Goal: Information Seeking & Learning: Learn about a topic

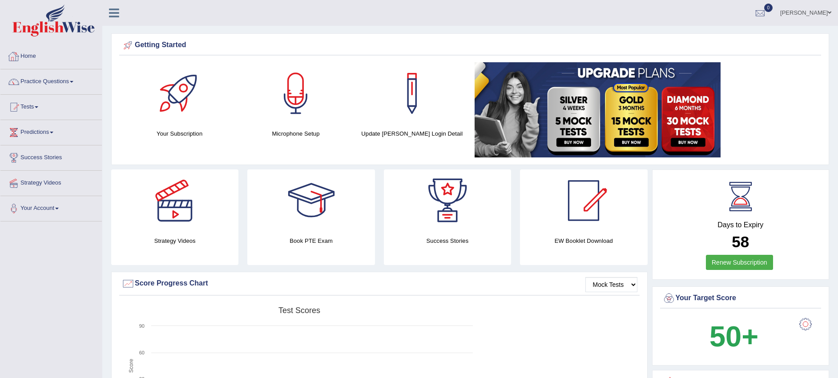
click at [74, 78] on link "Practice Questions" at bounding box center [50, 80] width 101 height 22
click at [74, 78] on link "Practice Questions" at bounding box center [49, 80] width 99 height 22
click at [73, 79] on link "Practice Questions" at bounding box center [50, 80] width 101 height 22
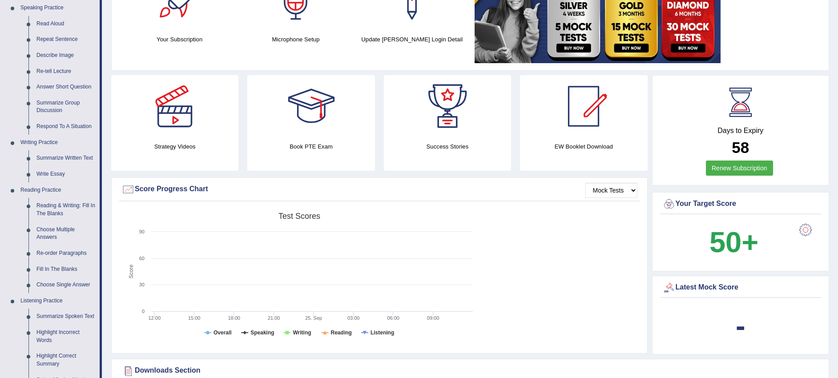
scroll to position [111, 0]
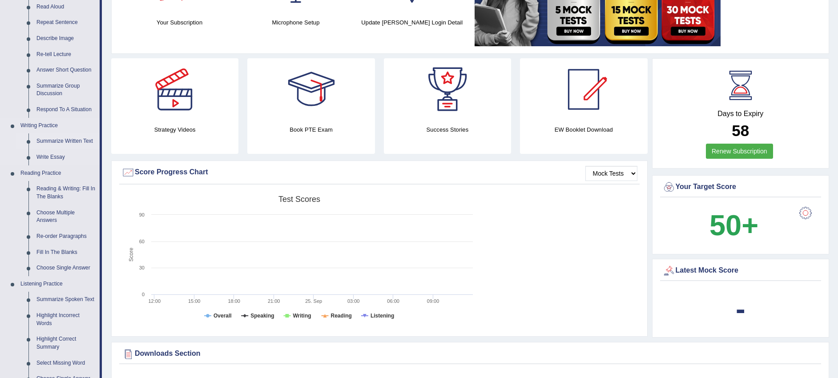
click at [68, 141] on link "Summarize Written Text" at bounding box center [65, 141] width 67 height 16
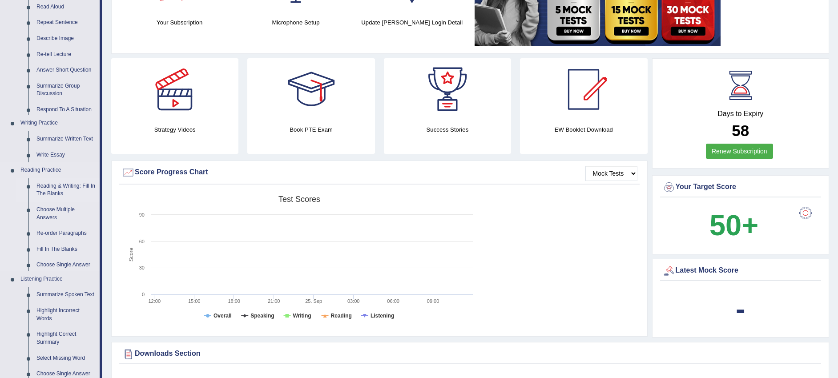
click at [68, 141] on ul "Speaking Practice Read Aloud Repeat Sentence Describe Image Re-tell Lecture Ans…" at bounding box center [49, 215] width 99 height 465
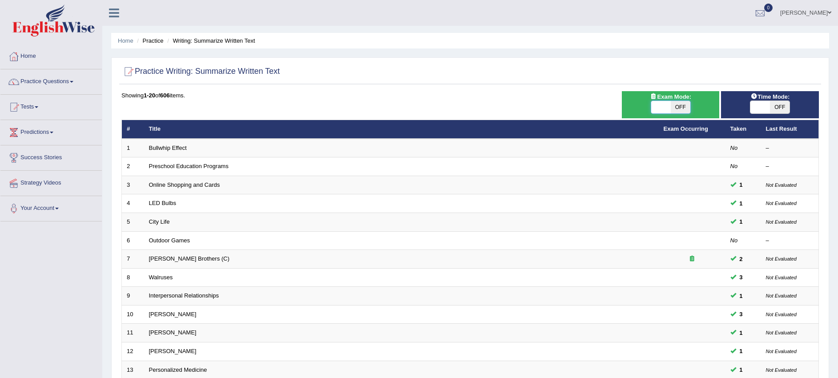
click at [660, 112] on span at bounding box center [661, 107] width 20 height 12
click at [670, 108] on span at bounding box center [661, 107] width 20 height 12
checkbox input "true"
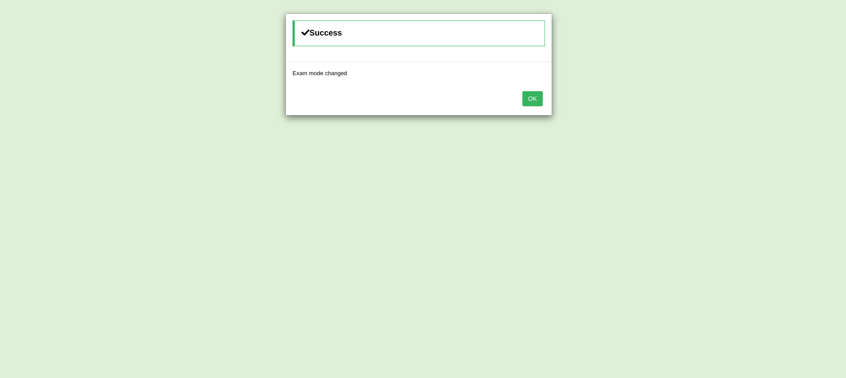
click at [528, 97] on button "OK" at bounding box center [532, 98] width 20 height 15
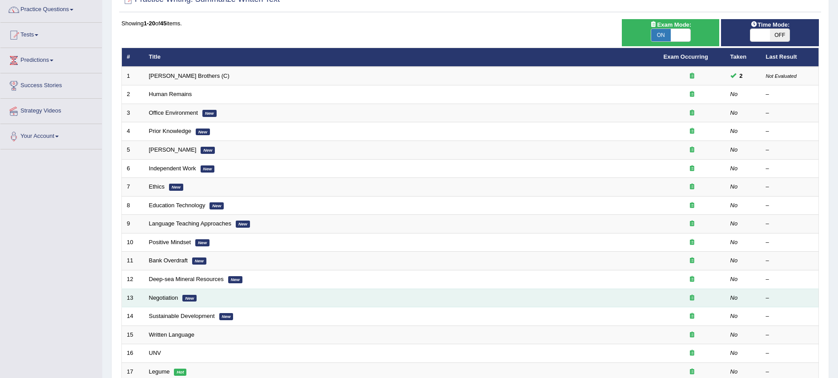
scroll to position [44, 0]
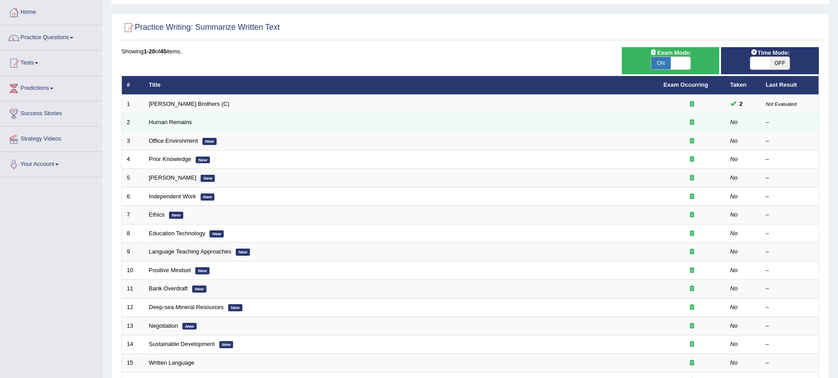
click at [332, 129] on td "Human Remains" at bounding box center [401, 122] width 514 height 19
click at [195, 121] on td "Human Remains" at bounding box center [401, 122] width 514 height 19
click at [189, 119] on link "Human Remains" at bounding box center [170, 122] width 43 height 7
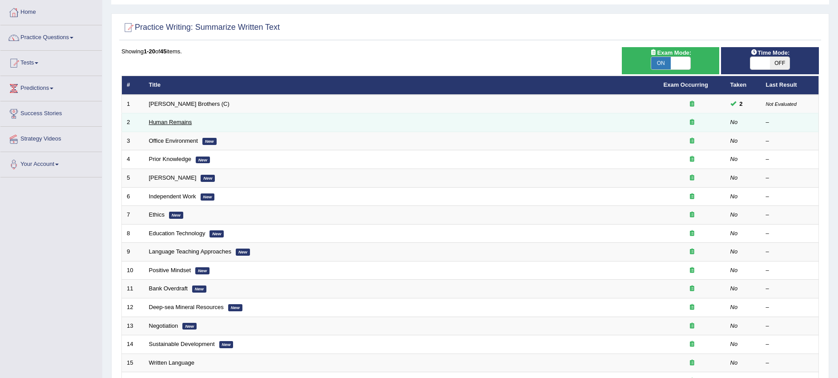
click at [189, 119] on link "Human Remains" at bounding box center [170, 122] width 43 height 7
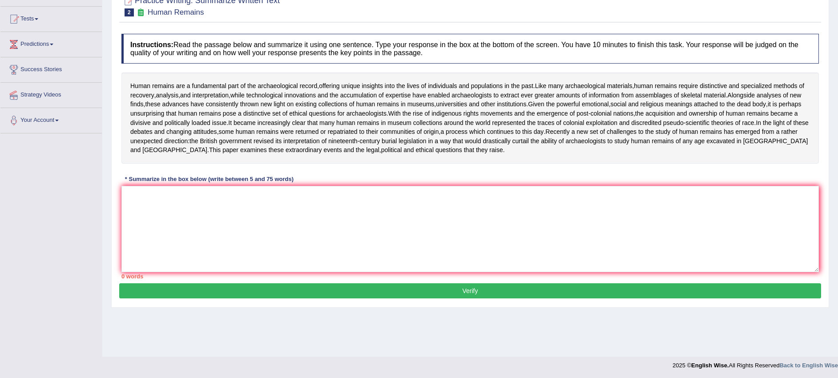
scroll to position [89, 0]
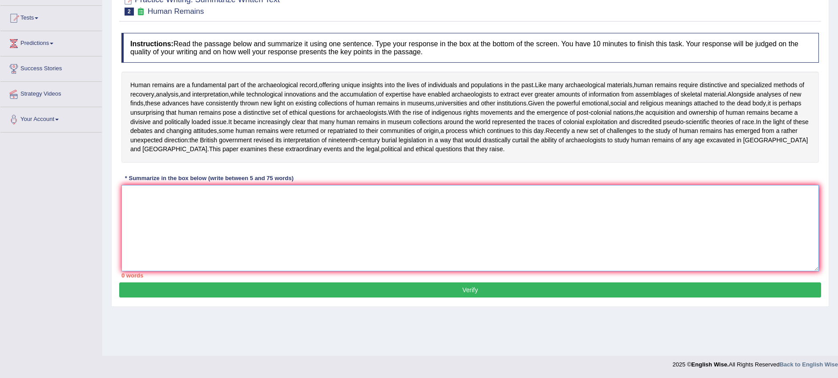
click at [147, 271] on textarea at bounding box center [469, 228] width 697 height 86
drag, startPoint x: 543, startPoint y: 229, endPoint x: 497, endPoint y: 165, distance: 78.7
click at [510, 204] on textarea "human" at bounding box center [469, 228] width 697 height 86
click at [129, 214] on textarea "human" at bounding box center [469, 228] width 697 height 86
click at [147, 217] on textarea "Human" at bounding box center [469, 228] width 697 height 86
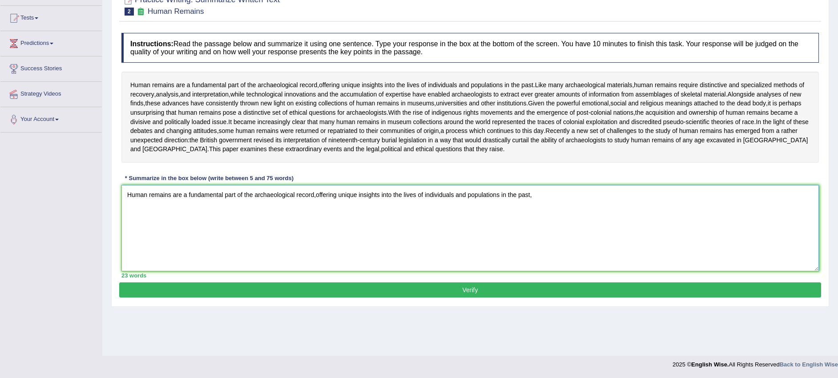
click at [316, 213] on textarea "Human remains are a fundamental part of the archaeological record,offering uniq…" at bounding box center [469, 228] width 697 height 86
click at [533, 214] on textarea "Human remains are a fundamental part of the archaeological record, offering uni…" at bounding box center [469, 228] width 697 height 86
click at [541, 213] on textarea "Human remains are a fundamental part of the archaeological record, offering uni…" at bounding box center [469, 228] width 697 height 86
click at [537, 213] on textarea "Human remains are a fundamental part of the archaeological record, offering uni…" at bounding box center [469, 228] width 697 height 86
click at [534, 212] on textarea "Human remains are a fundamental part of the archaeological record, offering uni…" at bounding box center [469, 228] width 697 height 86
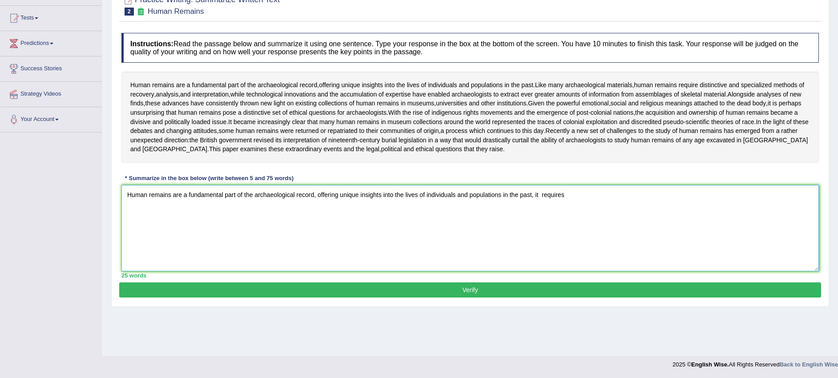
click at [580, 211] on textarea "Human remains are a fundamental part of the archaeological record, offering uni…" at bounding box center [469, 228] width 697 height 86
click at [699, 213] on textarea "Human remains are a fundamental part of the archaeological record, offering uni…" at bounding box center [469, 228] width 697 height 86
click at [743, 213] on textarea "Human remains are a fundamental part of the archaeological record, offering uni…" at bounding box center [469, 228] width 697 height 86
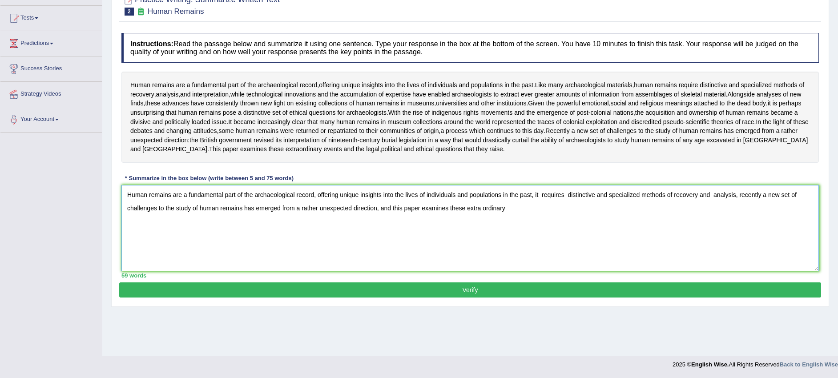
click at [482, 226] on textarea "Human remains are a fundamental part of the archaeological record, offering uni…" at bounding box center [469, 228] width 697 height 86
click at [512, 226] on textarea "Human remains are a fundamental part of the archaeological record, offering uni…" at bounding box center [469, 228] width 697 height 86
click at [549, 226] on textarea "Human remains are a fundamental part of the archaeological record, offering uni…" at bounding box center [469, 228] width 697 height 86
click at [567, 226] on textarea "Human remains are a fundamental part of the archaeological record, offering uni…" at bounding box center [469, 228] width 697 height 86
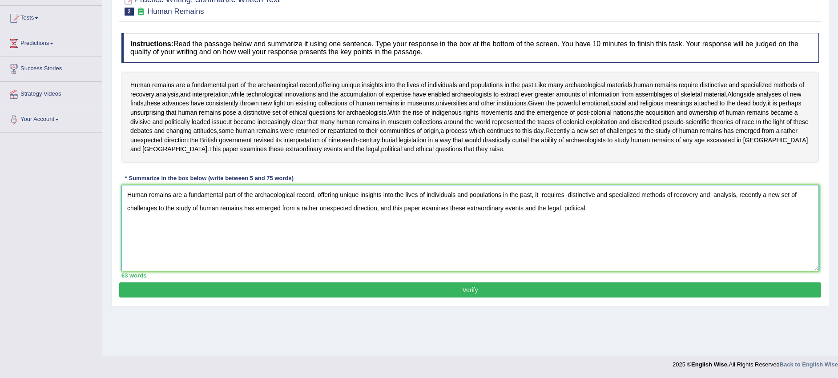
click at [603, 228] on textarea "Human remains are a fundamental part of the archaeological record, offering uni…" at bounding box center [469, 228] width 697 height 86
type textarea "Human remains are a fundamental part of the archaeological record, offering uni…"
click at [593, 297] on button "Verify" at bounding box center [470, 289] width 702 height 15
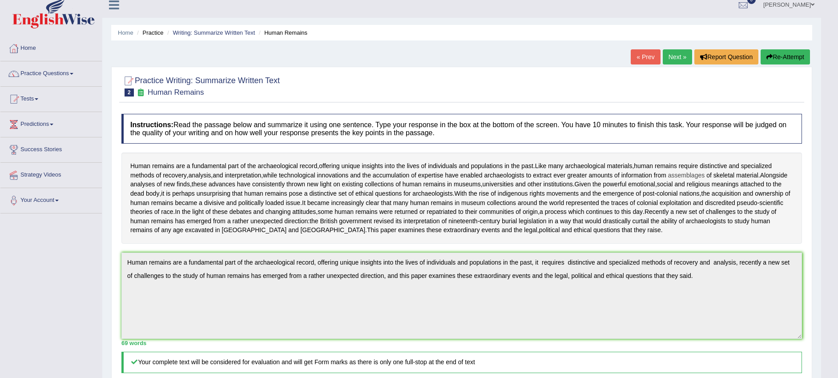
scroll to position [0, 0]
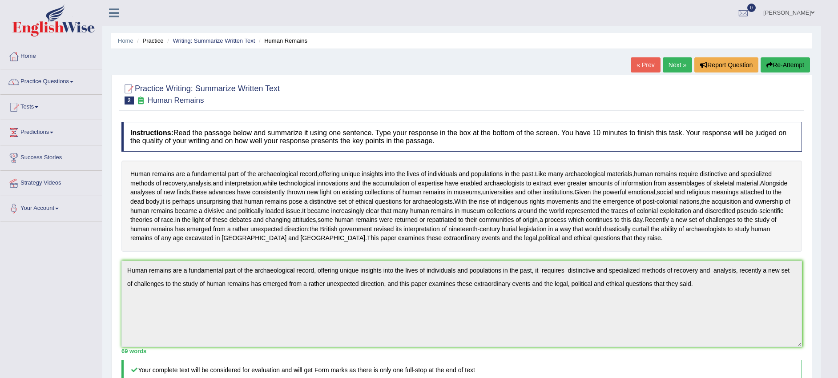
click at [667, 67] on link "Next »" at bounding box center [677, 64] width 29 height 15
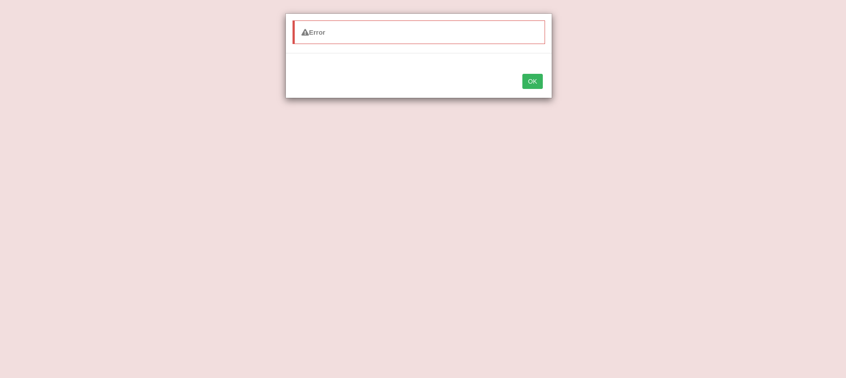
click at [538, 77] on button "OK" at bounding box center [532, 81] width 20 height 15
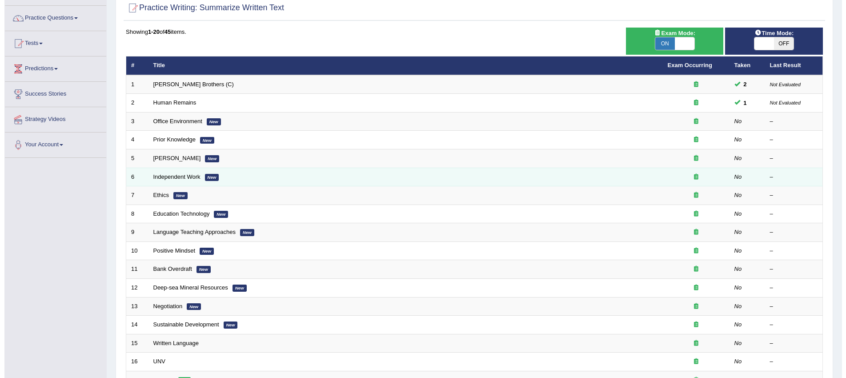
scroll to position [44, 0]
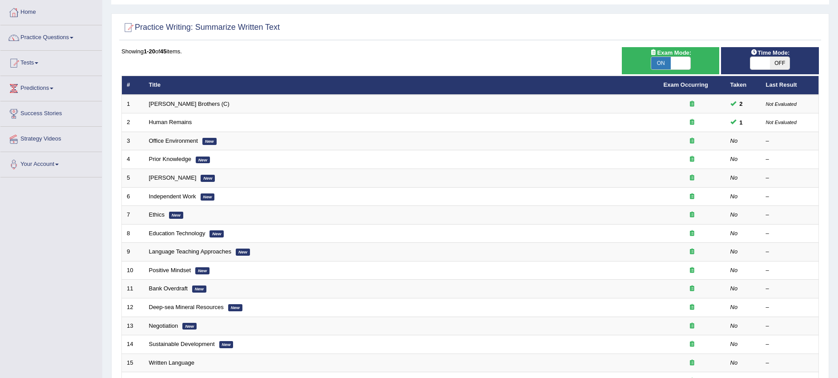
click at [664, 65] on span "ON" at bounding box center [661, 63] width 20 height 12
checkbox input "false"
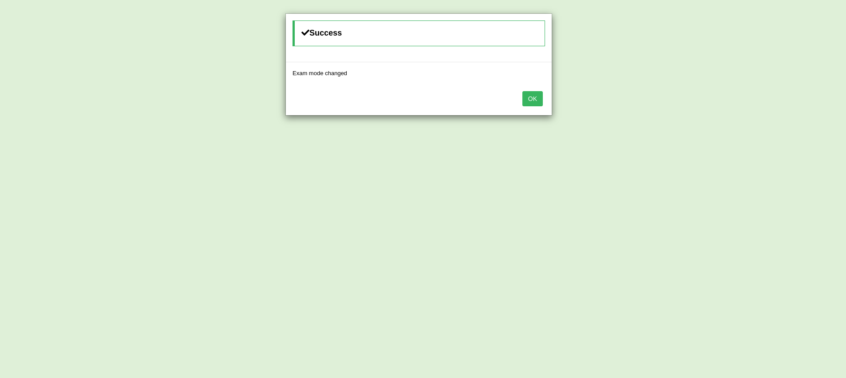
click at [542, 95] on button "OK" at bounding box center [532, 98] width 20 height 15
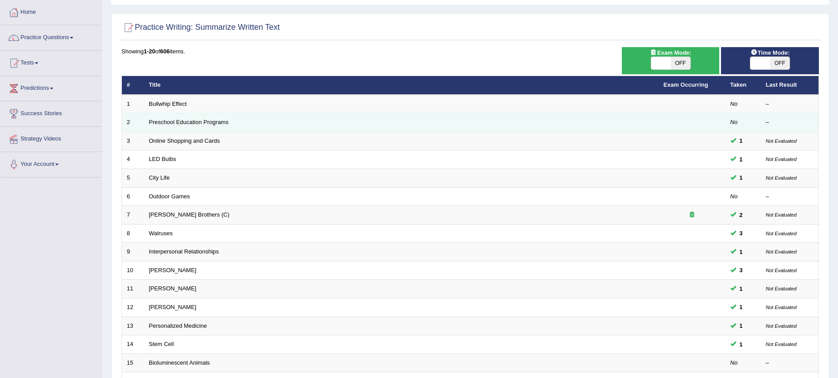
scroll to position [100, 0]
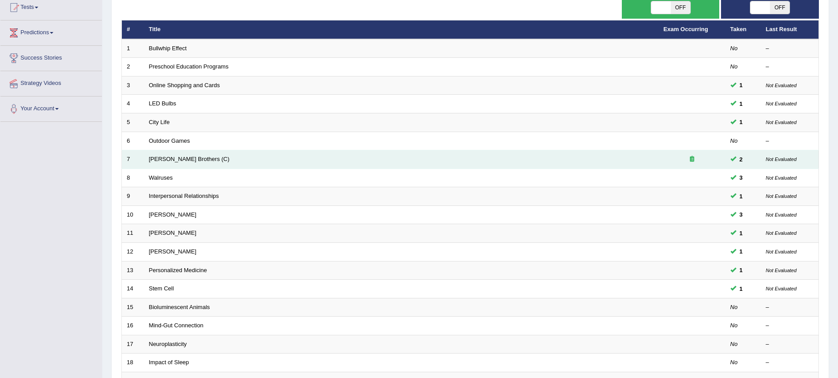
click at [538, 154] on td "[PERSON_NAME] Brothers (C)" at bounding box center [401, 159] width 514 height 19
click at [214, 157] on td "[PERSON_NAME] Brothers (C)" at bounding box center [401, 159] width 514 height 19
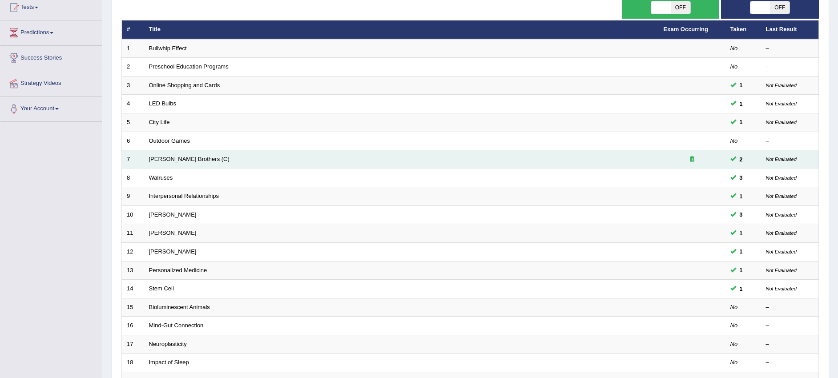
click at [214, 157] on td "[PERSON_NAME] Brothers (C)" at bounding box center [401, 159] width 514 height 19
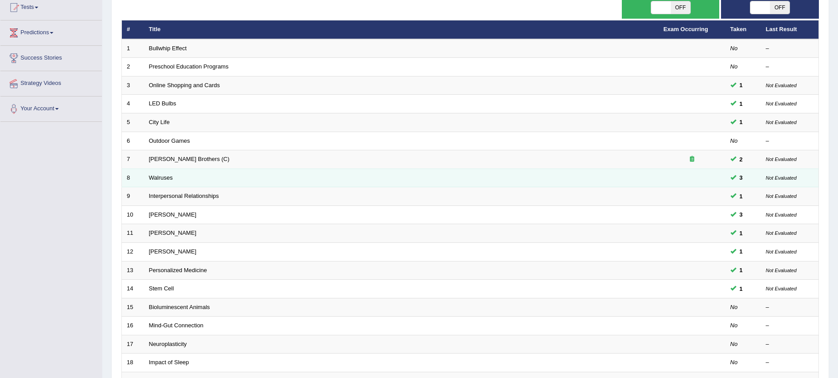
click at [170, 169] on td "Walruses" at bounding box center [401, 178] width 514 height 19
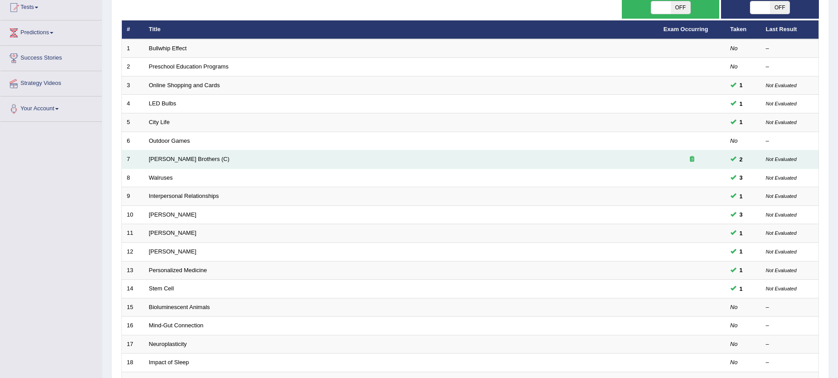
click at [169, 164] on td "[PERSON_NAME] Brothers (C)" at bounding box center [401, 159] width 514 height 19
click at [196, 162] on link "[PERSON_NAME] Brothers (C)" at bounding box center [189, 159] width 80 height 7
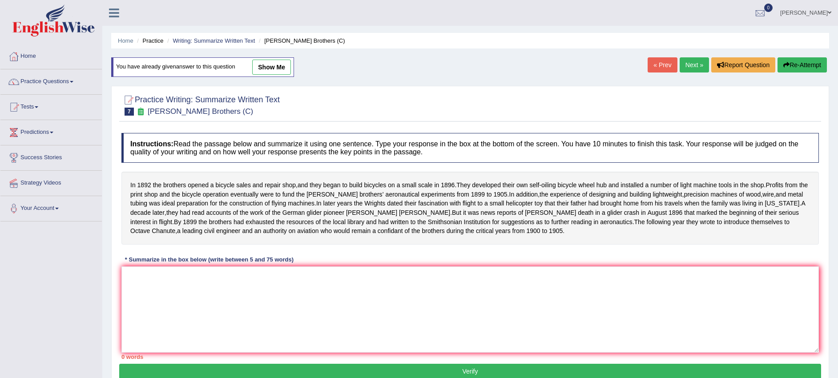
click at [269, 66] on link "show me" at bounding box center [271, 67] width 39 height 15
type textarea "Brothers developed their own self-oiling bicycle wheel hub and istalled a numbe…"
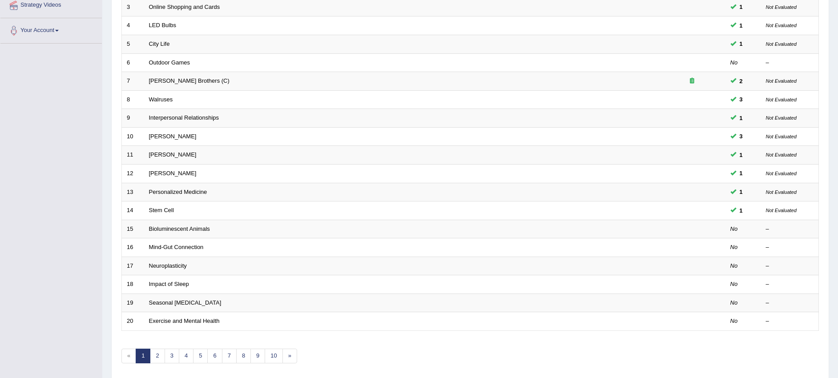
scroll to position [211, 0]
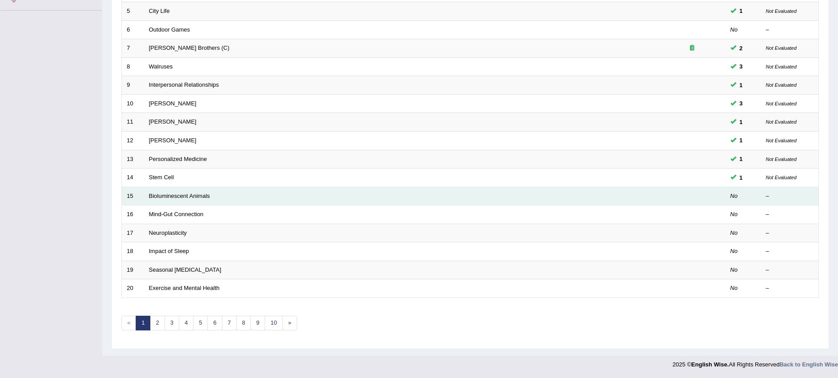
click at [459, 197] on td "Bioluminescent Animals" at bounding box center [401, 196] width 514 height 19
click at [208, 200] on td "Bioluminescent Animals" at bounding box center [401, 196] width 514 height 19
click at [202, 197] on link "Bioluminescent Animals" at bounding box center [179, 196] width 61 height 7
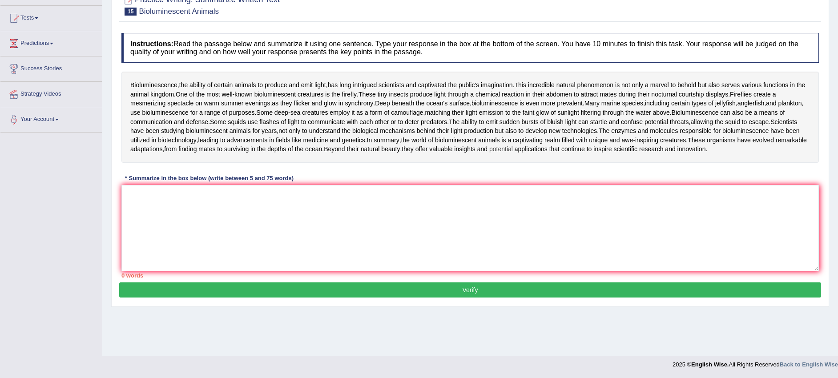
scroll to position [111, 0]
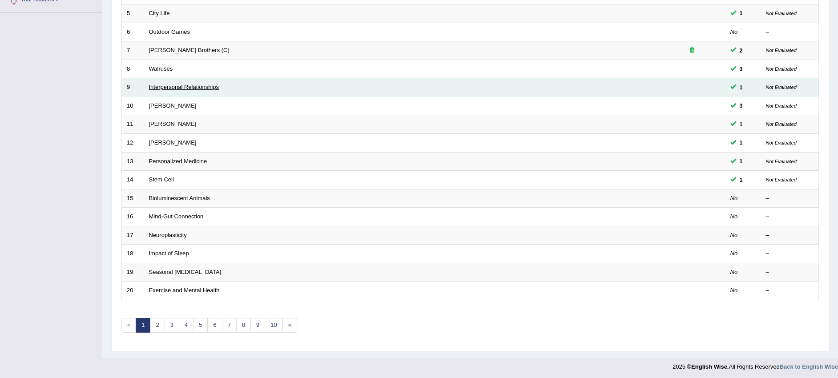
scroll to position [211, 0]
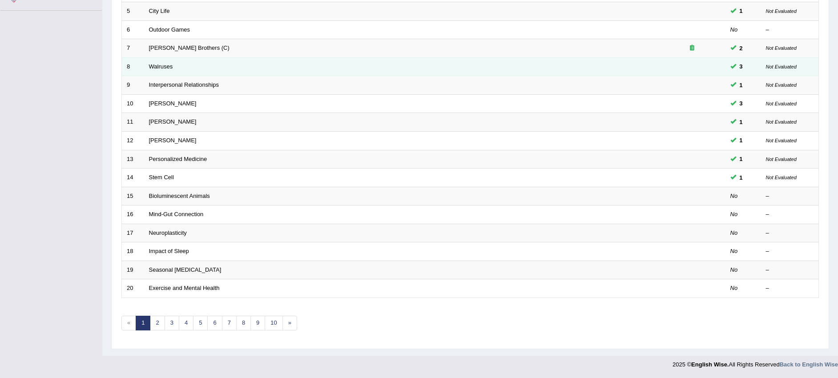
click at [183, 67] on td "Walruses" at bounding box center [401, 66] width 514 height 19
click at [171, 70] on td "Walruses" at bounding box center [401, 66] width 514 height 19
click at [170, 68] on link "Walruses" at bounding box center [161, 66] width 24 height 7
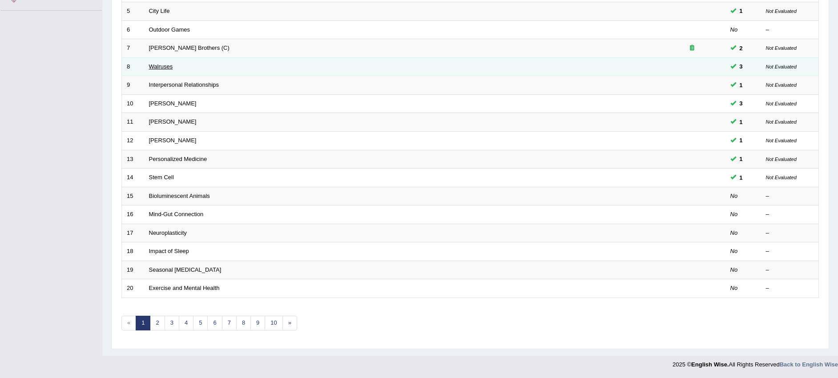
click at [170, 68] on link "Walruses" at bounding box center [161, 66] width 24 height 7
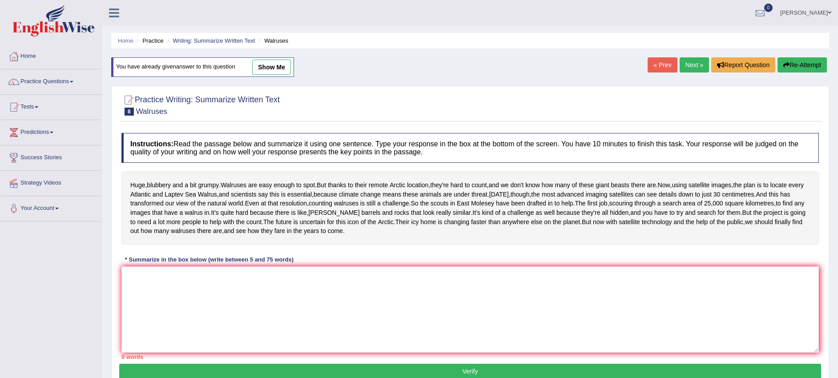
click at [262, 66] on link "show me" at bounding box center [271, 67] width 39 height 15
type textarea "Walruses are easy enough to spot, but thanks to their remote Arctic location, t…"
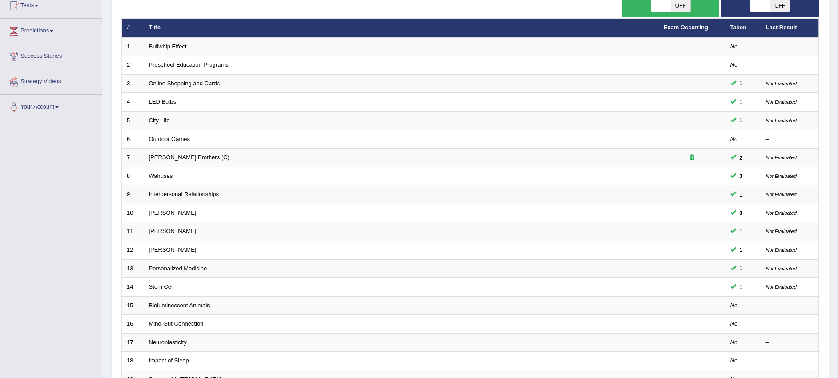
scroll to position [100, 0]
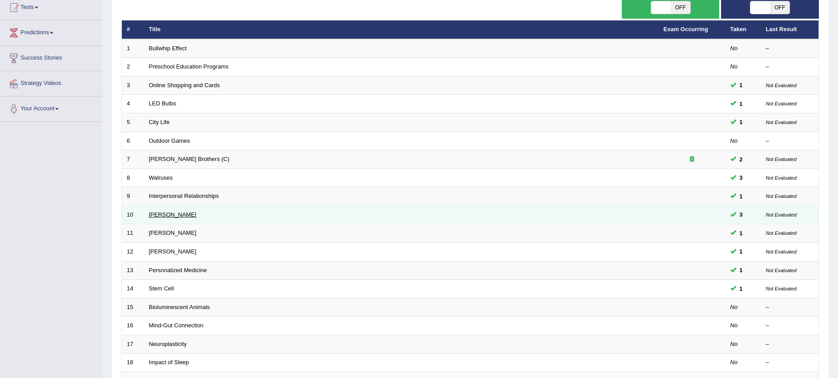
click at [188, 213] on link "[PERSON_NAME]" at bounding box center [173, 214] width 48 height 7
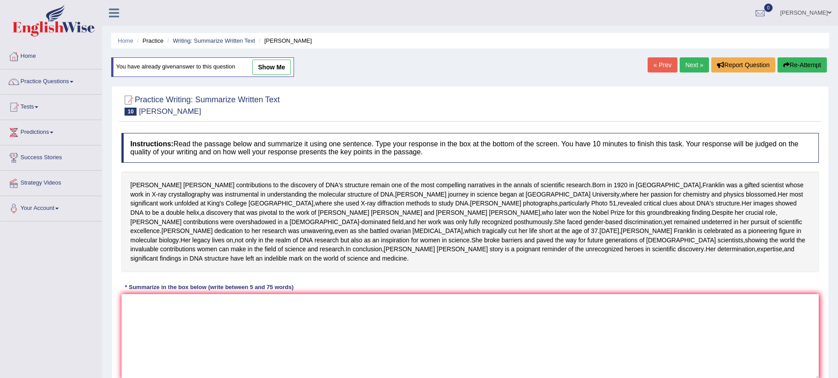
click at [287, 70] on link "show me" at bounding box center [271, 67] width 39 height 15
type textarea "[PERSON_NAME] was a gifted scientist whose work in X-ray crystallography was in…"
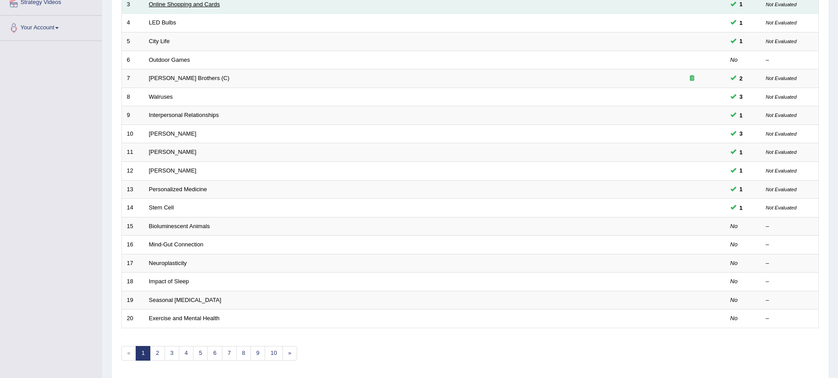
scroll to position [211, 0]
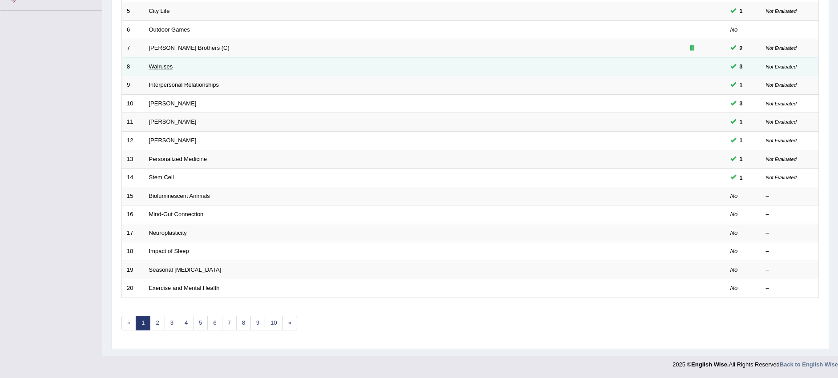
click at [169, 67] on link "Walruses" at bounding box center [161, 66] width 24 height 7
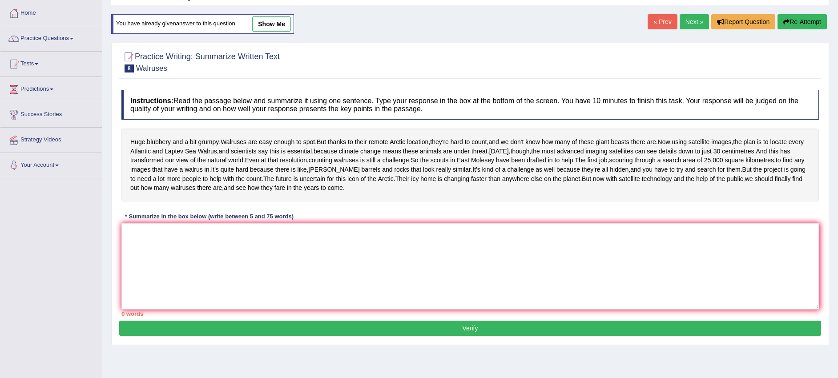
scroll to position [89, 0]
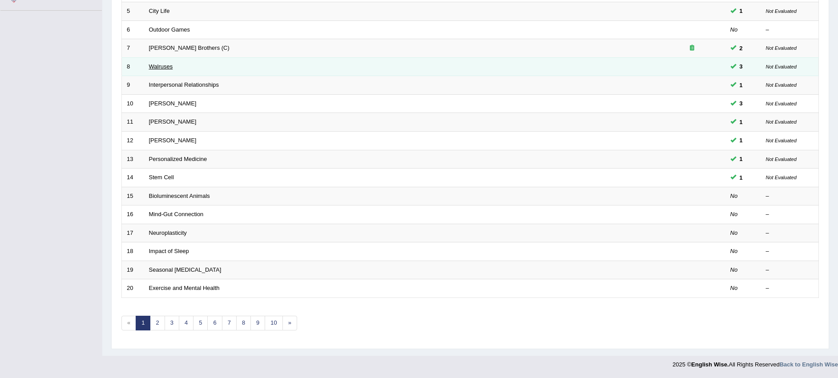
click at [163, 64] on link "Walruses" at bounding box center [161, 66] width 24 height 7
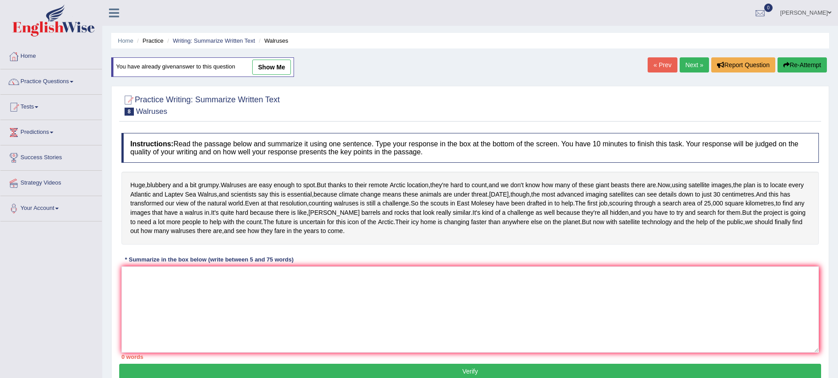
click at [271, 69] on link "show me" at bounding box center [271, 67] width 39 height 15
type textarea "Walruses are easy enough to spot, but thanks to their remote Arctic location, t…"
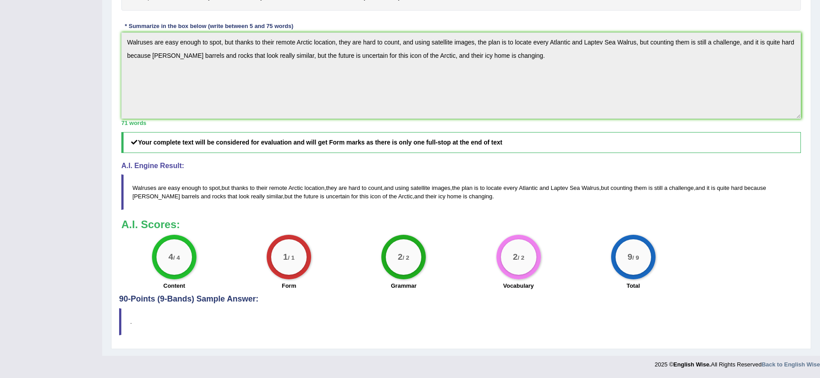
scroll to position [42, 0]
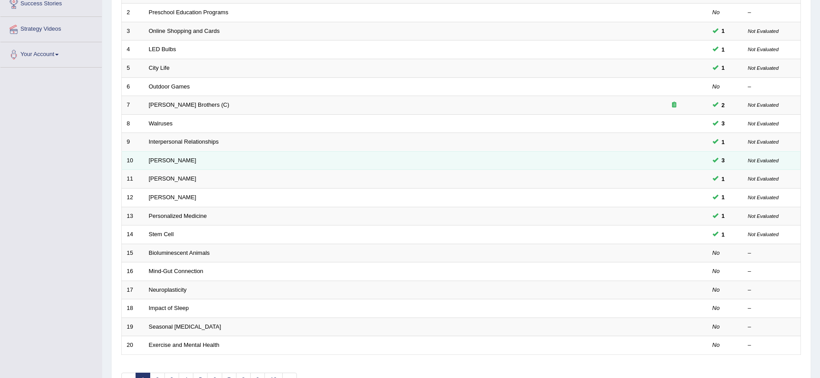
scroll to position [211, 0]
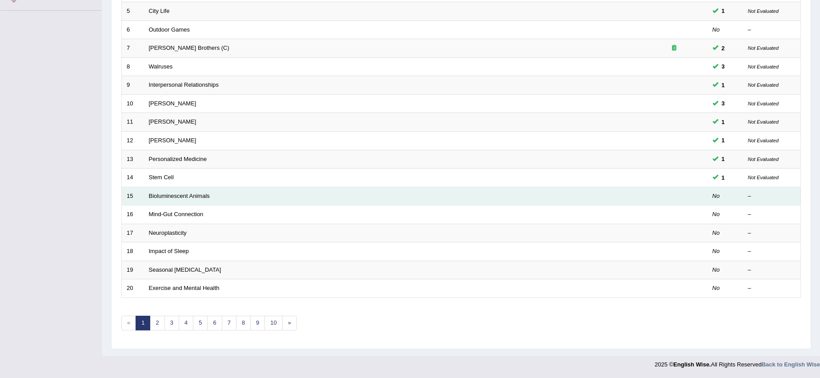
click at [338, 186] on tbody "1 Bullwhip Effect No – 2 Preschool Education Programs No – 3 Online Shopping an…" at bounding box center [461, 113] width 679 height 370
click at [338, 187] on td "Bioluminescent Animals" at bounding box center [392, 196] width 497 height 19
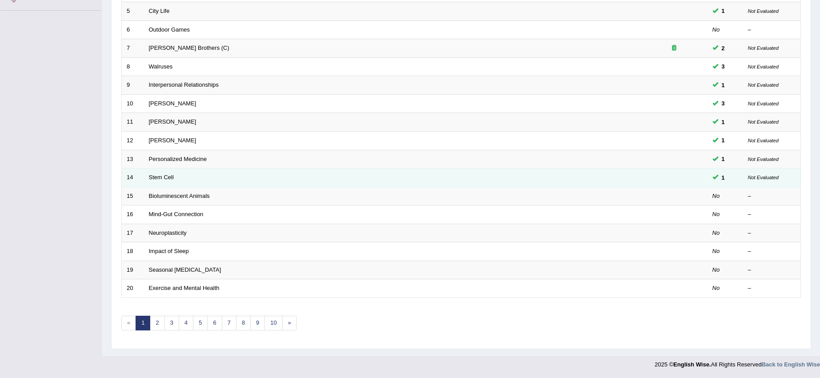
click at [246, 177] on td "Stem Cell" at bounding box center [392, 178] width 497 height 19
click at [247, 178] on td "Stem Cell" at bounding box center [392, 178] width 497 height 19
click at [173, 177] on link "Stem Cell" at bounding box center [161, 177] width 25 height 7
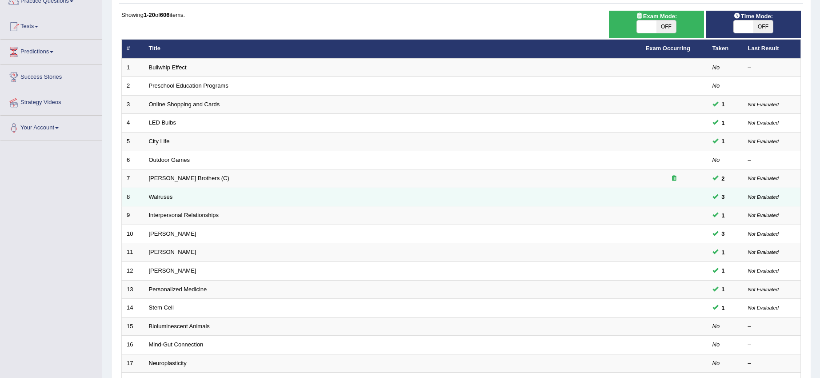
scroll to position [100, 0]
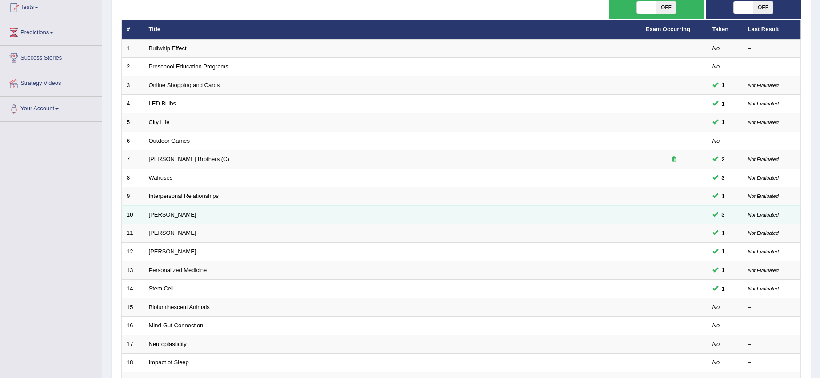
click at [181, 214] on link "[PERSON_NAME]" at bounding box center [173, 214] width 48 height 7
click at [181, 215] on link "[PERSON_NAME]" at bounding box center [173, 214] width 48 height 7
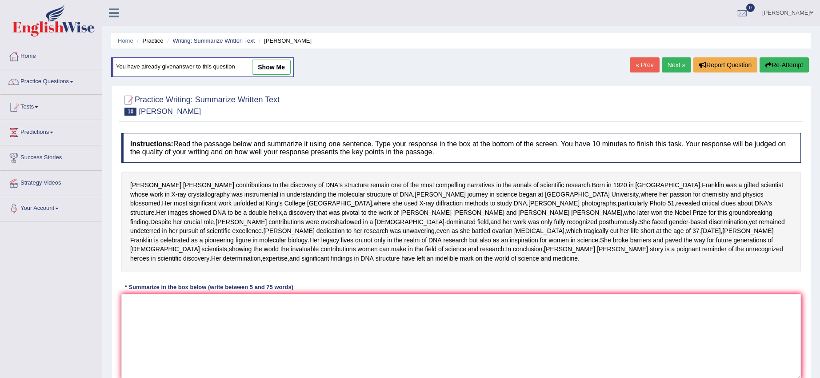
click at [266, 66] on link "show me" at bounding box center [271, 67] width 39 height 15
type textarea "Franklin was a gifted scientist whose work in X-ray crystallography was instrum…"
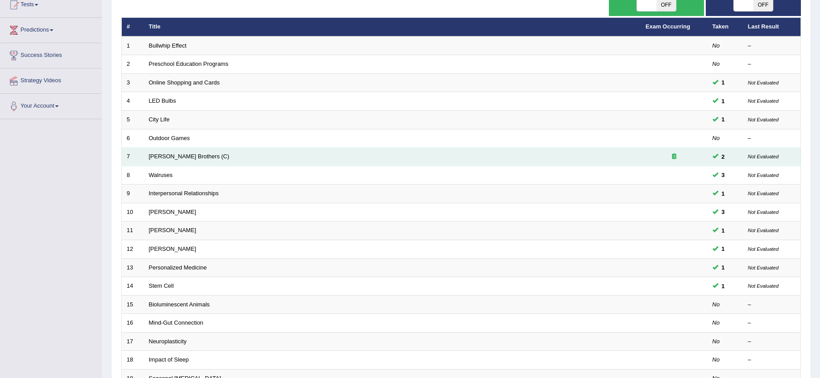
click at [159, 161] on td "Wright Brothers (C)" at bounding box center [392, 157] width 497 height 19
click at [161, 159] on link "Wright Brothers (C)" at bounding box center [189, 156] width 80 height 7
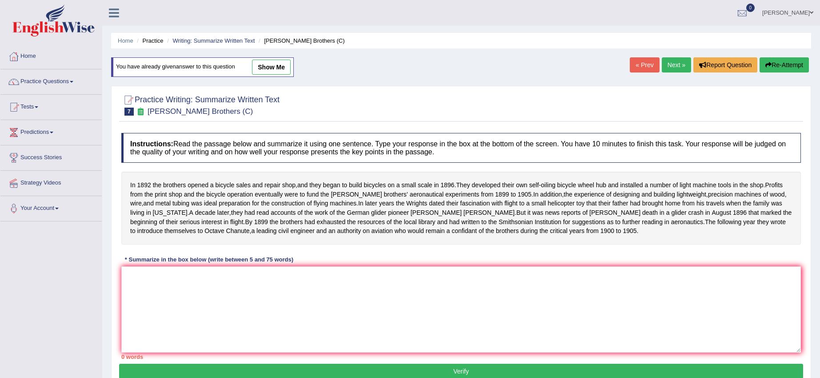
click at [278, 68] on link "show me" at bounding box center [271, 67] width 39 height 15
type textarea "Brothers developed their own self-oiling bicycle wheel hub and istalled a numbe…"
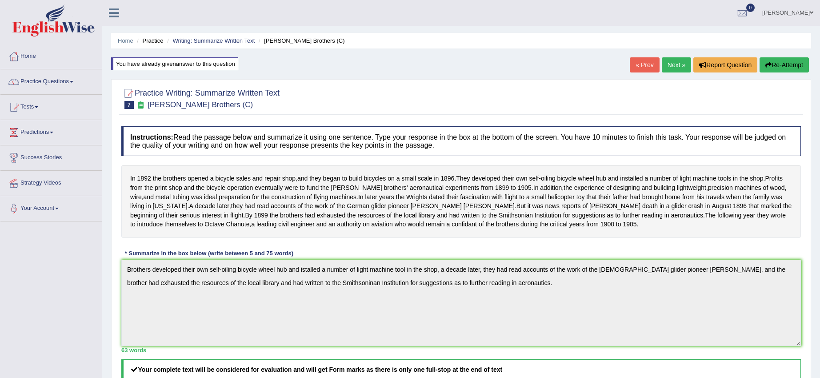
click at [67, 79] on link "Practice Questions" at bounding box center [50, 80] width 101 height 22
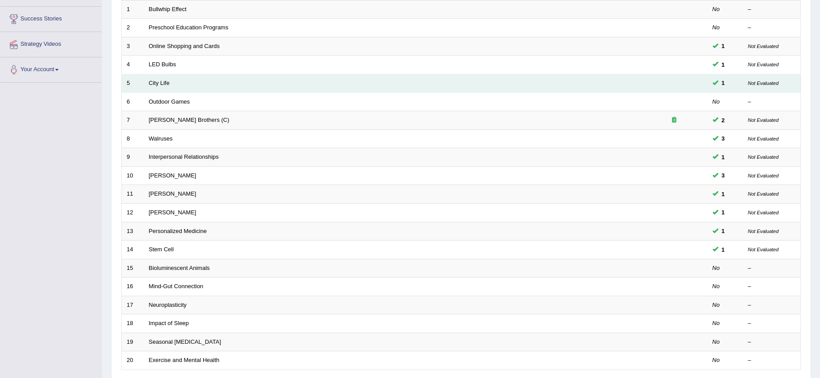
scroll to position [158, 0]
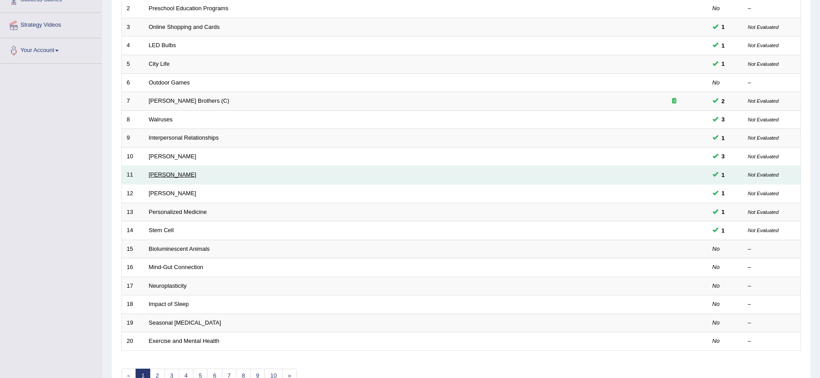
click at [168, 175] on link "[PERSON_NAME]" at bounding box center [173, 174] width 48 height 7
click at [168, 177] on link "[PERSON_NAME]" at bounding box center [173, 174] width 48 height 7
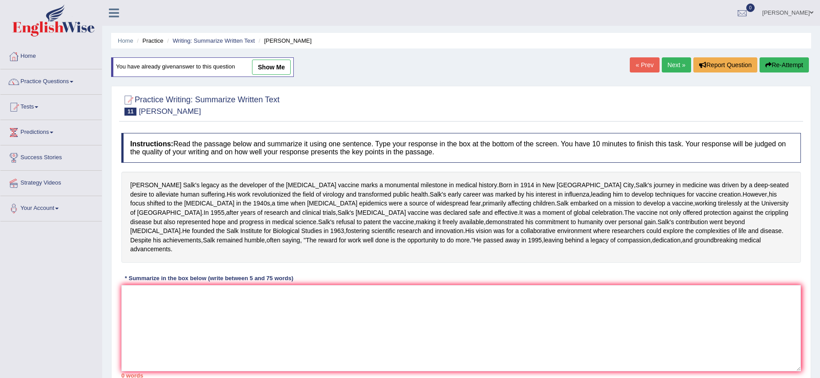
click at [268, 70] on link "show me" at bounding box center [271, 67] width 39 height 15
type textarea "[PERSON_NAME] legacy as the developer of the [MEDICAL_DATA] marks a monumental …"
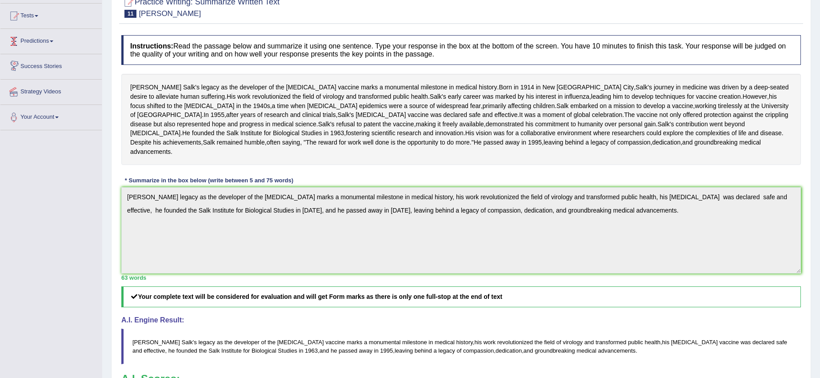
scroll to position [23, 0]
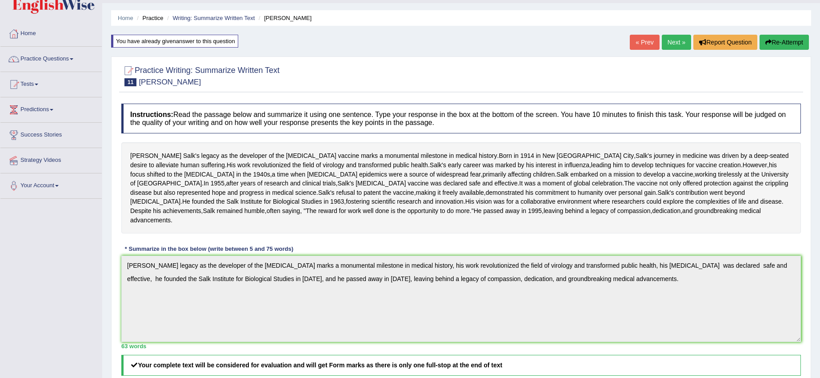
click at [69, 60] on link "Practice Questions" at bounding box center [50, 58] width 101 height 22
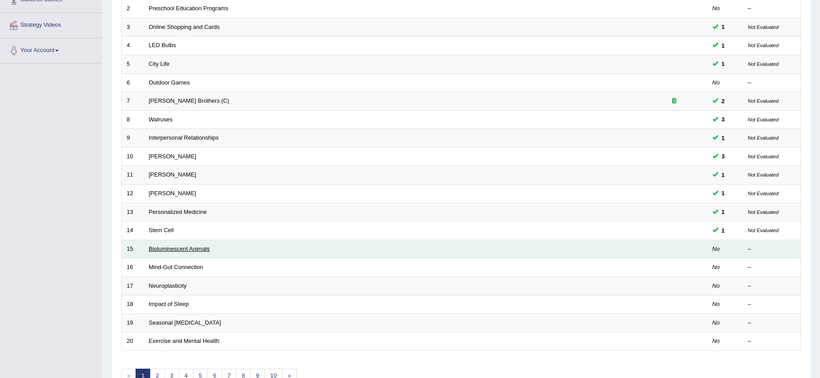
click at [177, 251] on link "Bioluminescent Animals" at bounding box center [179, 248] width 61 height 7
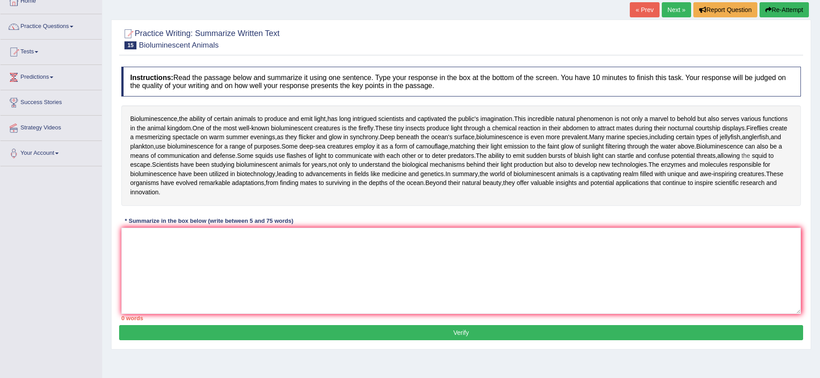
scroll to position [56, 0]
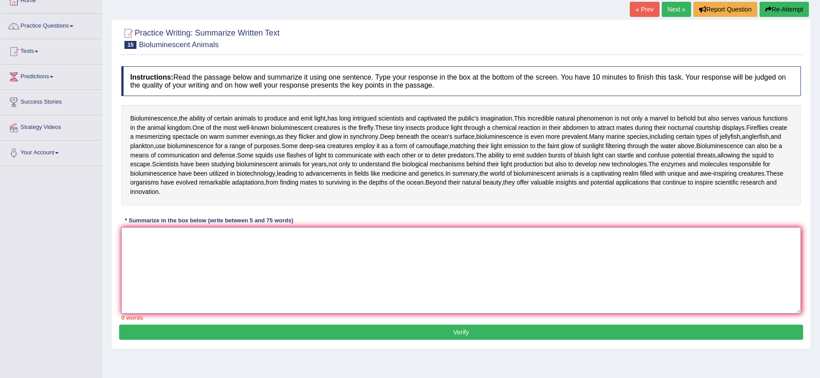
click at [190, 313] on textarea at bounding box center [461, 270] width 680 height 86
click at [28, 4] on link "Home" at bounding box center [50, -1] width 101 height 22
click at [28, 4] on link "Home" at bounding box center [49, -1] width 99 height 22
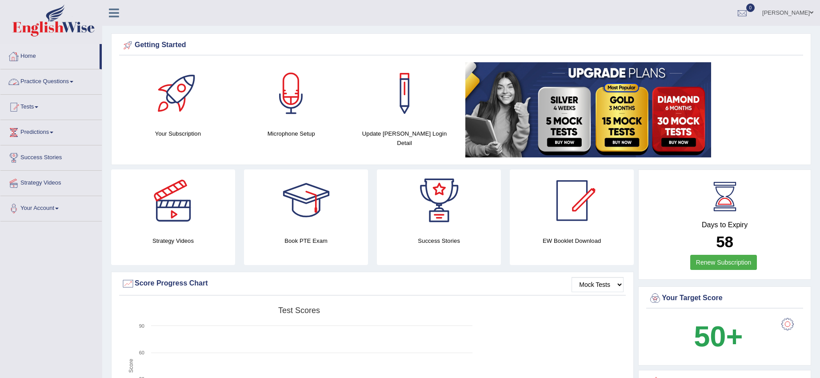
click at [60, 80] on link "Practice Questions" at bounding box center [50, 80] width 101 height 22
click at [60, 80] on link "Practice Questions" at bounding box center [49, 80] width 99 height 22
click at [58, 79] on link "Practice Questions" at bounding box center [50, 80] width 101 height 22
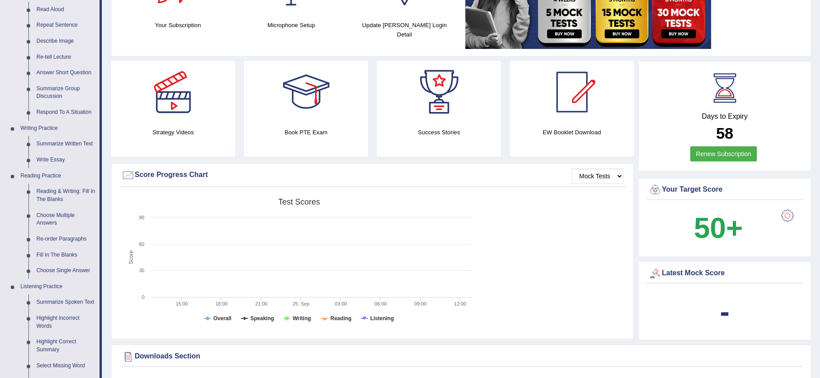
scroll to position [111, 0]
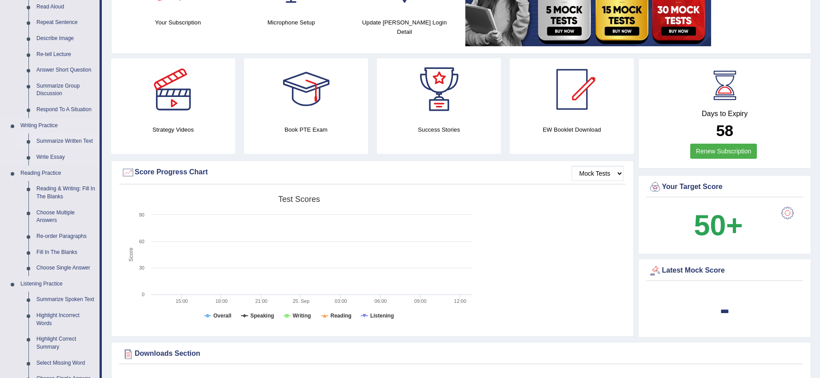
click at [56, 139] on link "Summarize Written Text" at bounding box center [65, 141] width 67 height 16
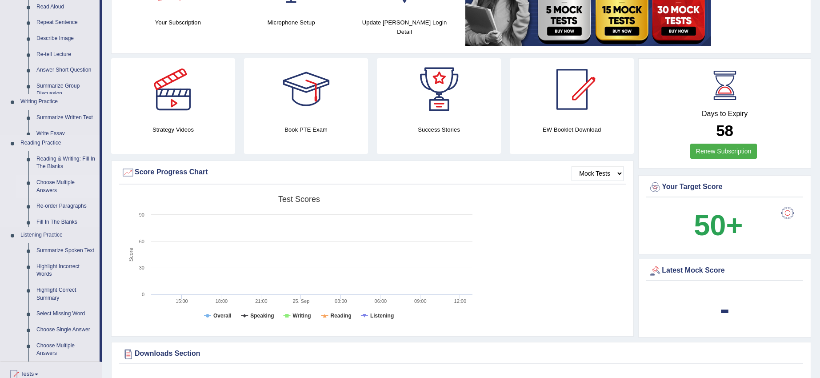
click at [56, 139] on ul "Speaking Practice Read Aloud Repeat Sentence Describe Image Re-tell Lecture Ans…" at bounding box center [49, 172] width 99 height 378
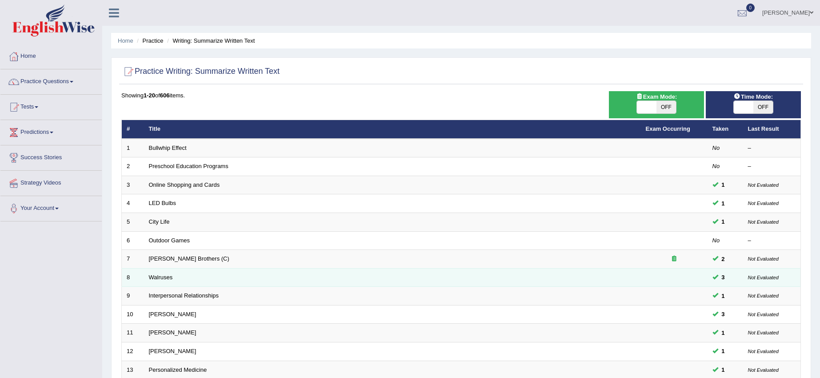
click at [165, 271] on td "Walruses" at bounding box center [392, 277] width 497 height 19
click at [164, 275] on link "Walruses" at bounding box center [161, 277] width 24 height 7
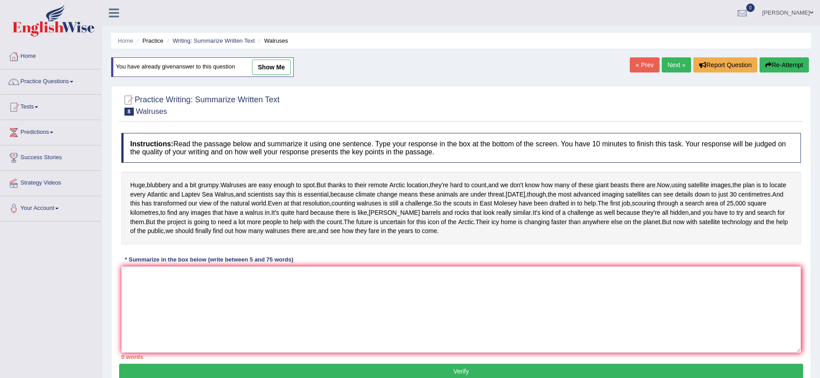
click at [261, 72] on link "show me" at bounding box center [271, 67] width 39 height 15
type textarea "Walruses are easy enough to spot, but thanks to their remote Arctic location, t…"
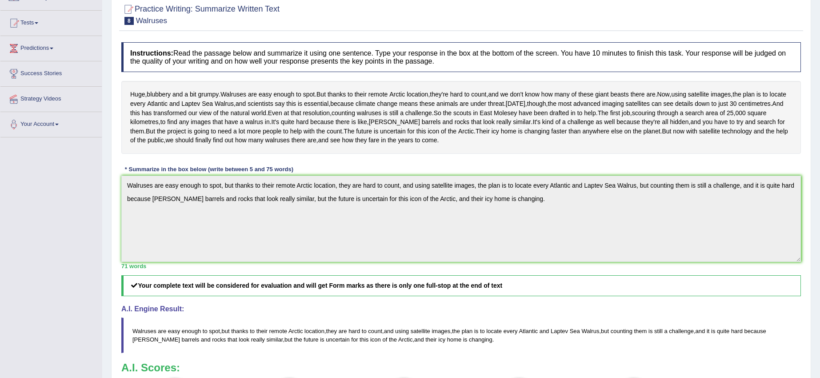
scroll to position [111, 0]
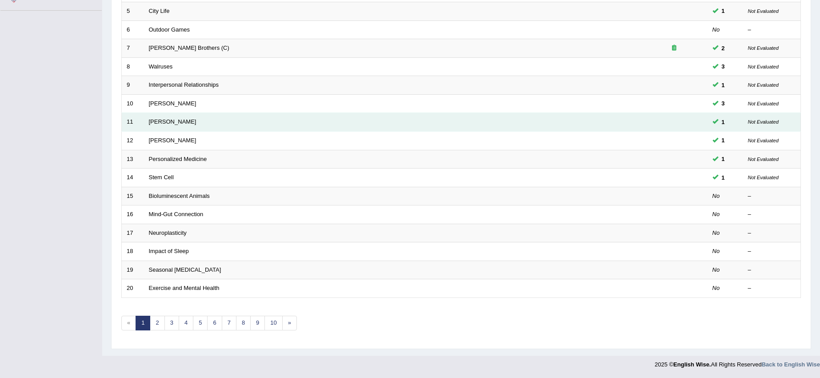
scroll to position [155, 0]
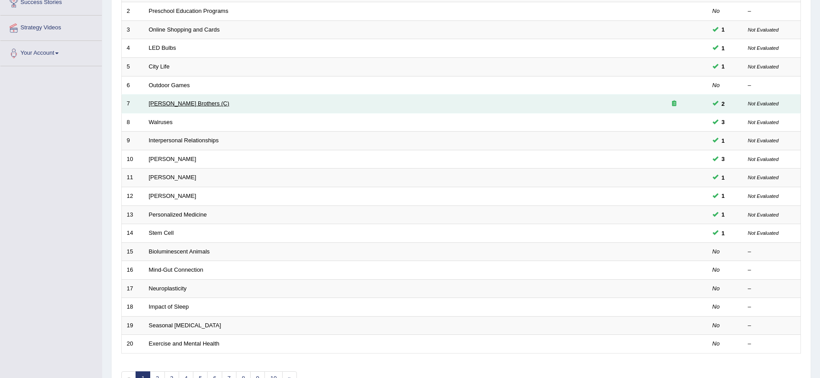
click at [154, 104] on link "Wright Brothers (C)" at bounding box center [189, 103] width 80 height 7
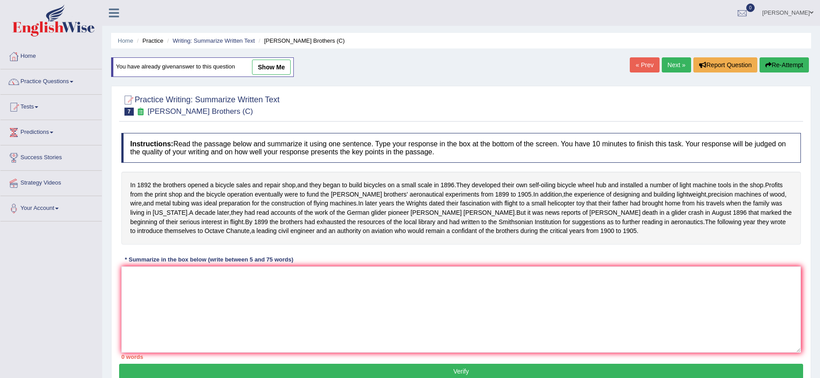
click at [256, 67] on link "show me" at bounding box center [271, 67] width 39 height 15
type textarea "Brothers developed their own self-oiling bicycle wheel hub and istalled a numbe…"
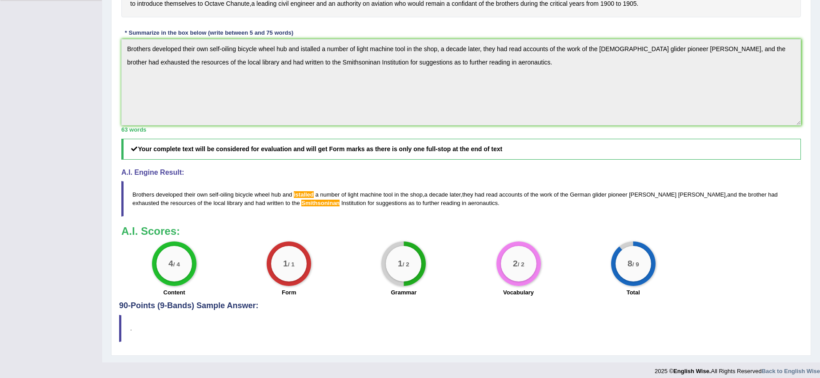
scroll to position [222, 0]
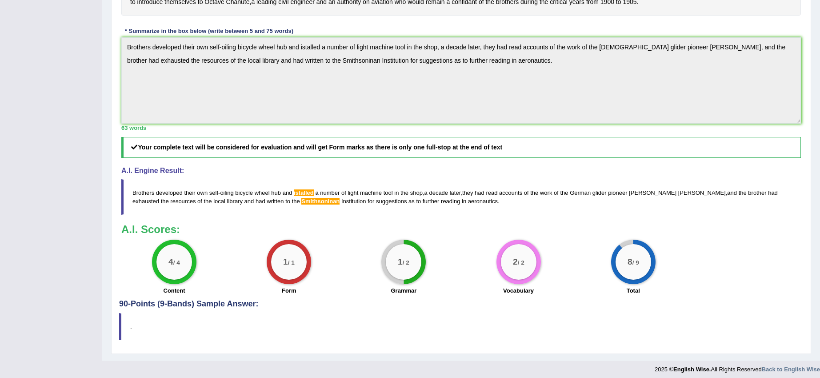
click at [502, 144] on div "Instructions: Read the passage below and summarize it using one sentence. Type …" at bounding box center [461, 100] width 684 height 400
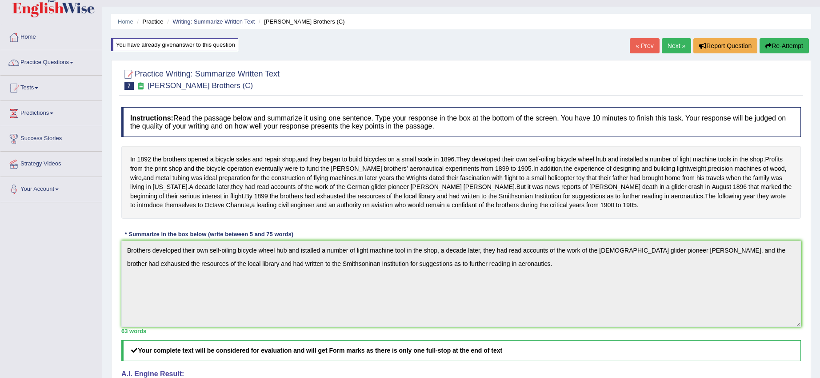
scroll to position [0, 0]
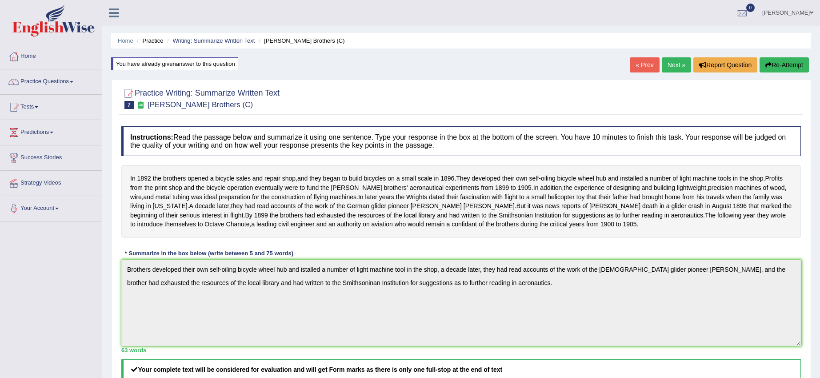
click at [771, 67] on button "Re-Attempt" at bounding box center [784, 64] width 49 height 15
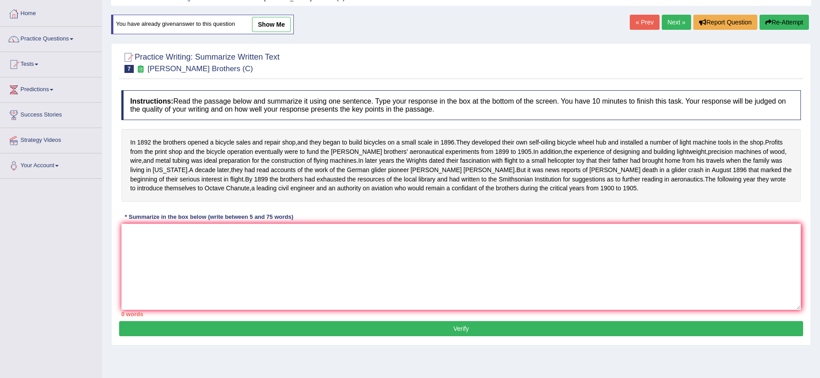
scroll to position [89, 0]
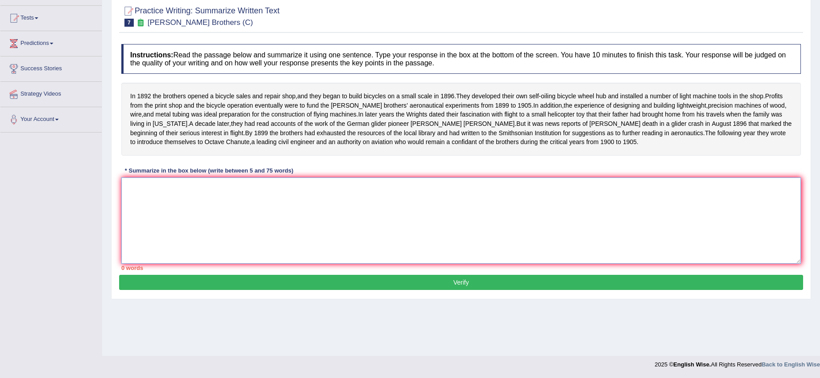
paste textarea "Brothers developed their own self-oiling bicycle wheel hub and istalled a numbe…"
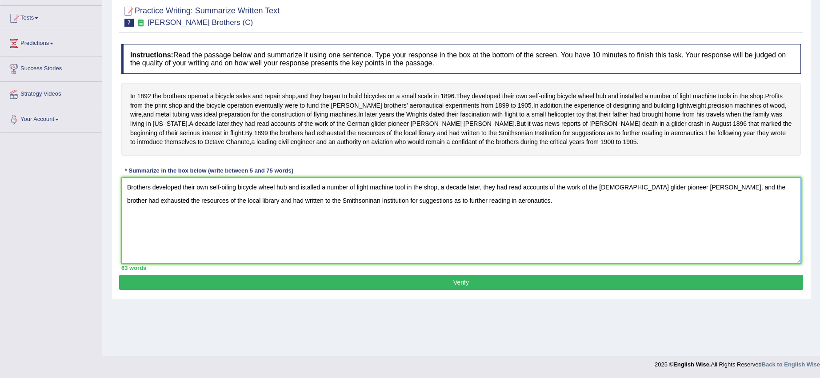
click at [303, 205] on textarea "Brothers developed their own self-oiling bicycle wheel hub and istalled a numbe…" at bounding box center [461, 220] width 680 height 86
click at [310, 221] on textarea "Brothers developed their own self-oiling bicycle wheel hub and installed a numb…" at bounding box center [461, 220] width 680 height 86
type textarea "Brothers developed their own self-oiling bicycle wheel hub and installed a numb…"
click at [339, 290] on button "Verify" at bounding box center [461, 282] width 684 height 15
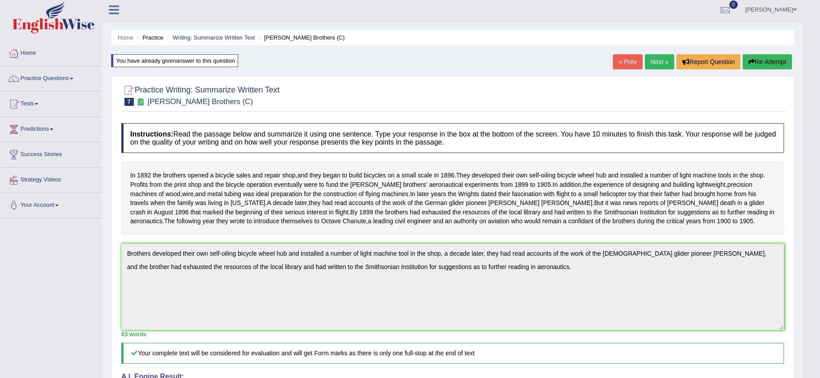
scroll to position [0, 0]
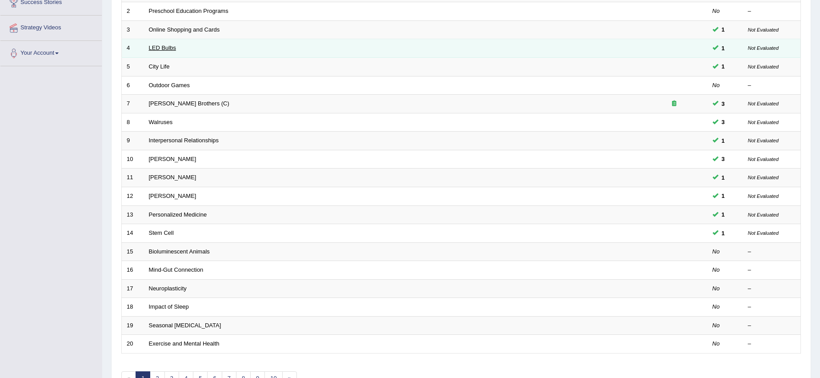
click at [165, 48] on link "LED Bulbs" at bounding box center [162, 47] width 27 height 7
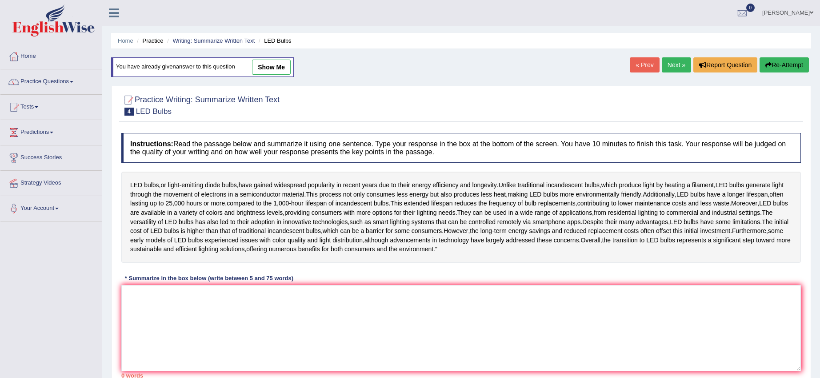
click at [268, 70] on link "show me" at bounding box center [271, 67] width 39 height 15
type textarea "LED bulbs, or light-emitting diode bulbs, have gained widespread popularity in …"
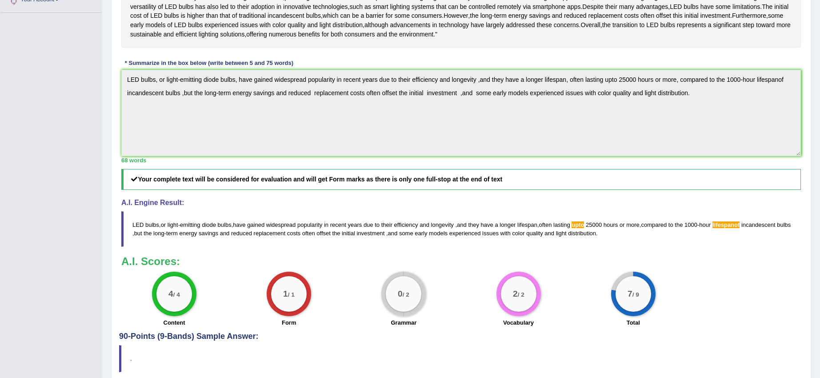
scroll to position [222, 0]
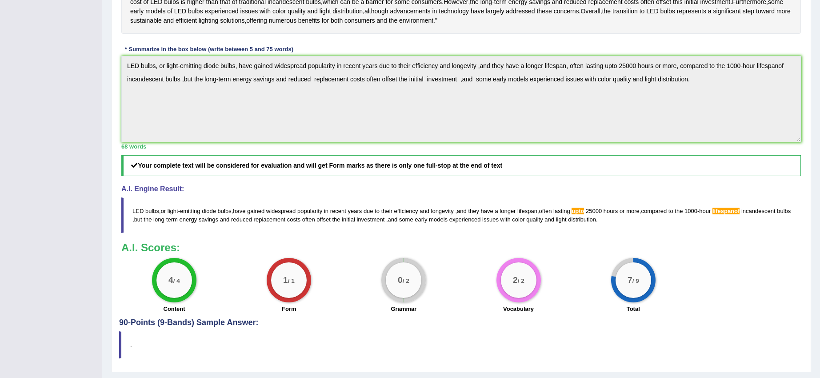
click at [735, 273] on div "Instructions: Read the passage below and summarize it using one sentence. Type …" at bounding box center [461, 109] width 684 height 418
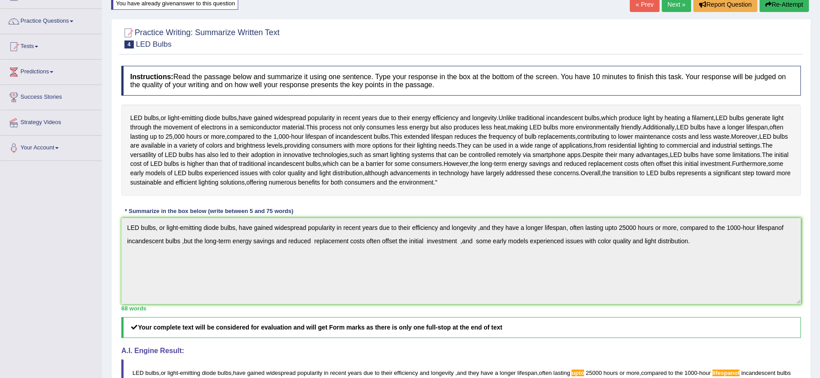
scroll to position [0, 0]
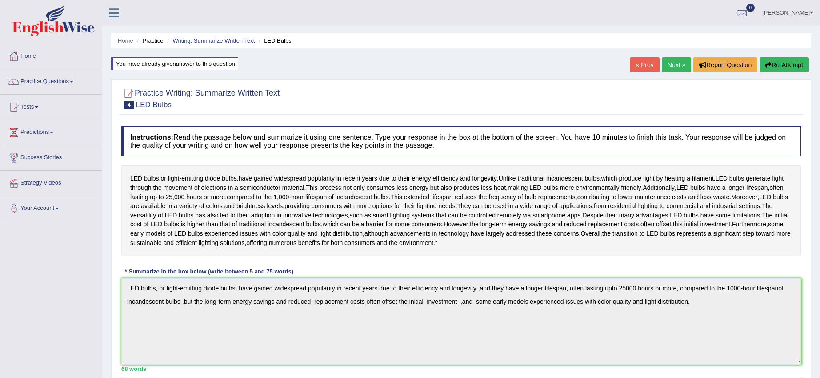
click at [766, 67] on icon "button" at bounding box center [769, 65] width 6 height 6
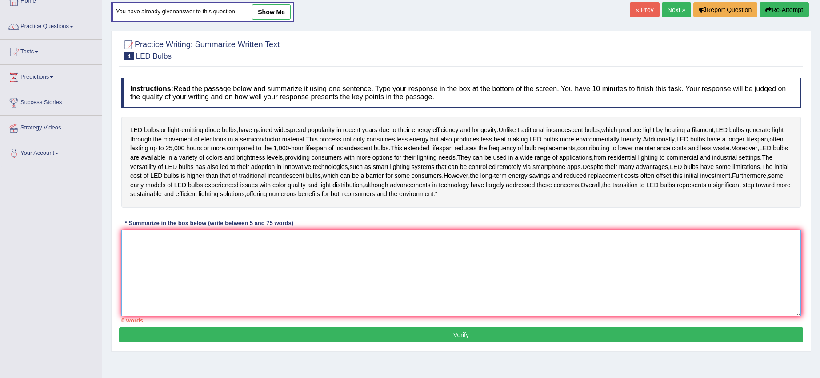
scroll to position [56, 0]
paste textarea "LED bulbs, or light-emitting diode bulbs, have gained widespread popularity in …"
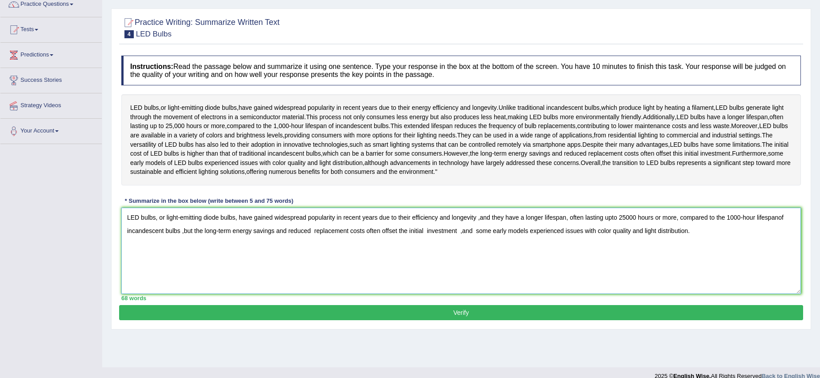
scroll to position [89, 0]
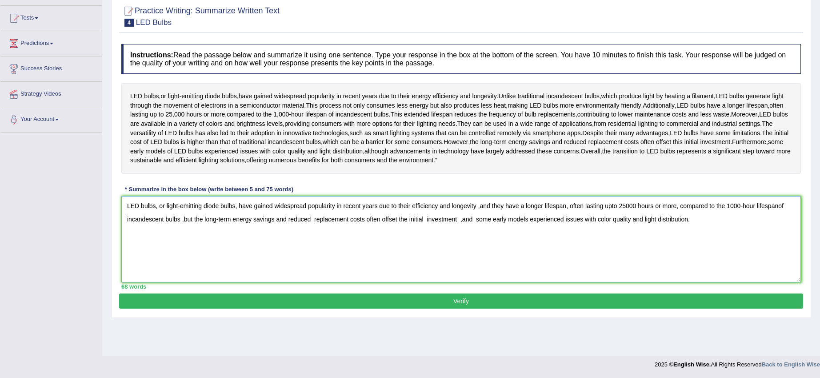
click at [779, 225] on textarea "LED bulbs, or light-emitting diode bulbs, have gained widespread popularity in …" at bounding box center [461, 239] width 680 height 86
click at [478, 225] on textarea "LED bulbs, or light-emitting diode bulbs, have gained widespread popularity in …" at bounding box center [461, 239] width 680 height 86
type textarea "LED bulbs, or light-emitting diode bulbs, have gained widespread popularity in …"
click at [470, 309] on button "Verify" at bounding box center [461, 300] width 684 height 15
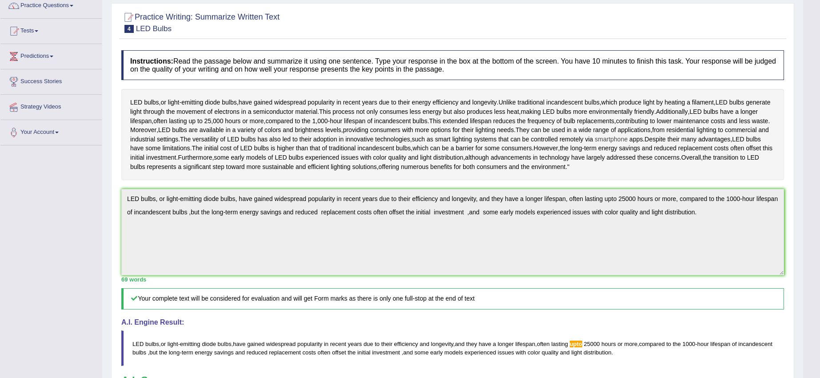
scroll to position [38, 0]
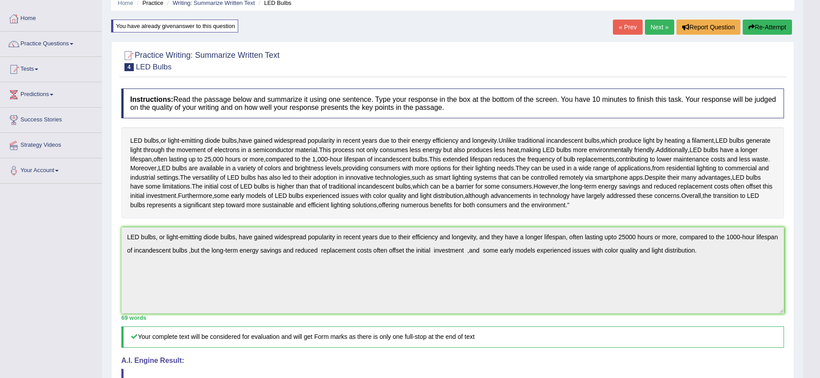
drag, startPoint x: 604, startPoint y: 158, endPoint x: 606, endPoint y: 168, distance: 9.5
drag, startPoint x: 610, startPoint y: 292, endPoint x: 754, endPoint y: 26, distance: 302.2
click at [754, 26] on button "Re-Attempt" at bounding box center [767, 27] width 49 height 15
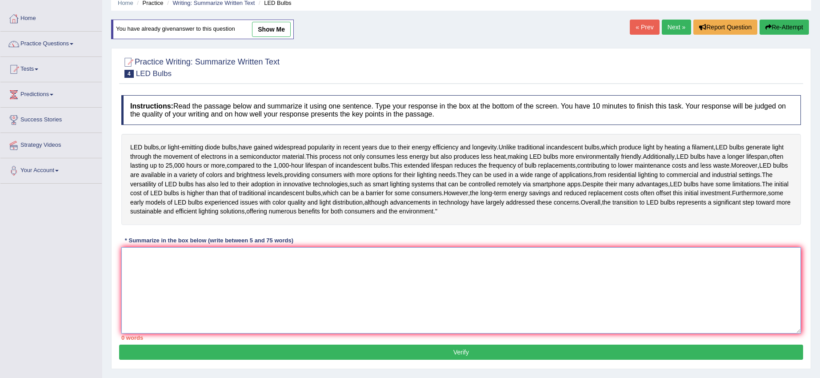
paste textarea "LED bulbs, or light-emitting diode bulbs, have gained widespread popularity in …"
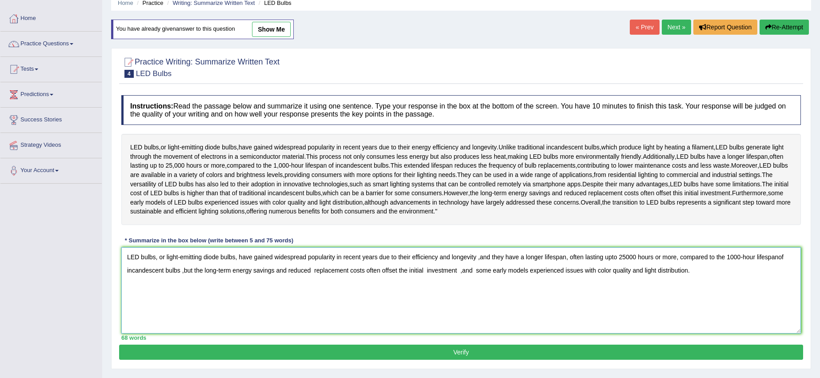
click at [777, 275] on textarea "LED bulbs, or light-emitting diode bulbs, have gained widespread popularity in …" at bounding box center [461, 290] width 680 height 86
click at [779, 274] on textarea "LED bulbs, or light-emitting diode bulbs, have gained widespread popularity in …" at bounding box center [461, 290] width 680 height 86
click at [611, 274] on textarea "LED bulbs, or light-emitting diode bulbs, have gained widespread popularity in …" at bounding box center [461, 290] width 680 height 86
click at [612, 275] on textarea "LED bulbs, or light-emitting diode bulbs, have gained widespread popularity in …" at bounding box center [461, 290] width 680 height 86
type textarea "LED bulbs, or light-emitting diode bulbs, have gained widespread popularity in …"
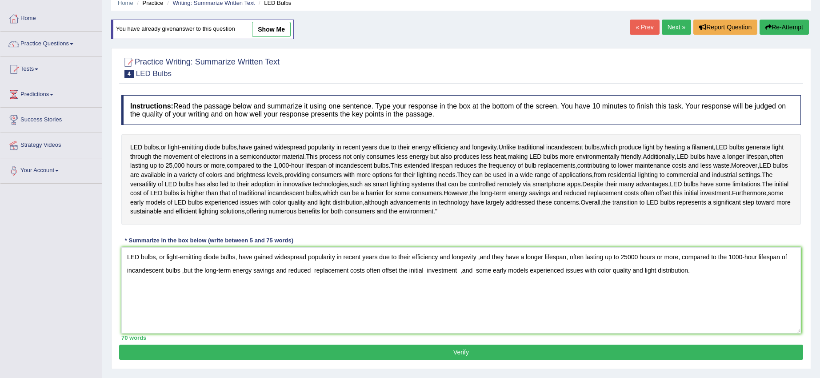
click at [574, 360] on button "Verify" at bounding box center [461, 352] width 684 height 15
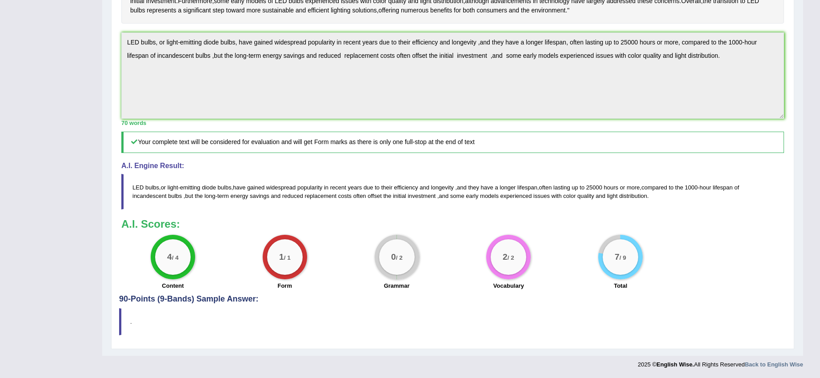
scroll to position [260, 0]
click at [460, 187] on blockquote "LED bulbs , or light - emitting diode bulbs , have gained widespread popularity…" at bounding box center [452, 192] width 663 height 36
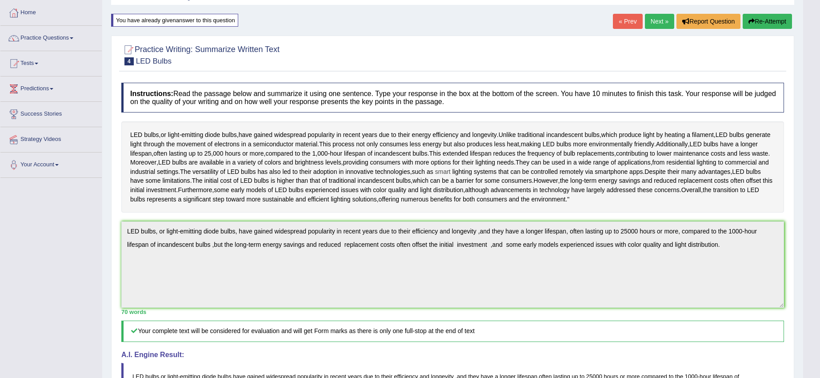
scroll to position [38, 0]
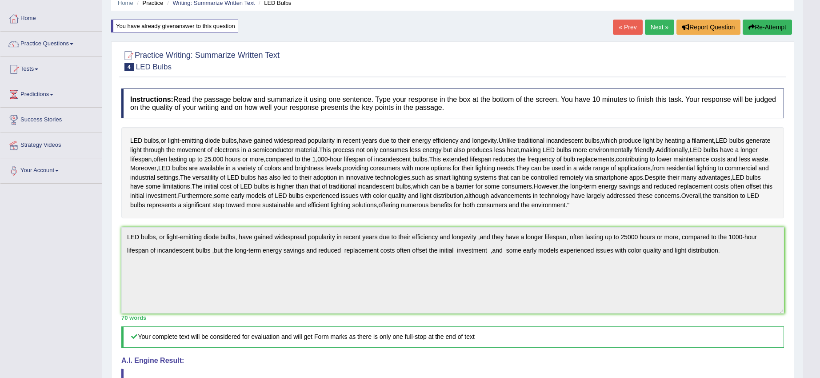
click at [756, 19] on div "Home Practice Writing: Summarize Written Text LED Bulbs You have already given …" at bounding box center [452, 256] width 701 height 588
click at [756, 23] on button "Re-Attempt" at bounding box center [767, 27] width 49 height 15
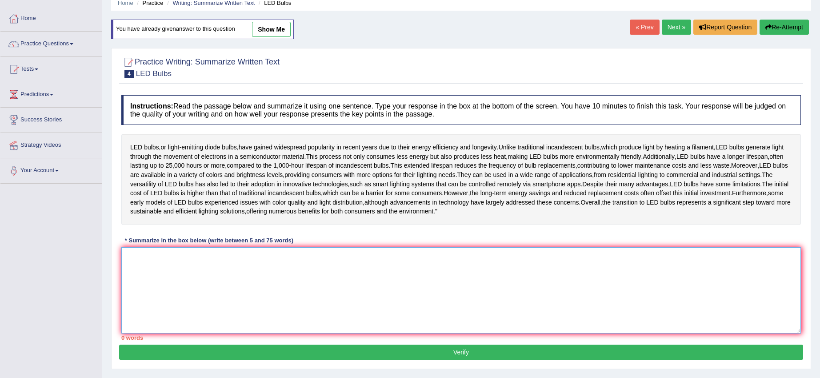
paste textarea "LED bulbs, or light-emitting diode bulbs, have gained widespread popularity in …"
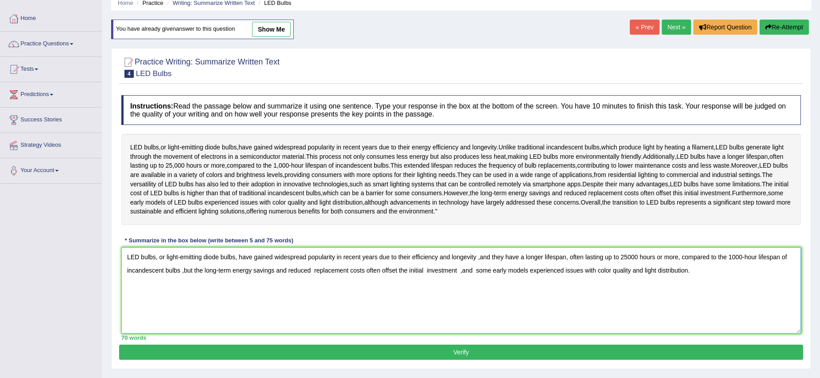
click at [478, 275] on textarea "LED bulbs, or light-emitting diode bulbs, have gained widespread popularity in …" at bounding box center [461, 290] width 680 height 86
click at [477, 276] on textarea "LED bulbs, or light-emitting diode bulbs, have gained widespread popularity in …" at bounding box center [461, 290] width 680 height 86
click at [414, 275] on textarea "LED bulbs, or light-emitting diode bulbs, have gained widespread popularity in …" at bounding box center [461, 290] width 680 height 86
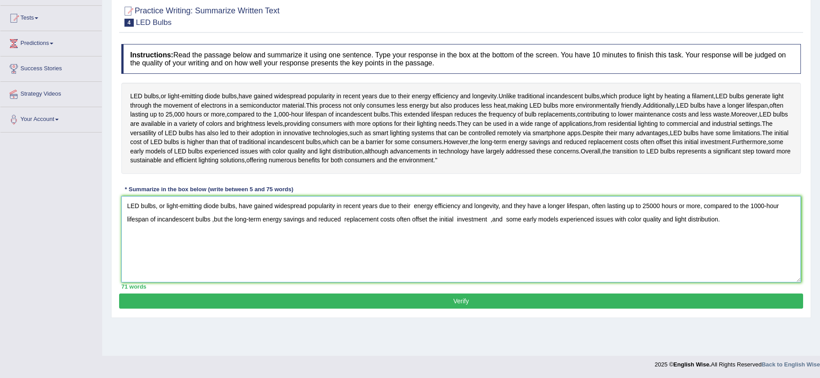
click at [514, 224] on textarea "LED bulbs, or light-emitting diode bulbs, have gained widespread popularity in …" at bounding box center [461, 239] width 680 height 86
click at [467, 240] on textarea "LED bulbs, or light-emitting diode bulbs, have gained widespread popularity in …" at bounding box center [461, 239] width 680 height 86
click at [699, 238] on textarea "LED bulbs, or light-emitting diode bulbs, have gained widespread popularity in …" at bounding box center [461, 239] width 680 height 86
click at [188, 237] on textarea "LED bulbs, or light-emitting diode bulbs, have gained widespread popularity in …" at bounding box center [461, 239] width 680 height 86
click at [189, 238] on textarea "LED bulbs, or light-emitting diode bulbs, have gained widespread popularity in …" at bounding box center [461, 239] width 680 height 86
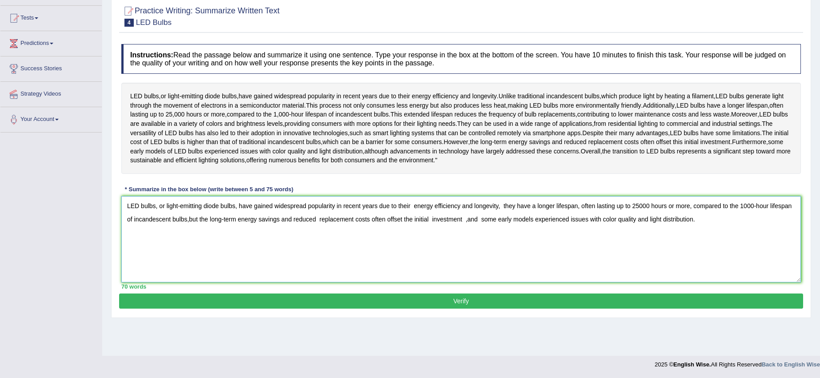
click at [189, 241] on textarea "LED bulbs, or light-emitting diode bulbs, have gained widespread popularity in …" at bounding box center [461, 239] width 680 height 86
click at [466, 238] on textarea "LED bulbs, or light-emitting diode bulbs, have gained widespread popularity in …" at bounding box center [461, 239] width 680 height 86
click at [465, 238] on textarea "LED bulbs, or light-emitting diode bulbs, have gained widespread popularity in …" at bounding box center [461, 239] width 680 height 86
click at [466, 237] on textarea "LED bulbs, or light-emitting diode bulbs, have gained widespread popularity in …" at bounding box center [461, 239] width 680 height 86
click at [699, 240] on textarea "LED bulbs, or light-emitting diode bulbs, have gained widespread popularity in …" at bounding box center [461, 239] width 680 height 86
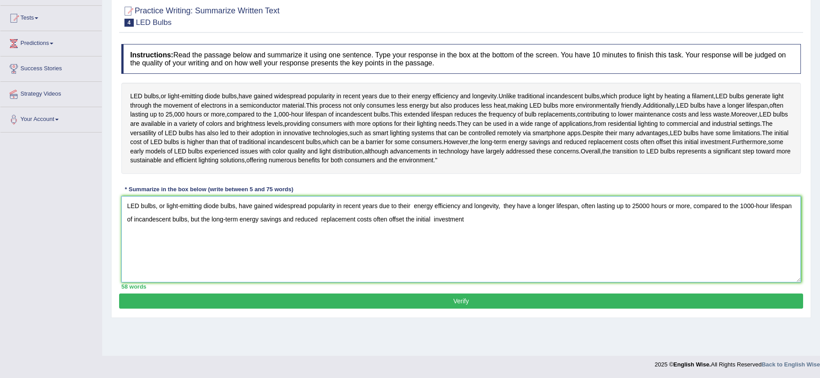
type textarea "LED bulbs, or light-emitting diode bulbs, have gained widespread popularity in …"
click at [604, 309] on button "Verify" at bounding box center [461, 300] width 684 height 15
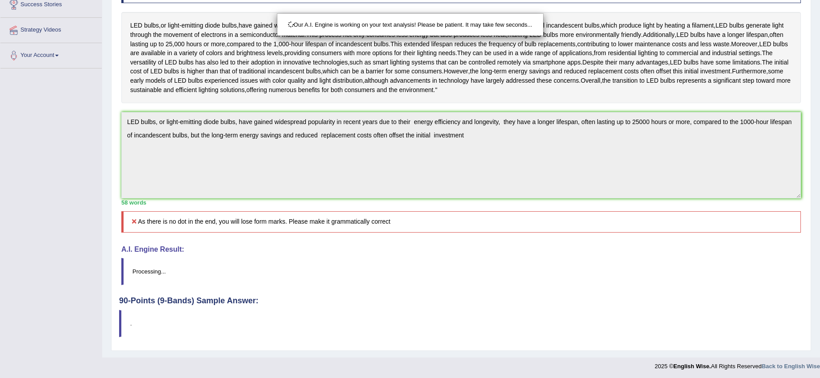
scroll to position [169, 0]
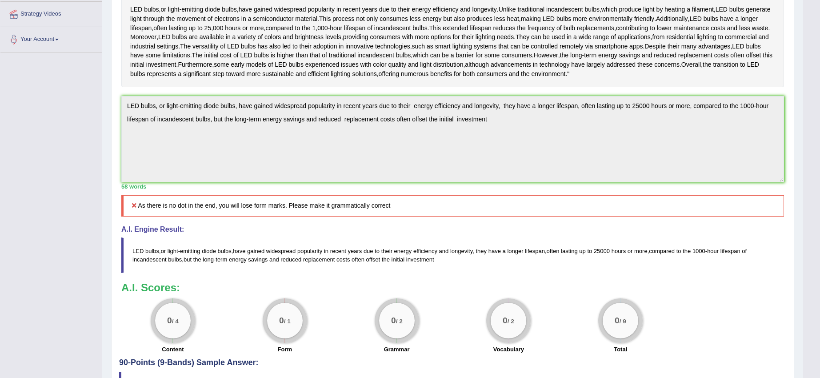
click at [508, 223] on div "Instructions: Read the passage below and summarize it using one sentence. Type …" at bounding box center [452, 156] width 667 height 406
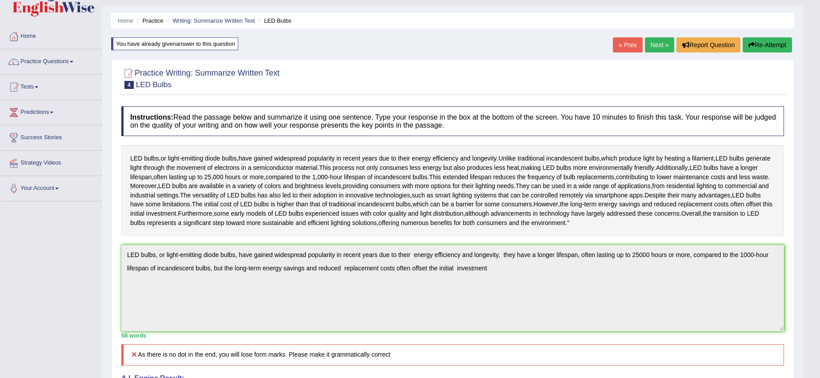
scroll to position [2, 0]
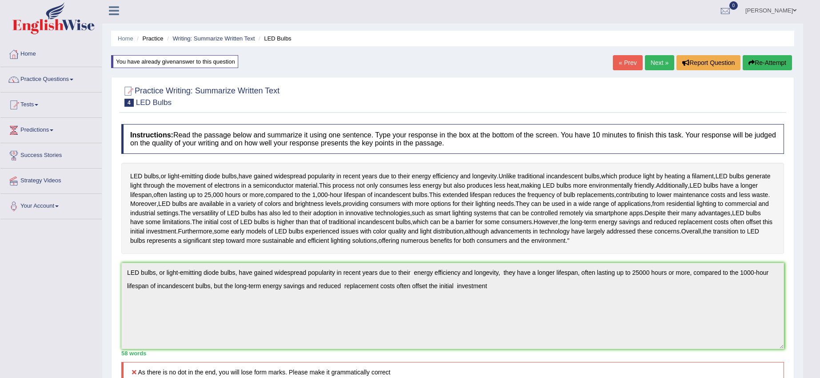
click at [753, 63] on icon "button" at bounding box center [752, 63] width 6 height 6
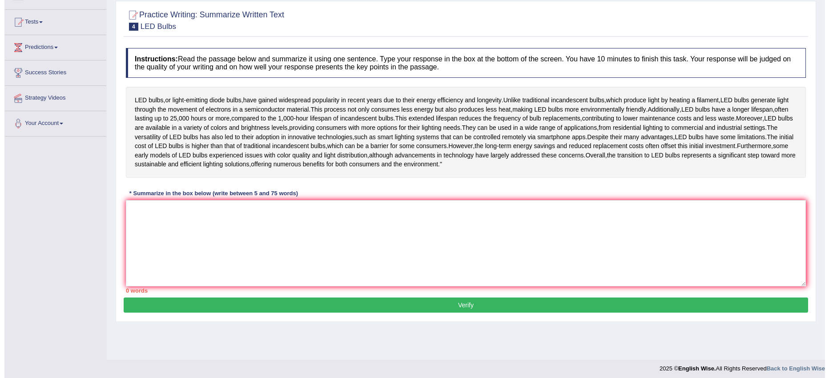
scroll to position [89, 0]
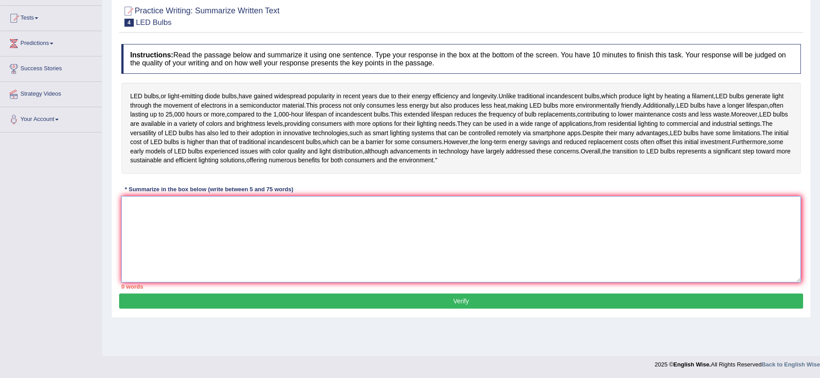
paste textarea "LED bulbs, or light-emitting diode bulbs, have gained widespread popularity in …"
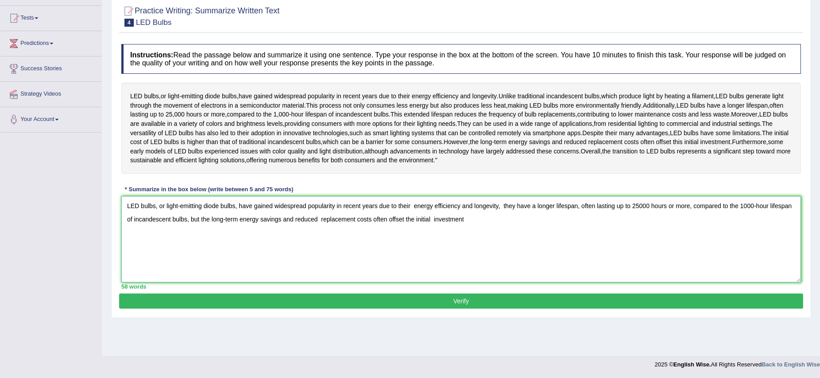
click at [466, 237] on textarea "LED bulbs, or light-emitting diode bulbs, have gained widespread popularity in …" at bounding box center [461, 239] width 680 height 86
type textarea "LED bulbs, or light-emitting diode bulbs, have gained widespread popularity in …"
click at [457, 309] on button "Verify" at bounding box center [461, 300] width 684 height 15
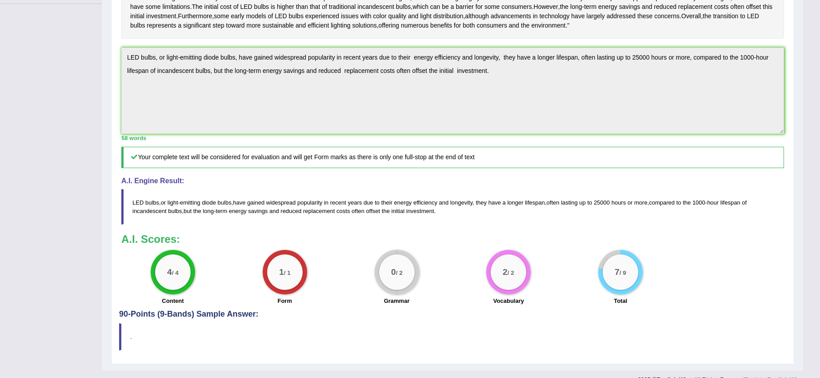
scroll to position [149, 0]
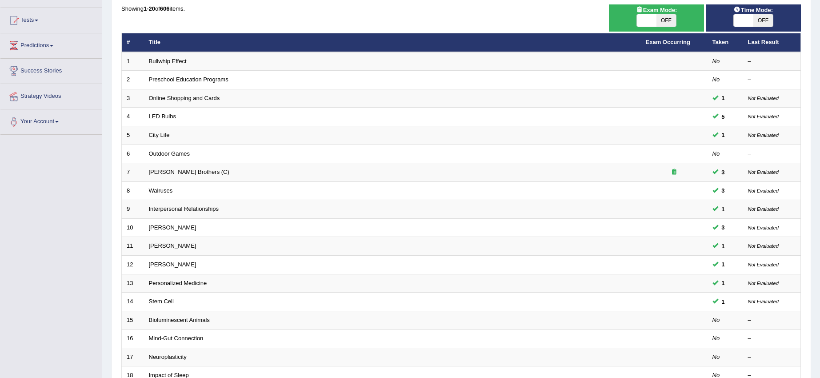
scroll to position [101, 0]
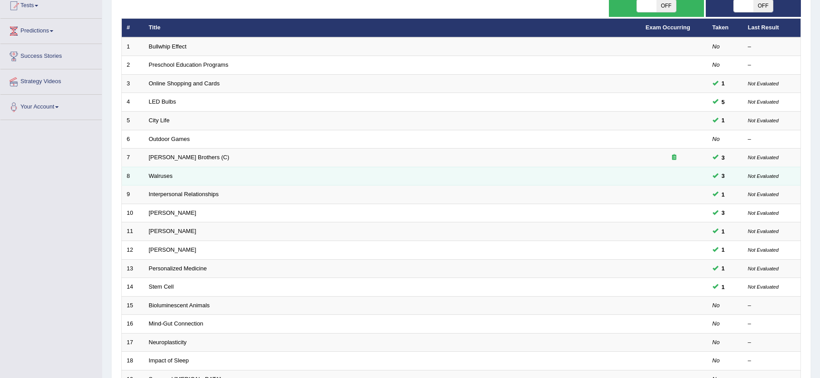
click at [599, 171] on td "Walruses" at bounding box center [392, 176] width 497 height 19
click at [194, 180] on td "Walruses" at bounding box center [392, 176] width 497 height 19
click at [159, 171] on td "Walruses" at bounding box center [392, 176] width 497 height 19
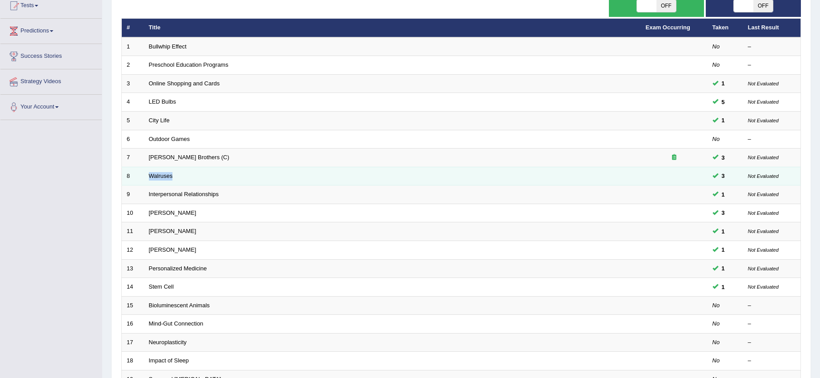
click at [159, 171] on td "Walruses" at bounding box center [392, 176] width 497 height 19
click at [161, 173] on link "Walruses" at bounding box center [161, 176] width 24 height 7
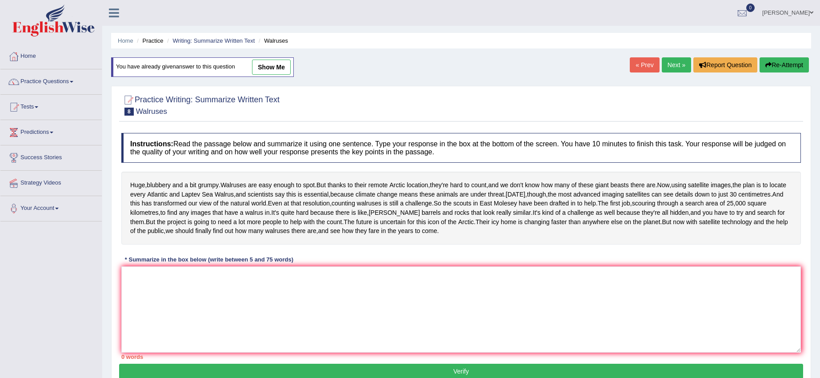
click at [274, 63] on link "show me" at bounding box center [271, 67] width 39 height 15
type textarea "Walruses are easy enough to spot, but thanks to their remote Arctic location, t…"
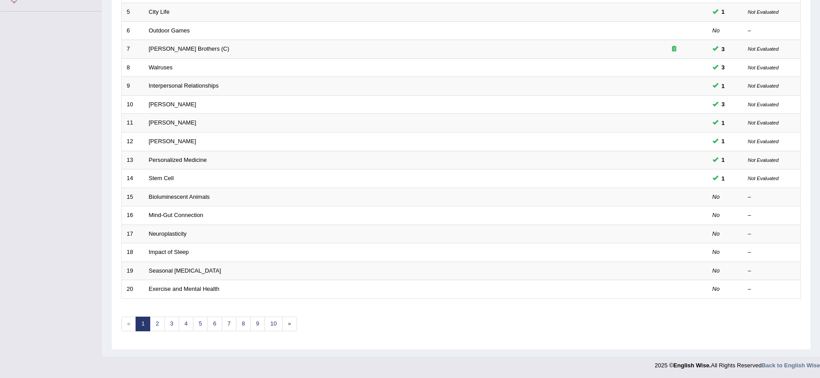
scroll to position [211, 0]
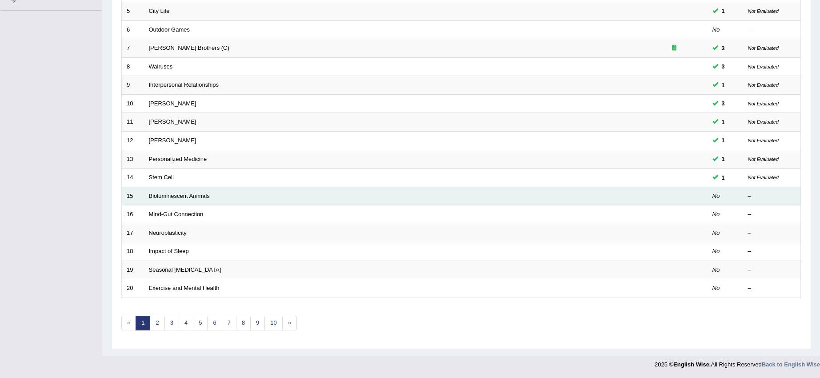
click at [185, 191] on td "Bioluminescent Animals" at bounding box center [392, 196] width 497 height 19
click at [185, 194] on link "Bioluminescent Animals" at bounding box center [179, 196] width 61 height 7
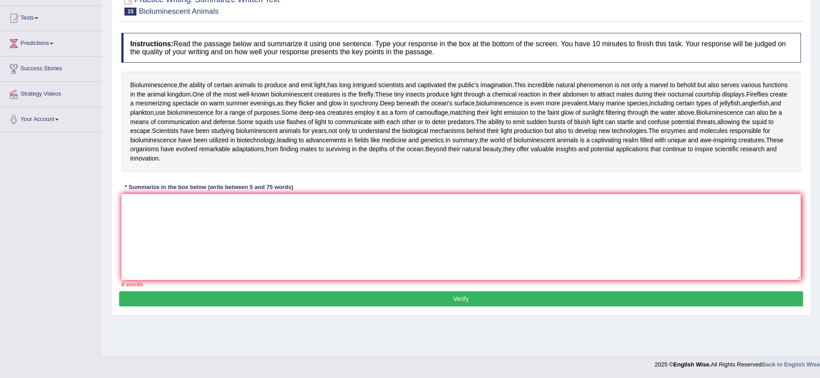
scroll to position [111, 0]
click at [138, 254] on textarea at bounding box center [461, 237] width 680 height 86
click at [155, 251] on textarea at bounding box center [461, 237] width 680 height 86
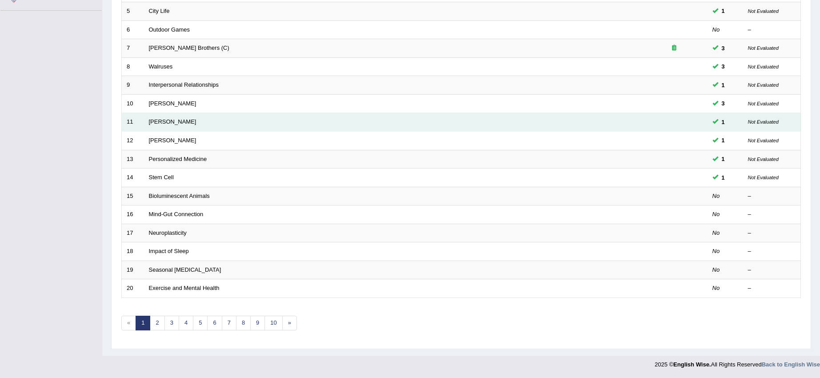
click at [168, 126] on td "[PERSON_NAME]" at bounding box center [392, 122] width 497 height 19
click at [168, 125] on td "[PERSON_NAME]" at bounding box center [392, 122] width 497 height 19
click at [167, 124] on link "[PERSON_NAME]" at bounding box center [173, 121] width 48 height 7
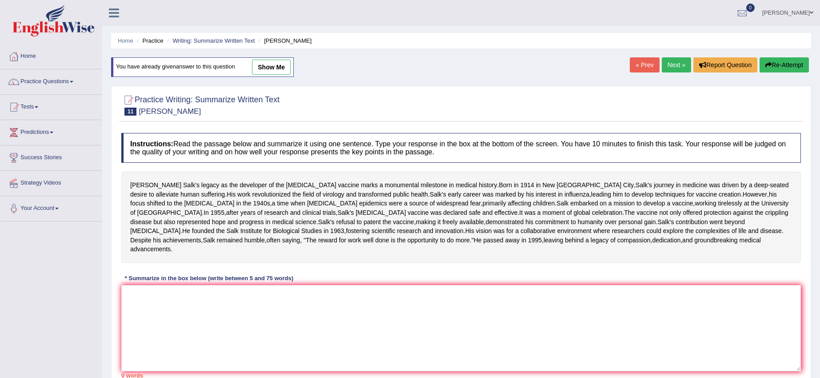
click at [267, 68] on link "show me" at bounding box center [271, 67] width 39 height 15
type textarea "[PERSON_NAME] legacy as the developer of the [MEDICAL_DATA] marks a monumental …"
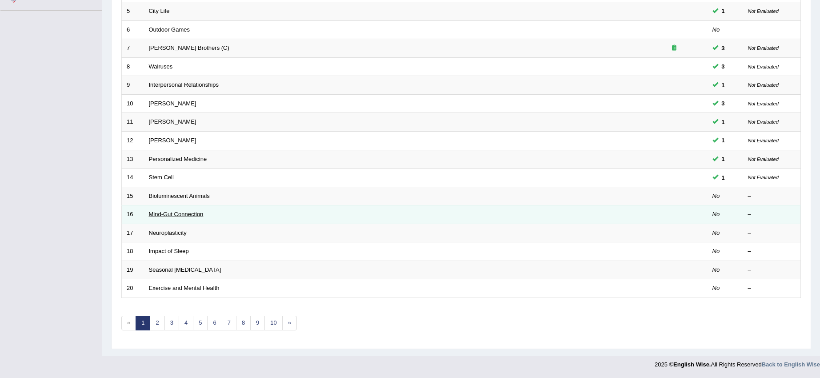
click at [184, 212] on link "Mind-Gut Connection" at bounding box center [176, 214] width 55 height 7
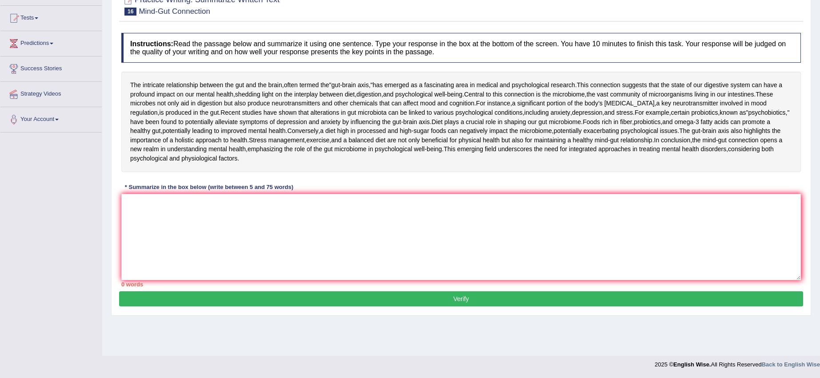
scroll to position [111, 0]
click at [185, 257] on textarea at bounding box center [461, 237] width 680 height 86
click at [155, 267] on textarea at bounding box center [461, 237] width 680 height 86
type textarea "t"
click at [119, 291] on button "Verify" at bounding box center [461, 298] width 684 height 15
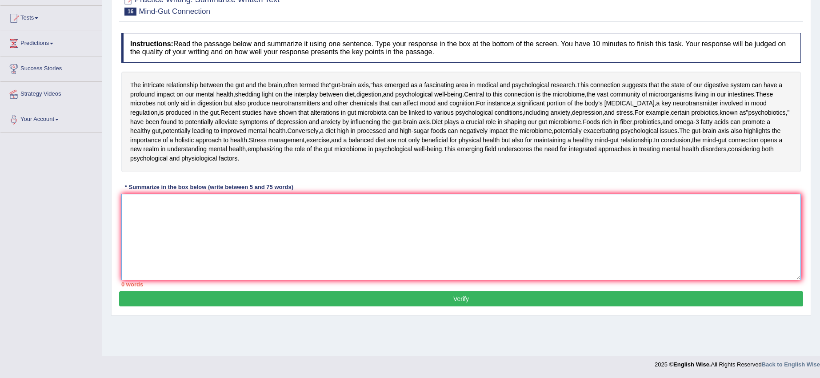
click at [155, 267] on textarea at bounding box center [461, 237] width 680 height 86
type textarea "t"
click at [269, 280] on textarea at bounding box center [461, 237] width 680 height 86
click at [173, 271] on textarea at bounding box center [461, 237] width 680 height 86
type textarea "t"
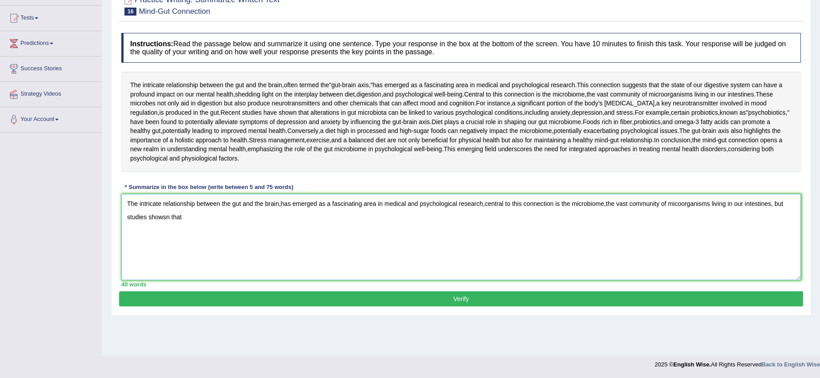
click at [149, 259] on textarea "The intricate relationship between the gut and the brain,has emerged as a fasci…" at bounding box center [461, 237] width 680 height 86
click at [180, 261] on textarea "The intricate relationship between the gut and the brain,has emerged as a fasci…" at bounding box center [461, 237] width 680 height 86
click at [181, 257] on textarea "The intricate relationship between the gut and the brain,has emerged as a fasci…" at bounding box center [461, 237] width 680 height 86
click at [197, 260] on textarea "The intricate relationship between the gut and the brain,has emerged as a fasci…" at bounding box center [461, 237] width 680 height 86
click at [339, 257] on textarea "The intricate relationship between the gut and the brain,has emerged as a fasci…" at bounding box center [461, 237] width 680 height 86
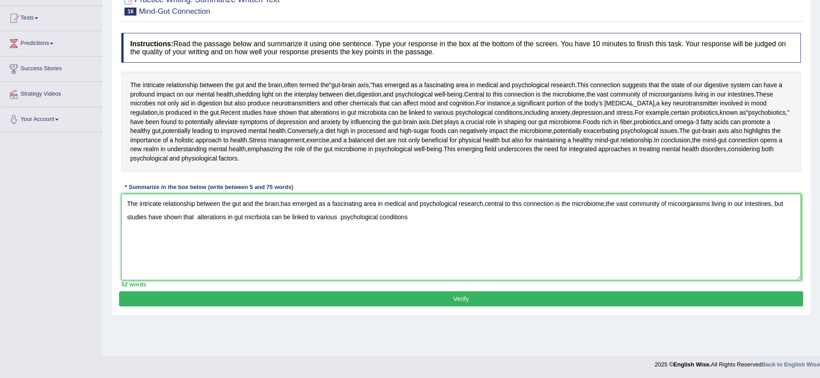
click at [339, 257] on textarea "The intricate relationship between the gut and the brain,has emerged as a fasci…" at bounding box center [461, 237] width 680 height 86
click at [418, 257] on textarea "The intricate relationship between the gut and the brain,has emerged as a fasci…" at bounding box center [461, 237] width 680 height 86
click at [644, 259] on textarea "The intricate relationship between the gut and the brain,has emerged as a fasci…" at bounding box center [461, 237] width 680 height 86
type textarea "The intricate relationship between the gut and the brain,has emerged as a fasci…"
click at [542, 306] on button "Verify" at bounding box center [461, 298] width 684 height 15
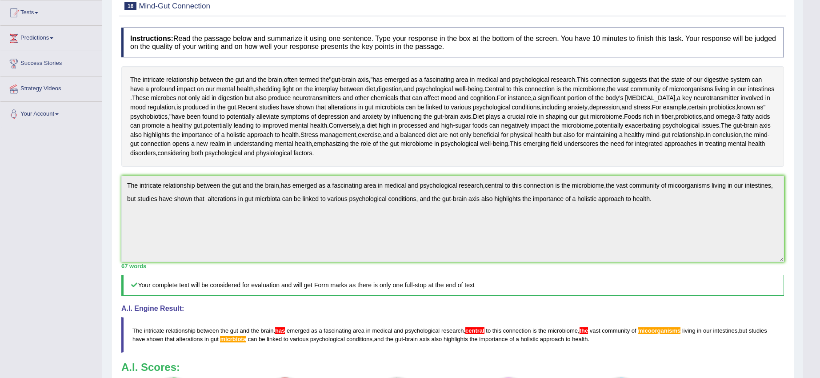
scroll to position [0, 0]
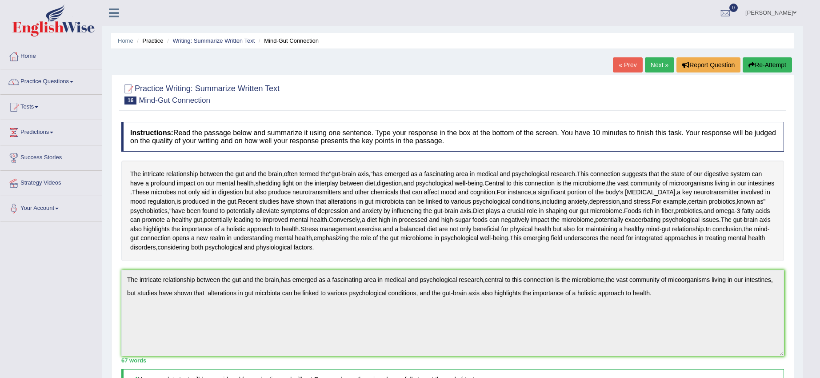
click at [760, 66] on button "Re-Attempt" at bounding box center [767, 64] width 49 height 15
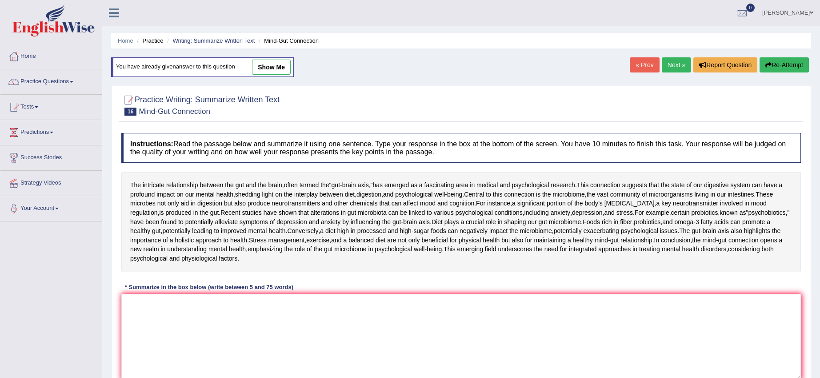
drag, startPoint x: 0, startPoint y: 0, endPoint x: 699, endPoint y: 153, distance: 715.0
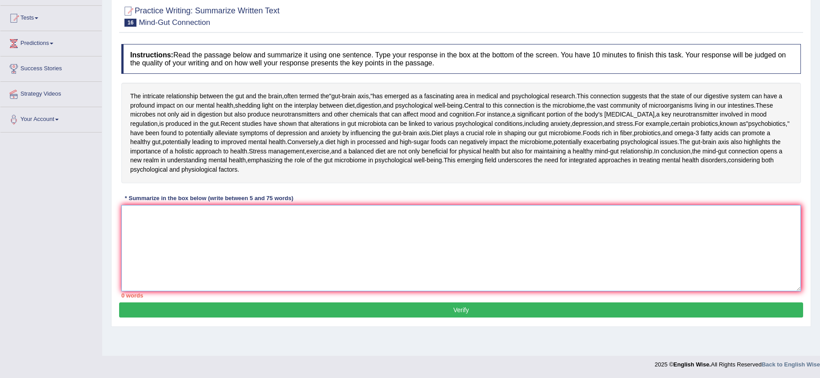
paste textarea "he intricate relationship between the gut and the brain,has emerged as a fascin…"
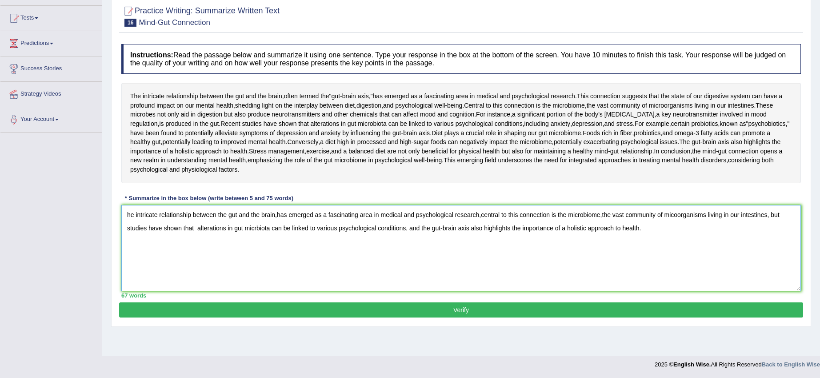
click at [125, 237] on textarea "he intricate relationship between the gut and the brain,has emerged as a fascin…" at bounding box center [461, 248] width 680 height 86
type textarea "he intricate relationship between the gut and the brain,has emerged as a fascin…"
click at [126, 237] on textarea "he intricate relationship between the gut and the brain,has emerged as a fascin…" at bounding box center [461, 248] width 680 height 86
click at [281, 236] on textarea "The intricate relationship between the gut and the brain,has emerged as a fasci…" at bounding box center [461, 248] width 680 height 86
click at [487, 237] on textarea "The intricate relationship between the gut and the brain, has emerged as a fasc…" at bounding box center [461, 248] width 680 height 86
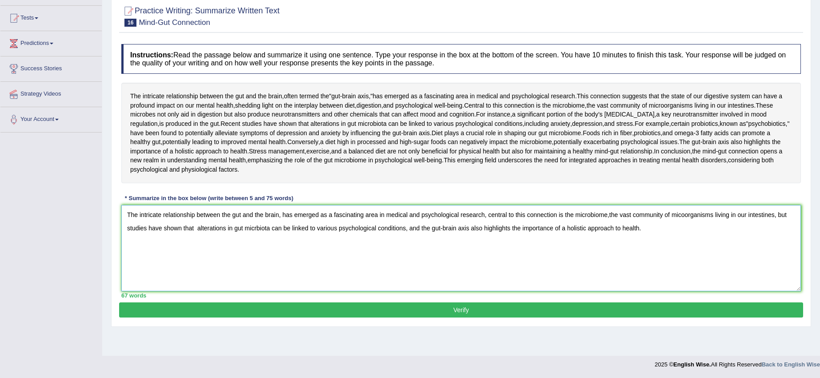
click at [609, 236] on textarea "The intricate relationship between the gut and the brain, has emerged as a fasc…" at bounding box center [461, 248] width 680 height 86
click at [266, 249] on textarea "The intricate relationship between the gut and the brain, has emerged as a fasc…" at bounding box center [461, 248] width 680 height 86
click at [273, 250] on textarea "The intricate relationship between the gut and the brain, has emerged as a fasc…" at bounding box center [461, 248] width 680 height 86
type textarea "The intricate relationship between the gut and the brain, has emerged as a fasc…"
click at [479, 317] on button "Verify" at bounding box center [461, 309] width 684 height 15
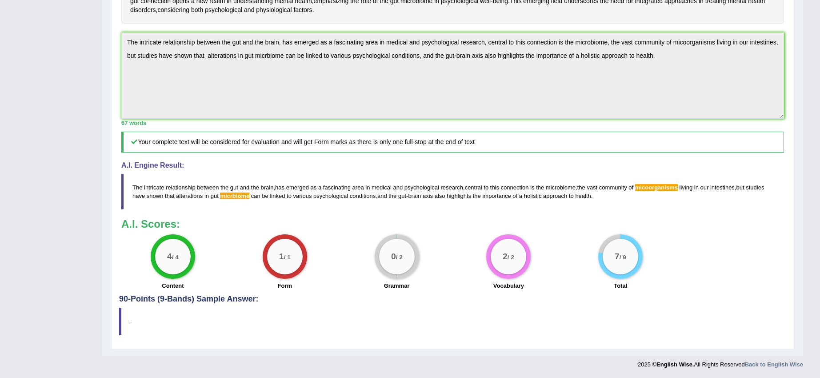
scroll to position [279, 0]
click at [787, 102] on div "Practice Writing: Summarize Written Text 16 Mind-Gut Connection Instructions: R…" at bounding box center [452, 92] width 683 height 511
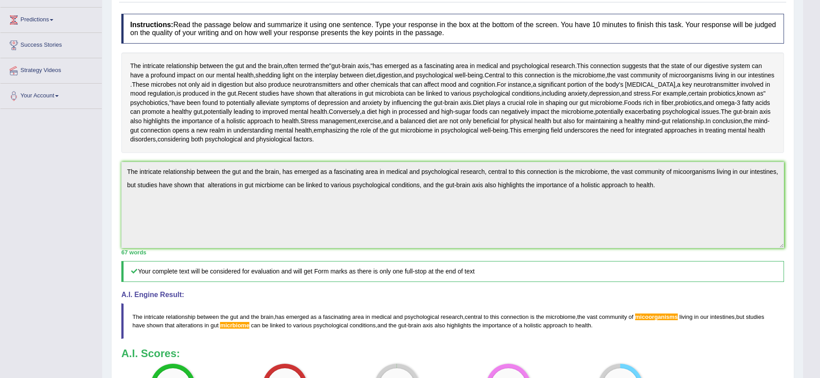
scroll to position [0, 0]
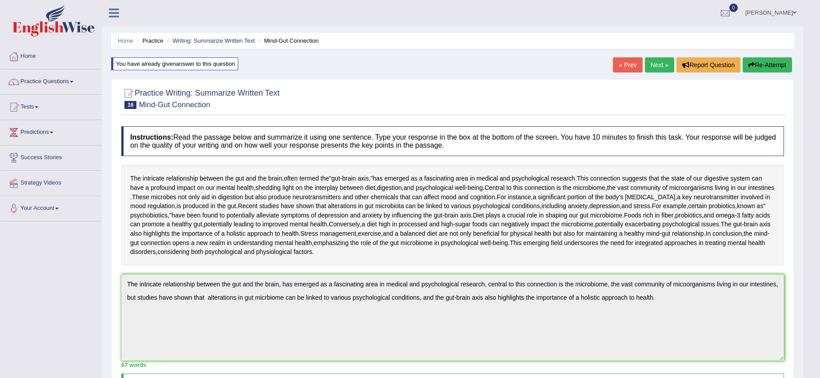
drag, startPoint x: 758, startPoint y: 63, endPoint x: 737, endPoint y: 76, distance: 25.0
click at [759, 63] on button "Re-Attempt" at bounding box center [767, 64] width 49 height 15
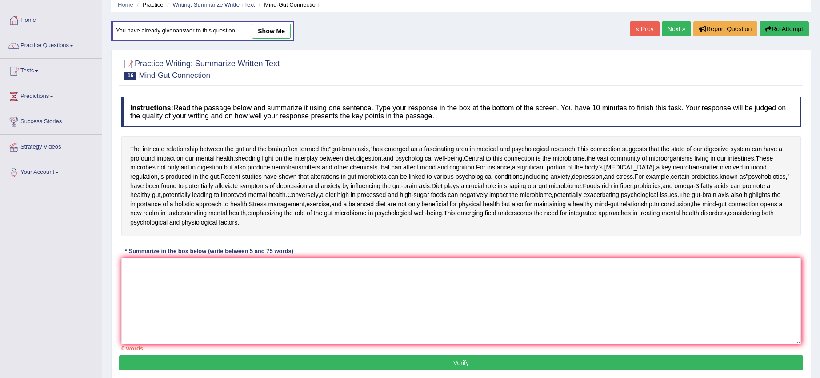
scroll to position [131, 0]
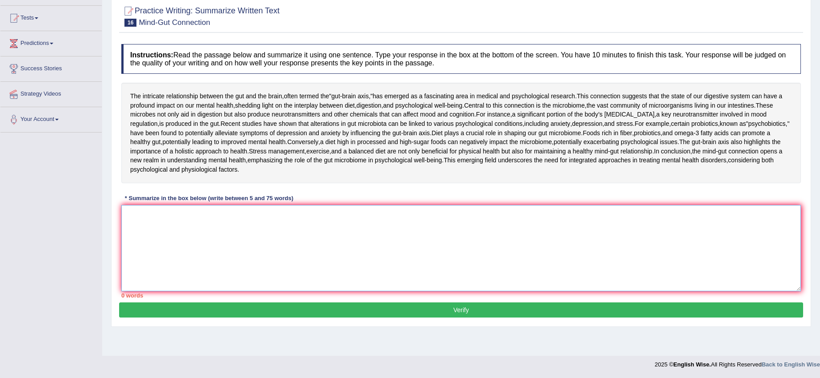
paste textarea "he intricate relationship between the gut and the brain, has emerged as a fasci…"
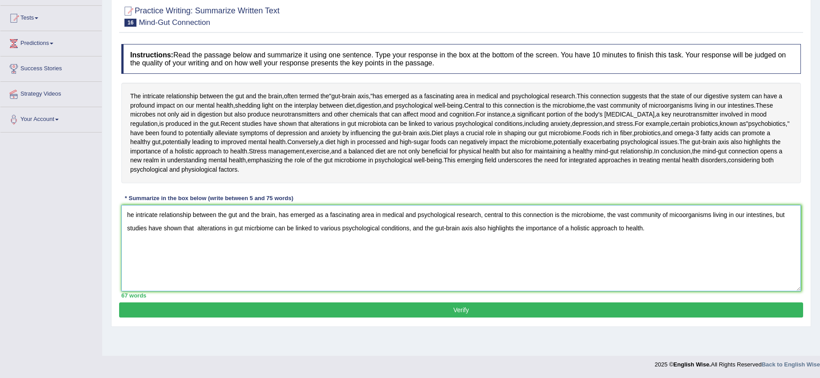
click at [681, 236] on textarea "he intricate relationship between the gut and the brain, has emerged as a fasci…" at bounding box center [461, 248] width 680 height 86
click at [273, 249] on textarea "he intricate relationship between the gut and the brain, has emerged as a fasci…" at bounding box center [461, 248] width 680 height 86
click at [299, 275] on textarea "he intricate relationship between the gut and the brain, has emerged as a fasci…" at bounding box center [461, 248] width 680 height 86
click at [259, 250] on textarea "he intricate relationship between the gut and the brain, has emerged as a fasci…" at bounding box center [461, 248] width 680 height 86
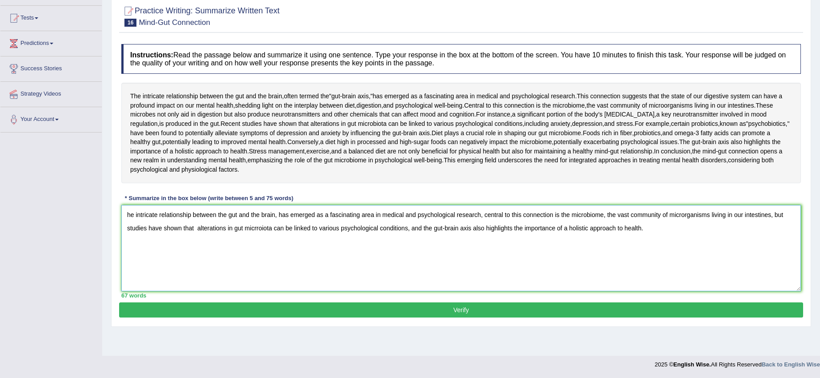
click at [255, 249] on textarea "he intricate relationship between the gut and the brain, has emerged as a fasci…" at bounding box center [461, 248] width 680 height 86
click at [256, 249] on textarea "he intricate relationship between the gut and the brain, has emerged as a fasci…" at bounding box center [461, 248] width 680 height 86
click at [261, 249] on textarea "he intricate relationship between the gut and the brain, has emerged as a fasci…" at bounding box center [461, 248] width 680 height 86
click at [269, 281] on textarea "he intricate relationship between the gut and the brain, has emerged as a fasci…" at bounding box center [461, 248] width 680 height 86
type textarea "he intricate relationship between the gut and the brain, has emerged as a fasci…"
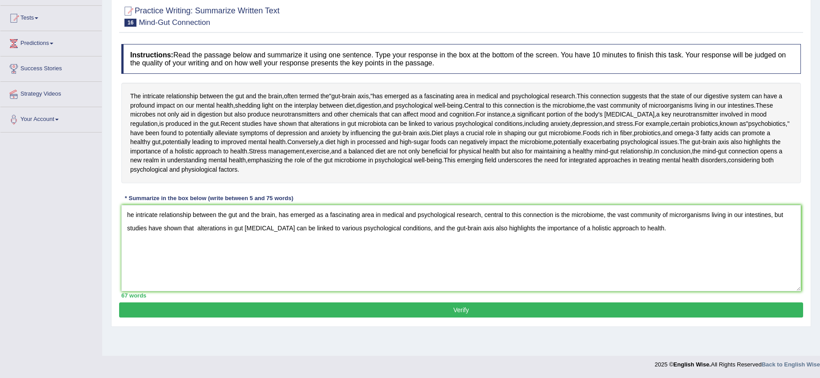
click at [375, 317] on button "Verify" at bounding box center [461, 309] width 684 height 15
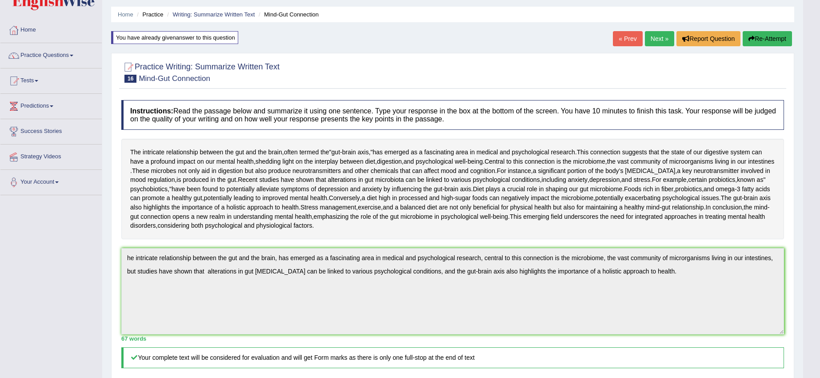
scroll to position [0, 0]
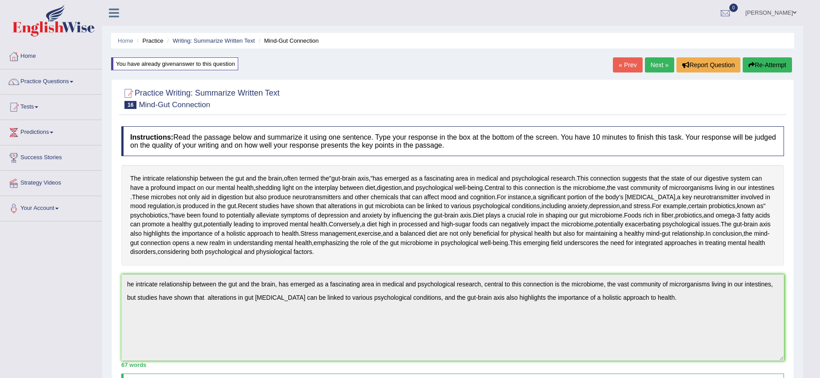
click at [752, 73] on div "Home Practice Writing: Summarize Written Text Mind-Gut Connection You have alre…" at bounding box center [452, 299] width 701 height 598
click at [751, 69] on button "Re-Attempt" at bounding box center [767, 64] width 49 height 15
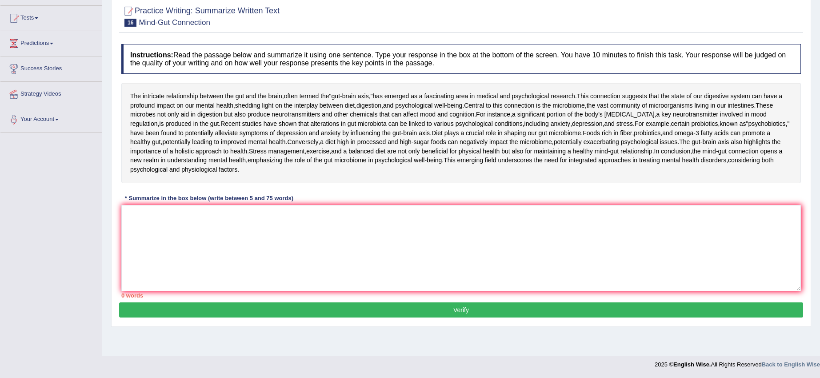
scroll to position [131, 0]
paste textarea "he intricate relationship between the gut and the brain, has emerged as a fasci…"
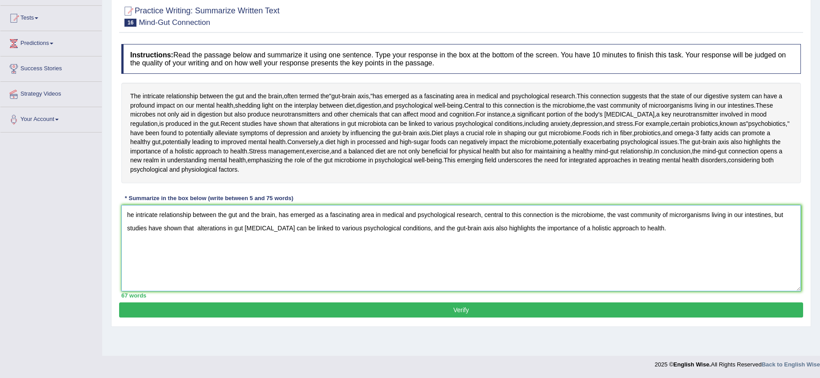
click at [127, 235] on textarea "he intricate relationship between the gut and the brain, has emerged as a fasci…" at bounding box center [461, 248] width 680 height 86
click at [180, 276] on textarea "The intricate relationship between the gut and the brain, has emerged as a fasc…" at bounding box center [461, 248] width 680 height 86
click at [689, 236] on textarea "The intricate relationship between the gut and the brain, has emerged as a fasc…" at bounding box center [461, 248] width 680 height 86
type textarea "The intricate relationship between the gut and the brain, has emerged as a fasc…"
click at [557, 317] on button "Verify" at bounding box center [461, 309] width 684 height 15
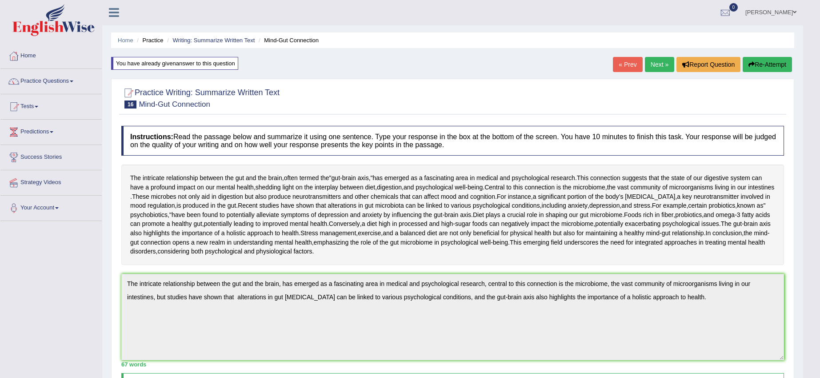
scroll to position [0, 0]
click at [668, 64] on link "Next »" at bounding box center [659, 64] width 29 height 15
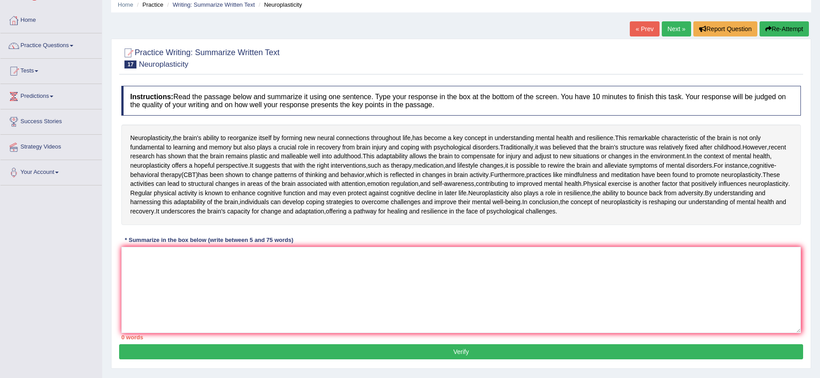
scroll to position [92, 0]
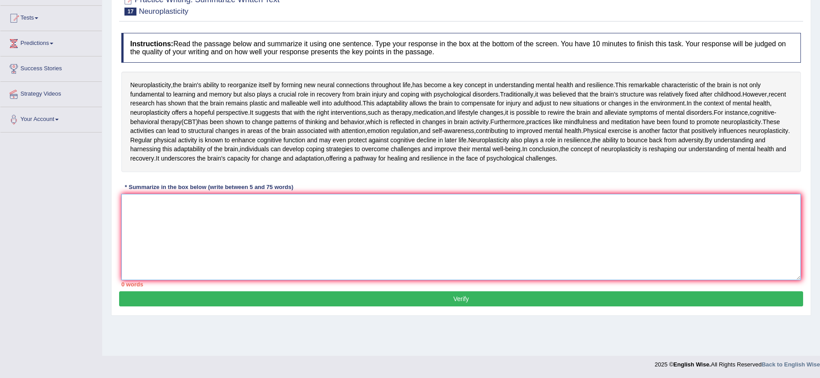
click at [157, 280] on textarea at bounding box center [461, 237] width 680 height 86
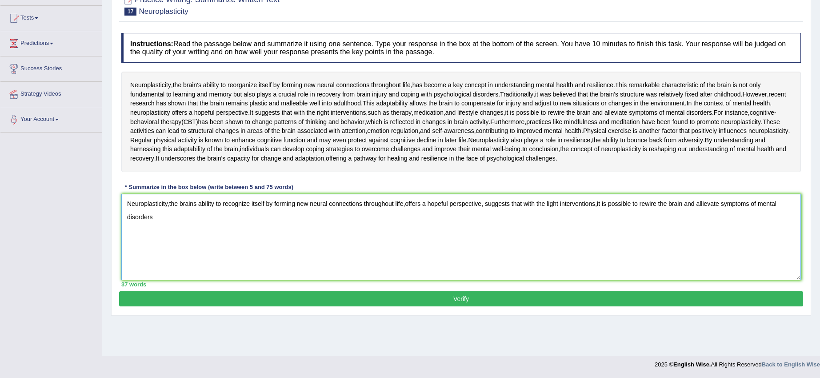
click at [483, 280] on textarea "Neuroplasticity,the brains ability to recognize itself by forming new neural co…" at bounding box center [461, 237] width 680 height 86
click at [484, 280] on textarea "Neuroplasticity,the brains ability to recognize itself by forming new neural co…" at bounding box center [461, 237] width 680 height 86
click at [499, 280] on textarea "Neuroplasticity,the brains ability to recognize itself by forming new neural co…" at bounding box center [461, 237] width 680 height 86
click at [160, 280] on textarea "Neuroplasticity,the brains ability to recognize itself by forming new neural co…" at bounding box center [461, 237] width 680 height 86
click at [151, 280] on textarea "Neuroplasticity,the brains ability to recognize itself by forming new neural co…" at bounding box center [461, 237] width 680 height 86
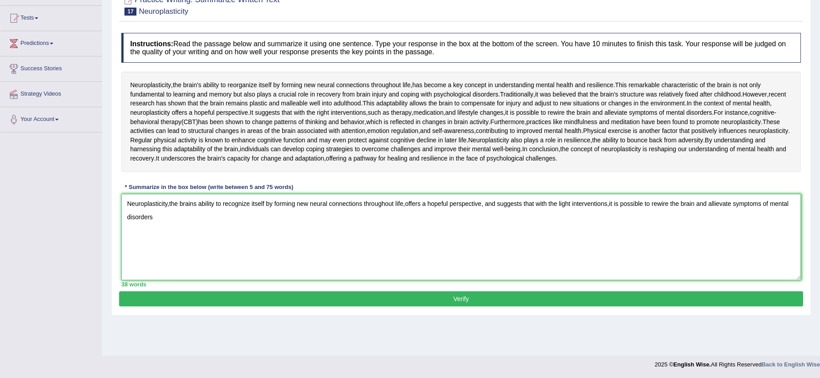
click at [157, 280] on textarea "Neuroplasticity,the brains ability to recognize itself by forming new neural co…" at bounding box center [461, 237] width 680 height 86
click at [154, 280] on textarea "Neuroplasticity,the brains ability to recognize itself by forming new neural co…" at bounding box center [461, 237] width 680 height 86
click at [484, 280] on textarea "Neuroplasticity,the brains ability to recognize itself by forming new neural co…" at bounding box center [461, 237] width 680 height 86
click at [606, 280] on textarea "Neuroplasticity,the brains ability to recognize itself by forming new neural co…" at bounding box center [461, 237] width 680 height 86
click at [645, 280] on textarea "Neuroplasticity,the brains ability to recognize itself by forming new neural co…" at bounding box center [461, 237] width 680 height 86
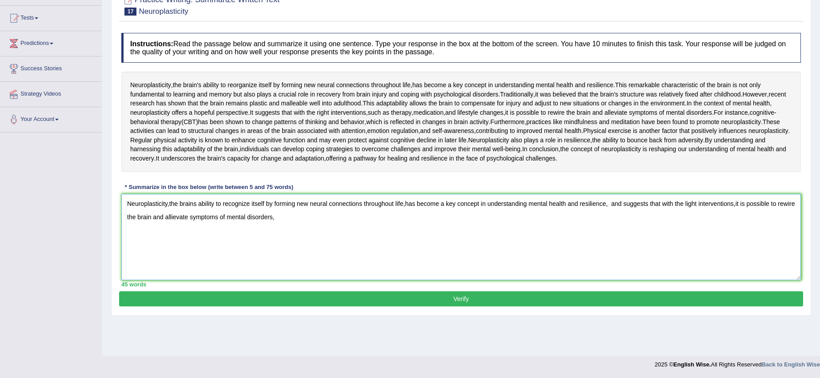
click at [623, 280] on textarea "Neuroplasticity,the brains ability to recognize itself by forming new neural co…" at bounding box center [461, 237] width 680 height 86
click at [608, 280] on textarea "Neuroplasticity,the brains ability to recognize itself by forming new neural co…" at bounding box center [461, 237] width 680 height 86
click at [609, 280] on textarea "Neuroplasticity,the brains ability to recognize itself by forming new neural co…" at bounding box center [461, 237] width 680 height 86
click at [297, 280] on textarea "Neuroplasticity,the brains ability to recognize itself by forming new neural co…" at bounding box center [461, 237] width 680 height 86
click at [323, 280] on textarea "Neuroplasticity,the brains ability to recognize itself by forming new neural co…" at bounding box center [461, 237] width 680 height 86
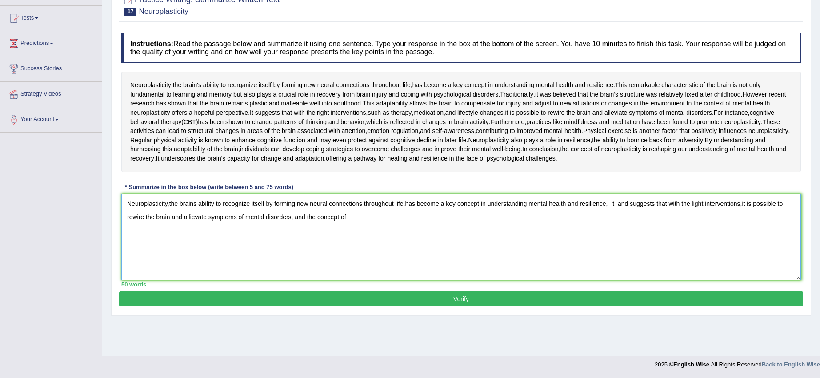
click at [349, 280] on textarea "Neuroplasticity,the brains ability to recognize itself by forming new neural co…" at bounding box center [461, 237] width 680 height 86
click at [611, 280] on textarea "Neuroplasticity,the brains ability to recognize itself by forming new neural co…" at bounding box center [461, 237] width 680 height 86
click at [626, 280] on textarea "Neuroplasticity,the brains ability to recognize itself by forming new neural co…" at bounding box center [461, 237] width 680 height 86
click at [615, 280] on textarea "Neuroplasticity,the brains ability to recognize itself by forming new neural co…" at bounding box center [461, 237] width 680 height 86
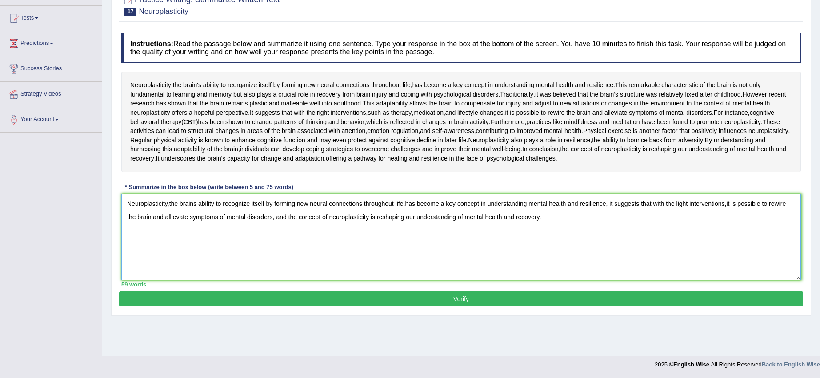
type textarea "Neuroplasticity,the brains ability to recognize itself by forming new neural co…"
click at [548, 306] on button "Verify" at bounding box center [461, 298] width 684 height 15
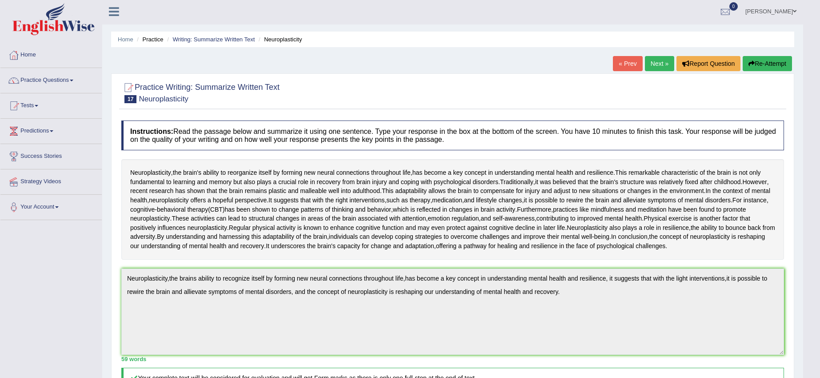
scroll to position [0, 0]
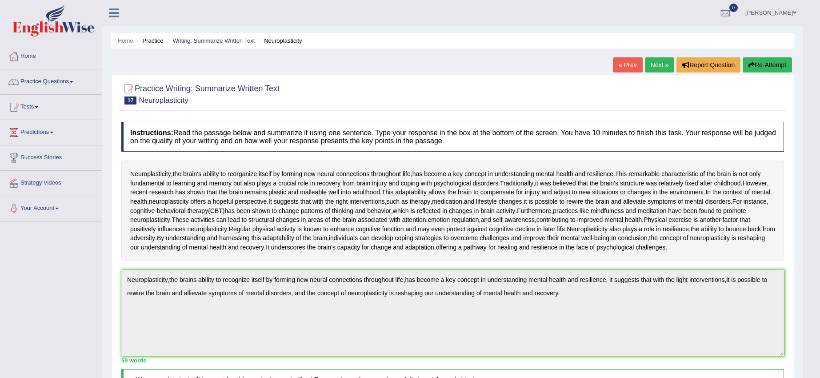
click at [751, 64] on icon "button" at bounding box center [752, 65] width 6 height 6
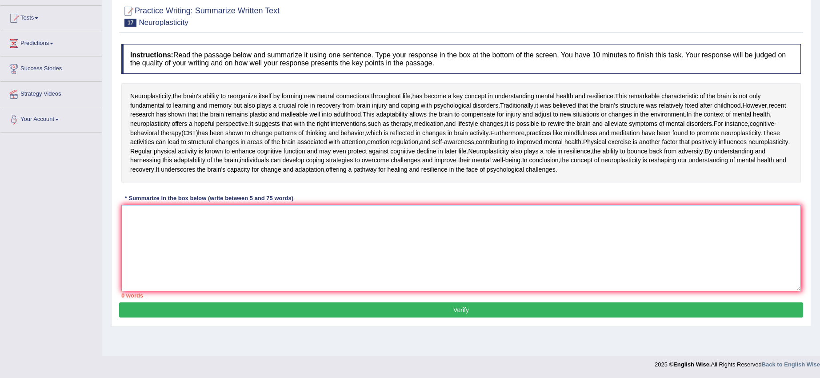
paste textarea "Neuroplasticity,the brains ability to recognize itself by forming new neural co…"
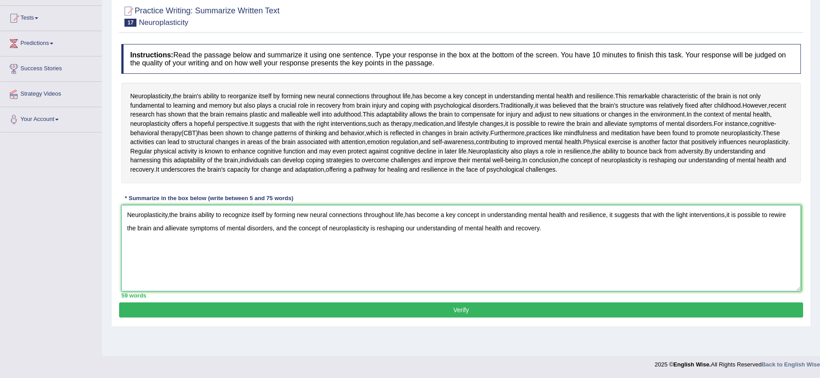
click at [196, 237] on textarea "Neuroplasticity,the brains ability to recognize itself by forming new neural co…" at bounding box center [461, 248] width 680 height 86
click at [169, 238] on textarea "Neuroplasticity,the brain's ability to recognize itself by forming new neural c…" at bounding box center [461, 248] width 680 height 86
click at [408, 237] on textarea "Neuroplasticity, the brain's ability to recognize itself by forming new neural …" at bounding box center [461, 248] width 680 height 86
type textarea "Neuroplasticity, the brain's ability to recognize itself by forming new neural …"
click at [574, 317] on button "Verify" at bounding box center [461, 309] width 684 height 15
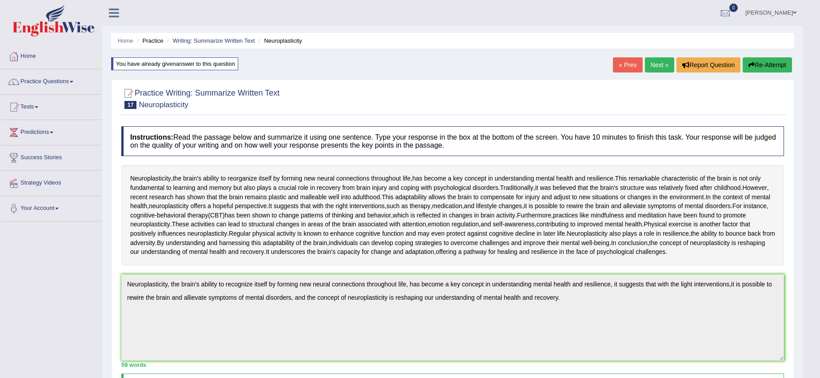
click at [759, 60] on button "Re-Attempt" at bounding box center [767, 64] width 49 height 15
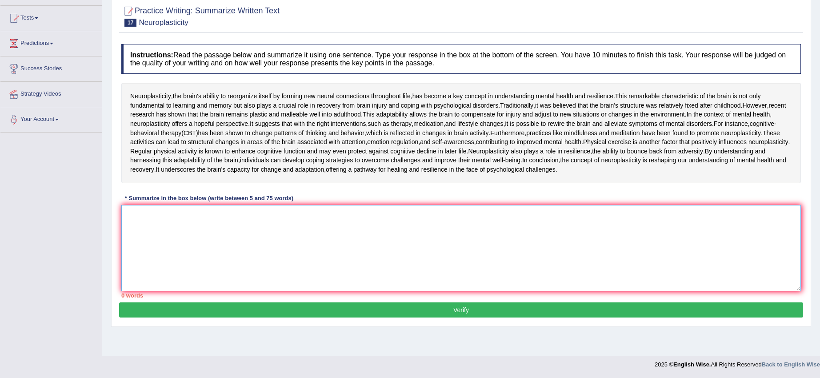
paste textarea "Neuroplasticity,the brains ability to recognize itself by forming new neural co…"
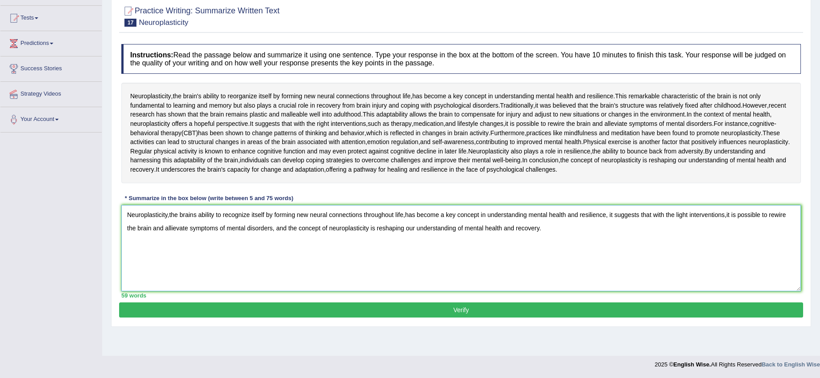
click at [193, 237] on textarea "Neuroplasticity,the brains ability to recognize itself by forming new neural co…" at bounding box center [461, 248] width 680 height 86
click at [170, 237] on textarea "Neuroplasticity,the brain's ability to recognize itself by forming new neural c…" at bounding box center [461, 248] width 680 height 86
click at [409, 236] on textarea "Neuroplasticity, the brain's ability to recognize itself by forming new neural …" at bounding box center [461, 248] width 680 height 86
click at [181, 250] on textarea "Neuroplasticity, the brain's ability to recognize itself by forming new neural …" at bounding box center [461, 248] width 680 height 86
click at [174, 250] on textarea "Neuroplasticity, the brain's ability to recognize itself by forming new neural …" at bounding box center [461, 248] width 680 height 86
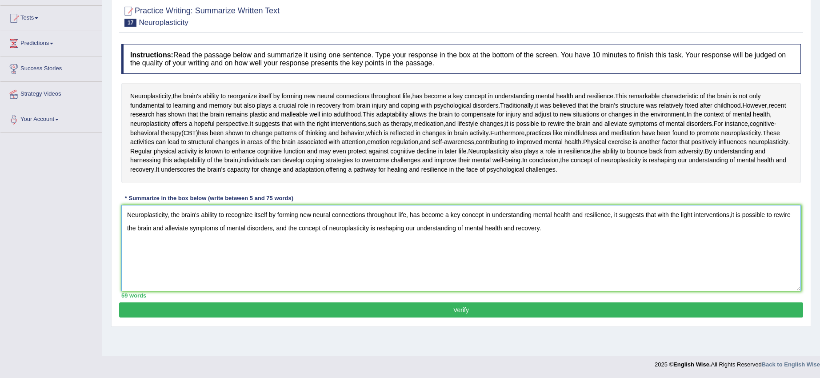
type textarea "Neuroplasticity, the brain's ability to recognize itself by forming new neural …"
click at [350, 317] on button "Verify" at bounding box center [461, 309] width 684 height 15
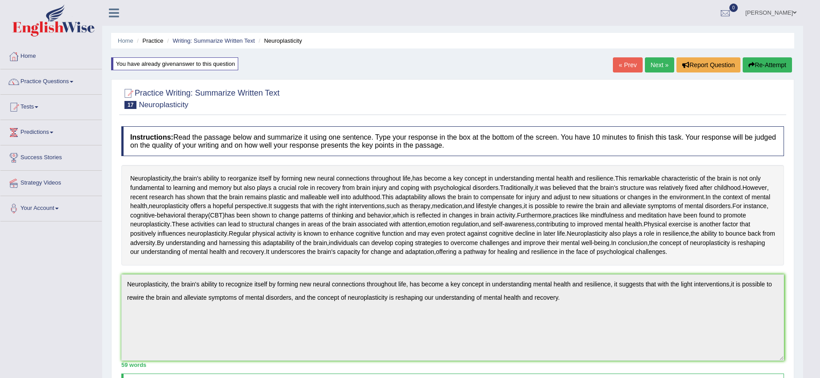
click at [662, 64] on link "Next »" at bounding box center [659, 64] width 29 height 15
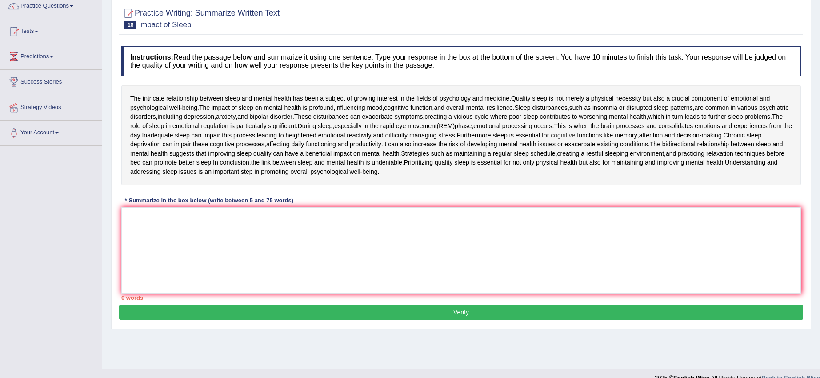
scroll to position [89, 0]
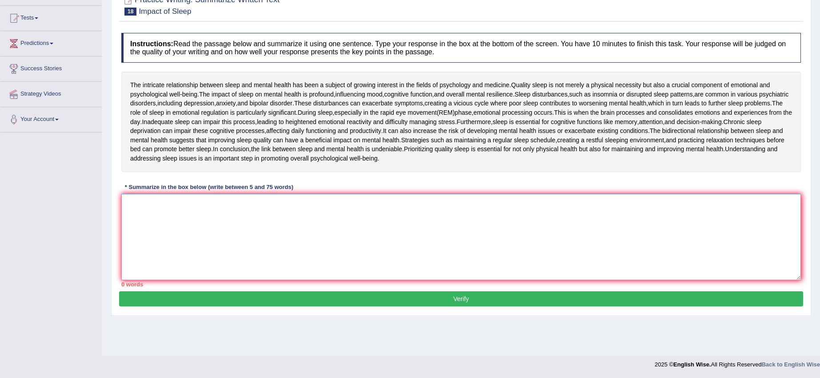
click at [154, 226] on textarea at bounding box center [461, 237] width 680 height 86
click at [168, 228] on textarea at bounding box center [461, 237] width 680 height 86
click at [165, 213] on textarea at bounding box center [461, 237] width 680 height 86
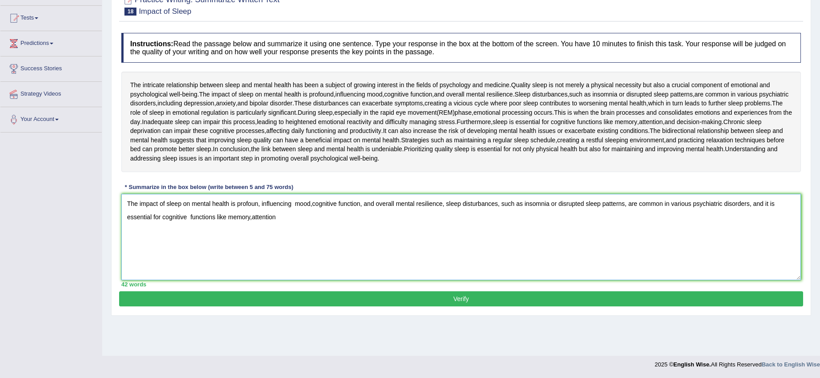
click at [278, 220] on textarea "The impact of sleep on mental health is profoun, influencing mood,cognitive fun…" at bounding box center [461, 237] width 680 height 86
click at [226, 216] on textarea "The impact of sleep on mental health is profoun, influencing mood,cognitive fun…" at bounding box center [461, 237] width 680 height 86
click at [227, 217] on textarea "The impact of sleep on mental health is profoun, influencing mood,cognitive fun…" at bounding box center [461, 237] width 680 height 86
click at [278, 216] on textarea "The impact of sleep on mental health is profoun, influencing mood,cognitive fun…" at bounding box center [461, 237] width 680 height 86
click at [257, 204] on textarea "The impact of sleep on mental health is profoun, influencing mood,cognitive fun…" at bounding box center [461, 237] width 680 height 86
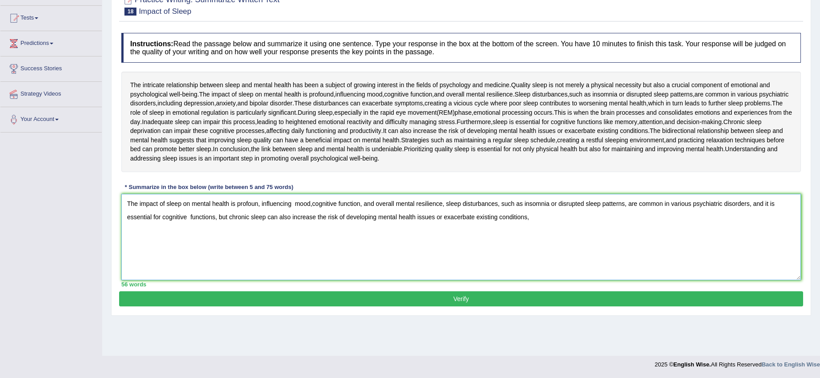
click at [257, 204] on textarea "The impact of sleep on mental health is profoun, influencing mood,cognitive fun…" at bounding box center [461, 237] width 680 height 86
click at [531, 215] on textarea "The impact of sleep on mental health is profound, influencing mood,cognitive fu…" at bounding box center [461, 237] width 680 height 86
click at [138, 231] on textarea "The impact of sleep on mental health is profound, influencing mood,cognitive fu…" at bounding box center [461, 237] width 680 height 86
click at [160, 229] on textarea "The impact of sleep on mental health is profound, influencing mood,cognitive fu…" at bounding box center [461, 237] width 680 height 86
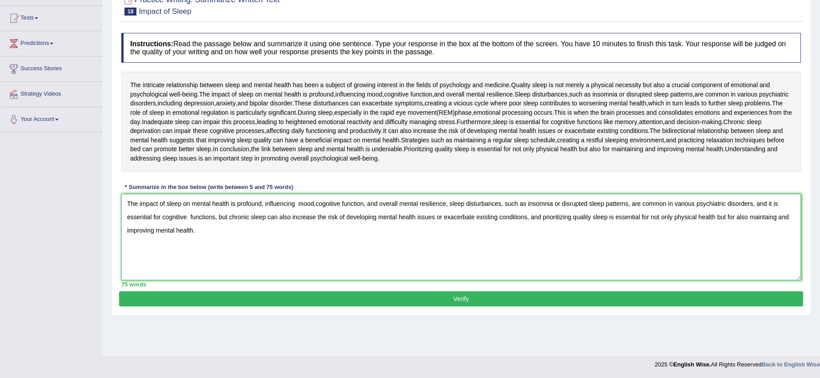
click at [317, 203] on textarea "The impact of sleep on mental health is profound, influencing mood,cognitive fu…" at bounding box center [461, 237] width 680 height 86
click at [315, 203] on textarea "The impact of sleep on mental health is profound, influencing mood,cognitive fu…" at bounding box center [461, 237] width 680 height 86
click at [316, 203] on textarea "The impact of sleep on mental health is profound, influencing mood,cognitive fu…" at bounding box center [461, 237] width 680 height 86
type textarea "The impact of sleep on mental health is profound, influencing mood, cognitive f…"
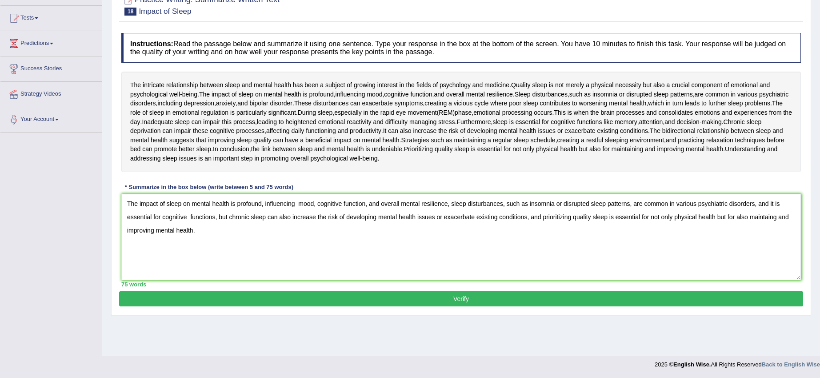
click at [573, 297] on button "Verify" at bounding box center [461, 298] width 684 height 15
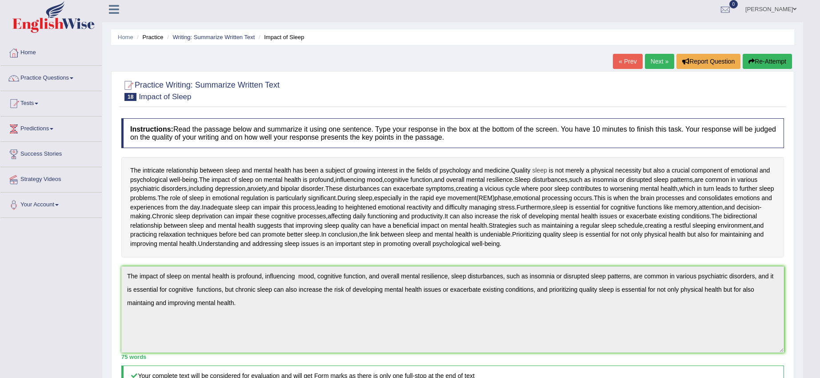
scroll to position [0, 0]
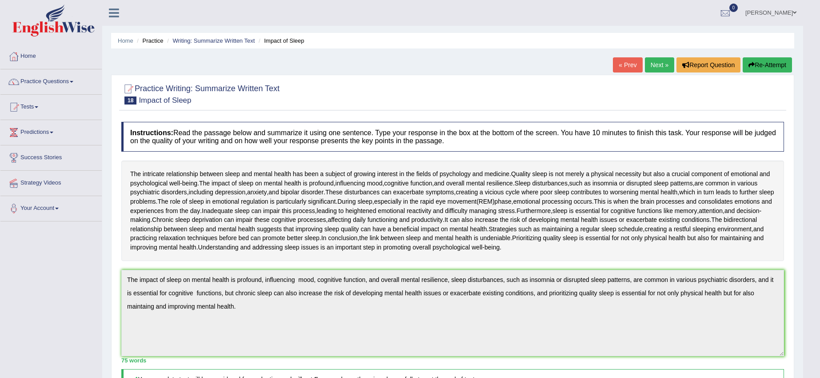
drag, startPoint x: 752, startPoint y: 68, endPoint x: 749, endPoint y: 72, distance: 6.0
click at [752, 68] on button "Re-Attempt" at bounding box center [767, 64] width 49 height 15
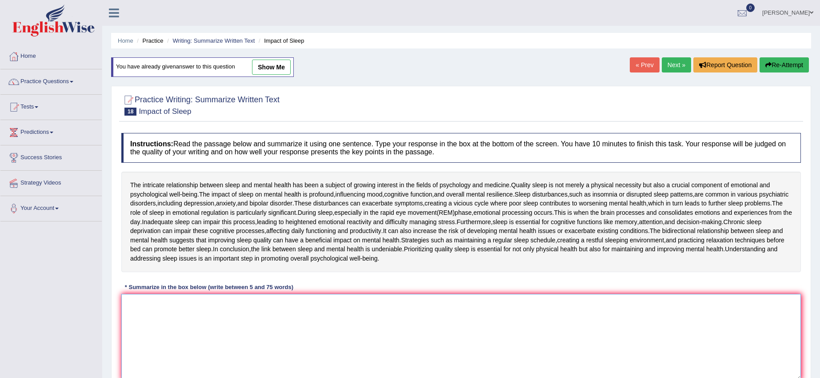
paste textarea "The impact of sleep on mental health is profound, influencing mood, cognitive f…"
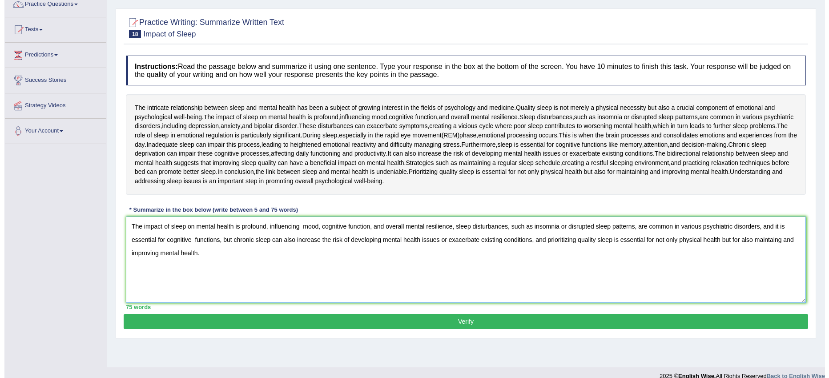
scroll to position [89, 0]
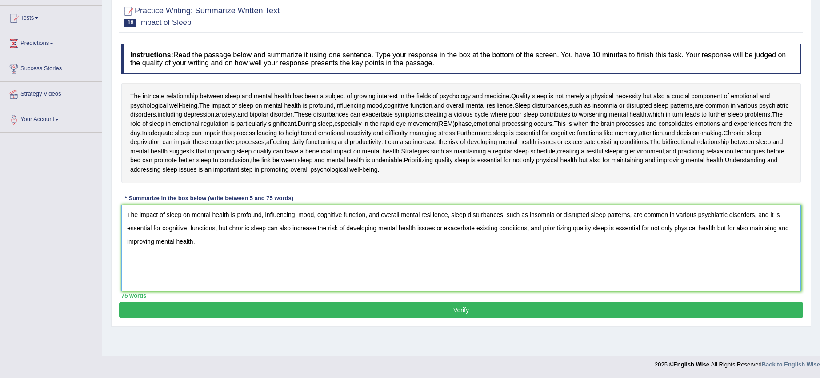
click at [774, 229] on textarea "The impact of sleep on mental health is profound, influencing mood, cognitive f…" at bounding box center [461, 248] width 680 height 86
type textarea "The impact of sleep on mental health is profound, influencing mood, cognitive f…"
click at [727, 305] on button "Verify" at bounding box center [461, 309] width 684 height 15
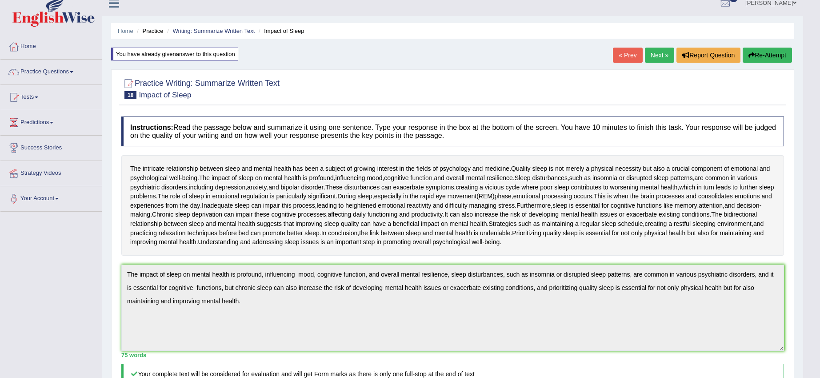
scroll to position [0, 0]
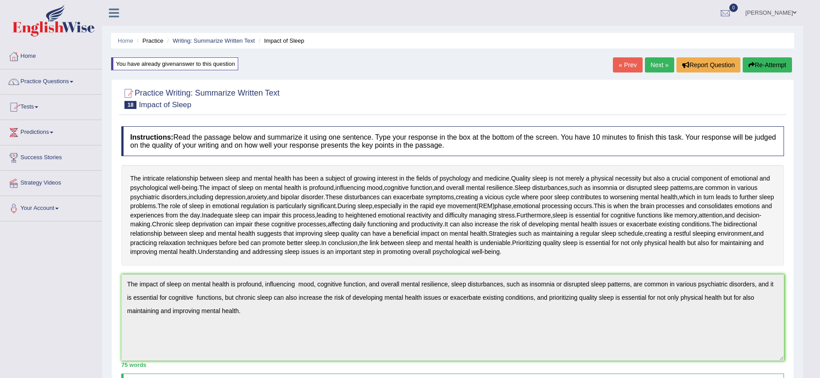
click at [653, 64] on link "Next »" at bounding box center [659, 64] width 29 height 15
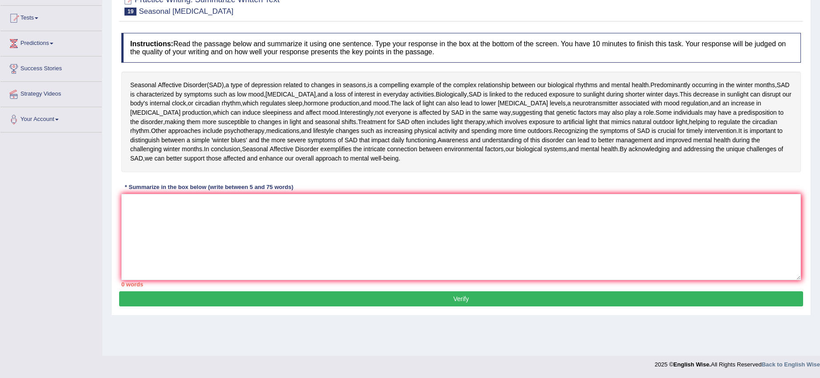
scroll to position [33, 0]
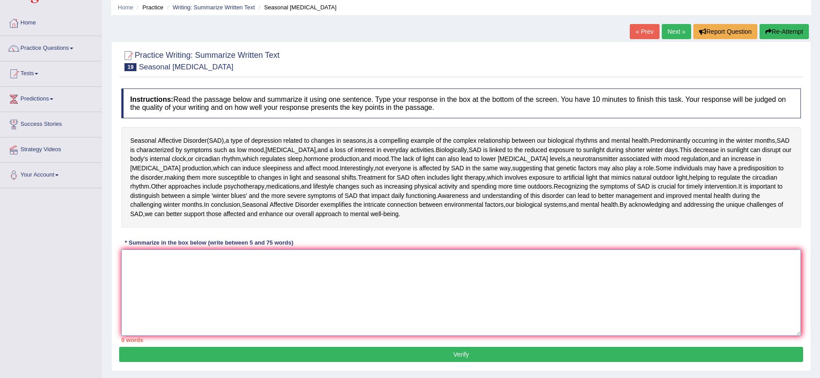
click at [223, 295] on textarea at bounding box center [461, 292] width 680 height 86
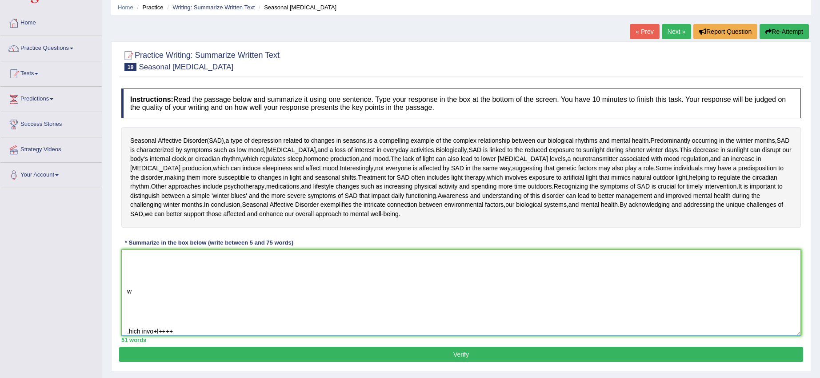
scroll to position [48, 0]
click at [771, 101] on h4 "Instructions: Read the passage below and summarize it using one sentence. Type …" at bounding box center [461, 103] width 680 height 30
click at [464, 307] on textarea "Seasonal [MEDICAL_DATA],a type of [MEDICAL_DATA] related to changes in season,i…" at bounding box center [461, 292] width 680 height 86
click at [183, 319] on textarea "Seasonal [MEDICAL_DATA],a type of [MEDICAL_DATA] related to changes in season,i…" at bounding box center [461, 292] width 680 height 86
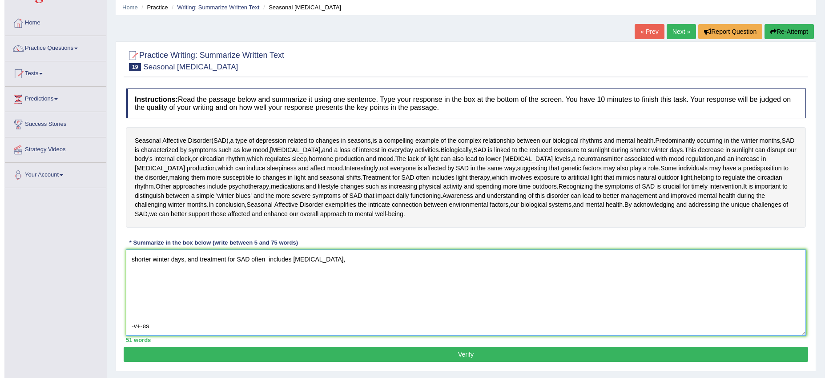
scroll to position [0, 0]
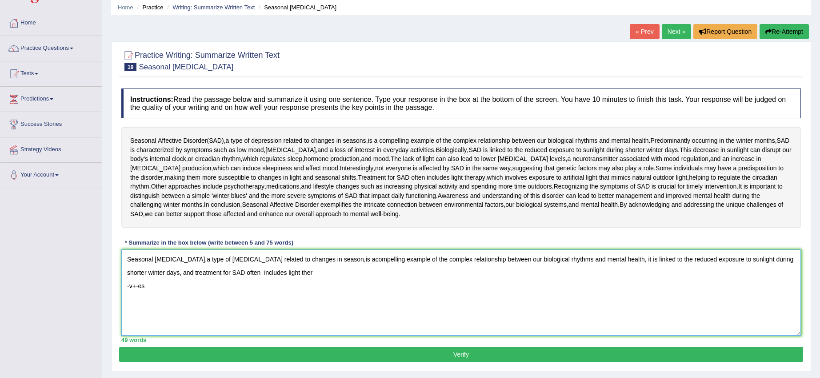
click at [157, 292] on textarea "Seasonal [MEDICAL_DATA],a type of [MEDICAL_DATA] related to changes in season,i…" at bounding box center [461, 292] width 680 height 86
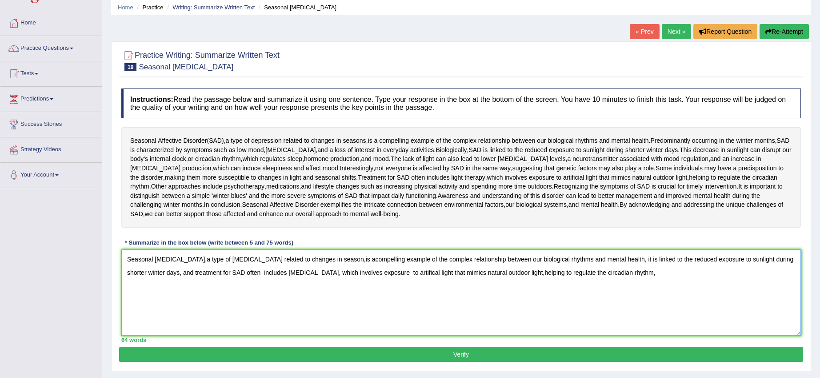
click at [622, 268] on textarea "Seasonal [MEDICAL_DATA],a type of [MEDICAL_DATA] related to changes in season,i…" at bounding box center [461, 292] width 680 height 86
click at [759, 273] on textarea "Seasonal [MEDICAL_DATA],a type of [MEDICAL_DATA] related to changes in season,i…" at bounding box center [461, 292] width 680 height 86
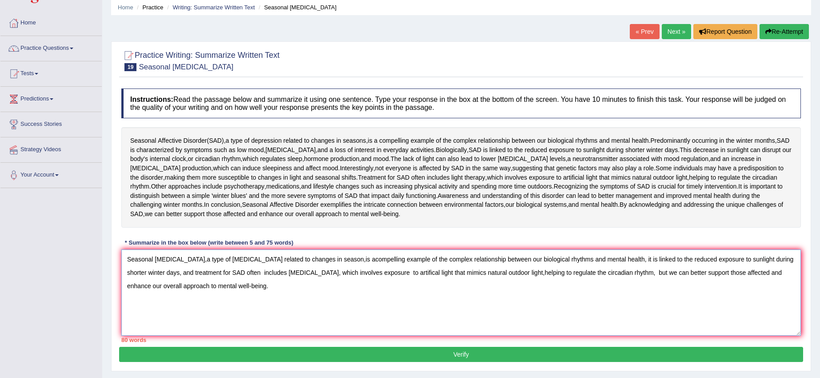
click at [171, 272] on textarea "Seasonal [MEDICAL_DATA],a type of [MEDICAL_DATA] related to changes in season,i…" at bounding box center [461, 292] width 680 height 86
click at [505, 273] on textarea "Seasonal [MEDICAL_DATA],a type of [MEDICAL_DATA] related to changes in season,i…" at bounding box center [461, 292] width 680 height 86
click at [631, 270] on textarea "Seasonal [MEDICAL_DATA],a type of [MEDICAL_DATA] related to changes in season,i…" at bounding box center [461, 292] width 680 height 86
click at [619, 273] on textarea "Seasonal [MEDICAL_DATA],a type of [MEDICAL_DATA] related to changes in season,i…" at bounding box center [461, 292] width 680 height 86
type textarea "Seasonal [MEDICAL_DATA],a type of [MEDICAL_DATA] related to changes in season,i…"
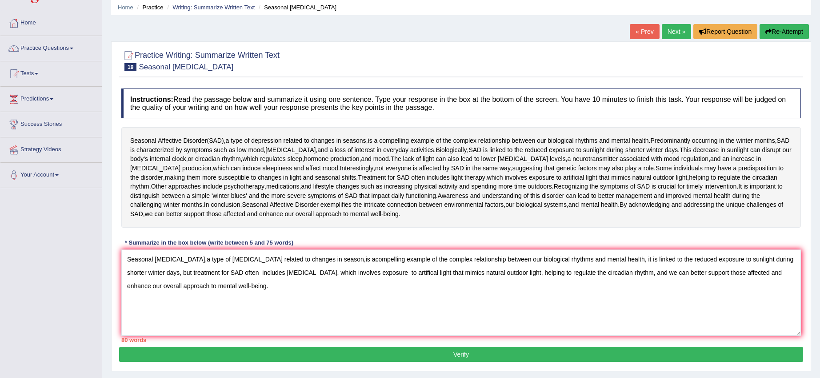
click at [403, 355] on button "Verify" at bounding box center [461, 354] width 684 height 15
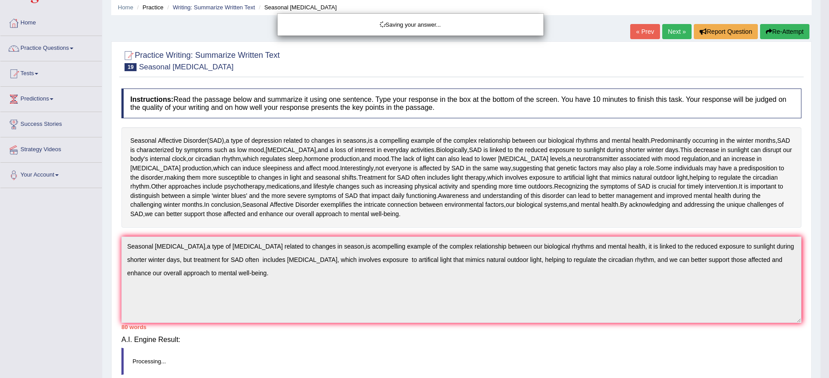
click at [403, 345] on body "Toggle navigation Home Practice Questions Speaking Practice Read Aloud Repeat S…" at bounding box center [414, 156] width 829 height 378
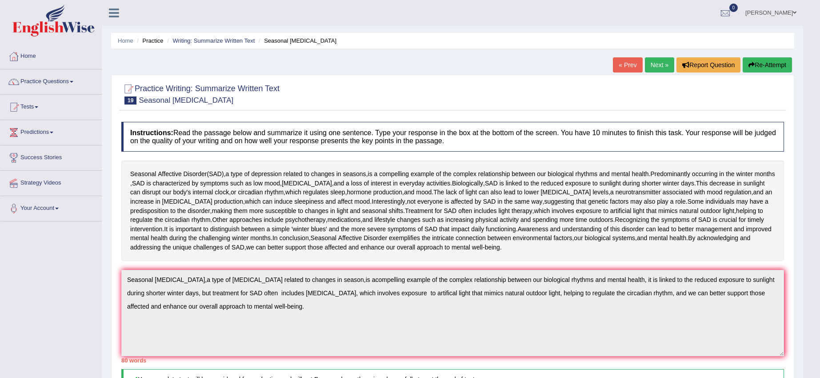
click at [746, 62] on button "Re-Attempt" at bounding box center [767, 64] width 49 height 15
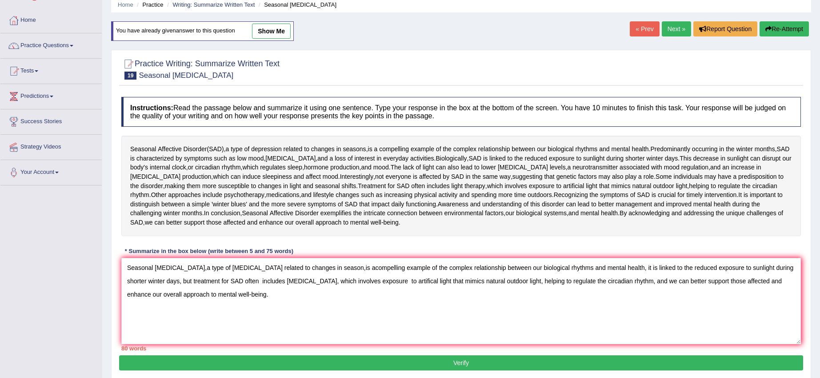
scroll to position [56, 0]
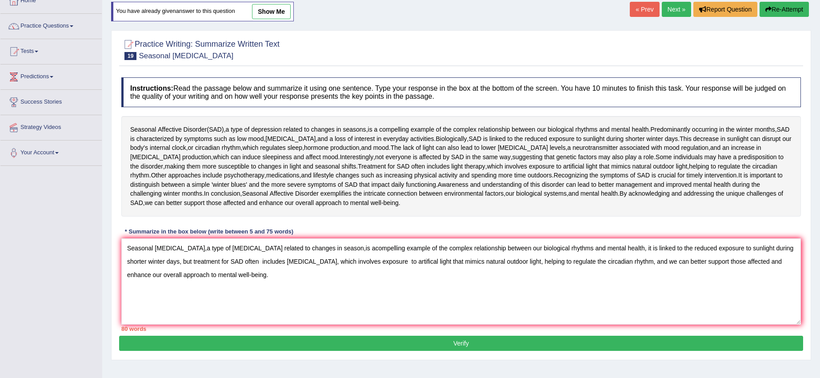
click at [204, 249] on textarea "Seasonal [MEDICAL_DATA],a type of [MEDICAL_DATA] related to changes in season,i…" at bounding box center [461, 281] width 680 height 86
click at [345, 249] on textarea "Seasonal [MEDICAL_DATA], a type of [MEDICAL_DATA] related to changes in season,…" at bounding box center [461, 281] width 680 height 86
click at [357, 250] on textarea "Seasonal [MEDICAL_DATA], a type of [MEDICAL_DATA] related to changes in season,…" at bounding box center [461, 281] width 680 height 86
type textarea "Seasonal [MEDICAL_DATA], a type of [MEDICAL_DATA] related to changes in season,…"
click at [602, 342] on button "Verify" at bounding box center [461, 343] width 684 height 15
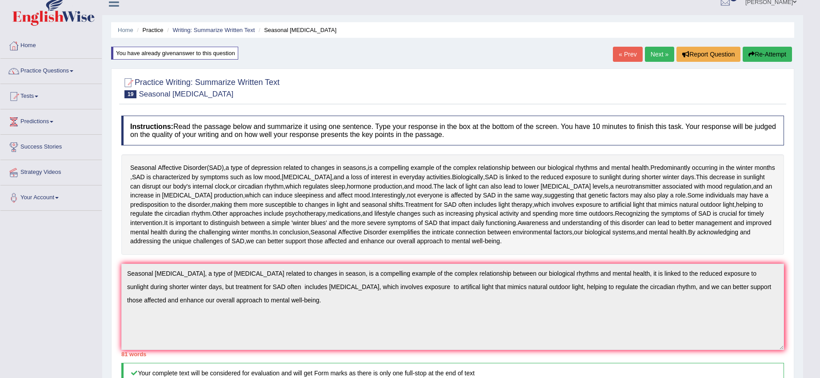
scroll to position [0, 0]
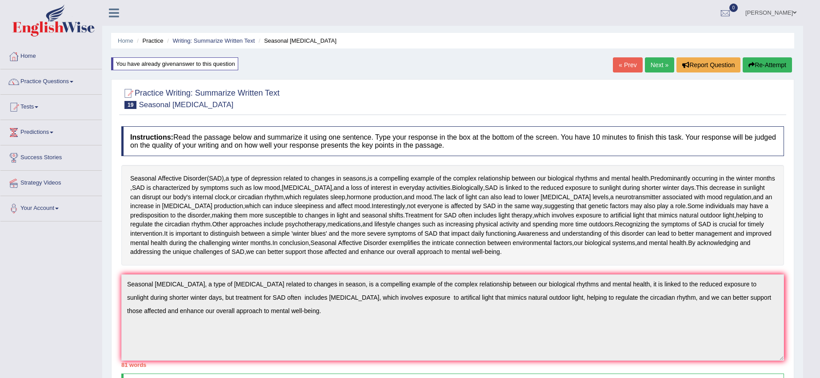
click at [767, 61] on button "Re-Attempt" at bounding box center [767, 64] width 49 height 15
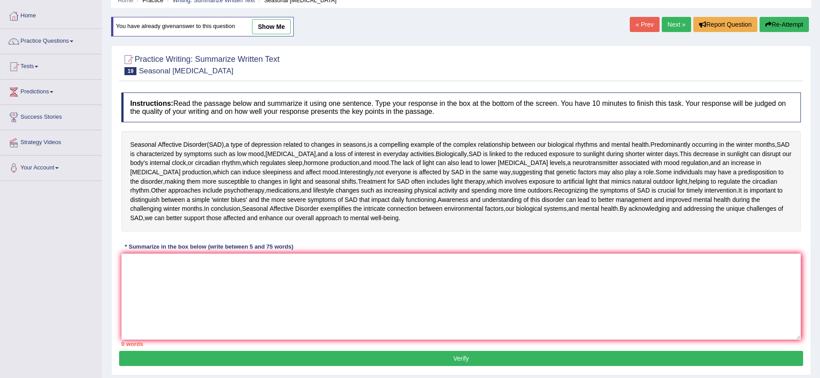
scroll to position [89, 0]
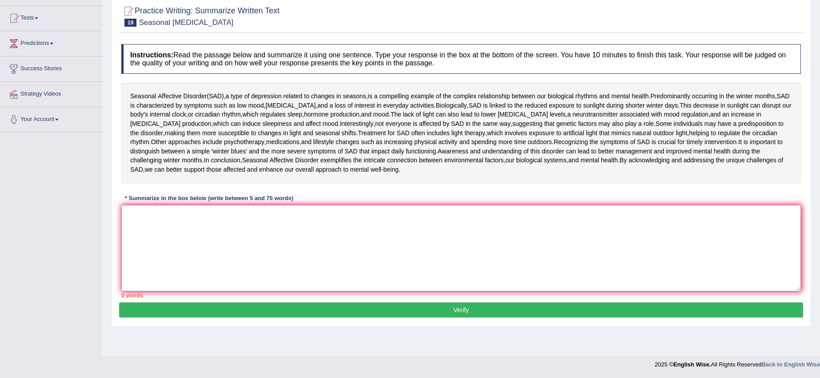
paste textarea "Seasonal Affective Disorder, a type of depression related to changes in season,…"
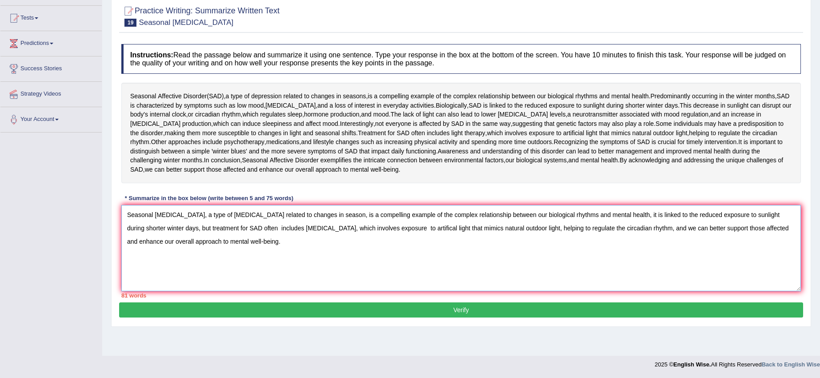
click at [416, 229] on textarea "Seasonal Affective Disorder, a type of depression related to changes in season,…" at bounding box center [461, 248] width 680 height 86
type textarea "Seasonal Affective Disorder, a type of depression related to changes in season,…"
click at [468, 310] on button "Verify" at bounding box center [461, 309] width 684 height 15
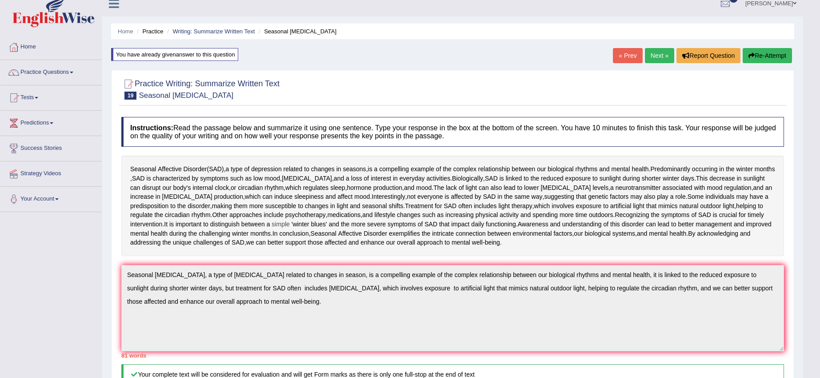
scroll to position [0, 0]
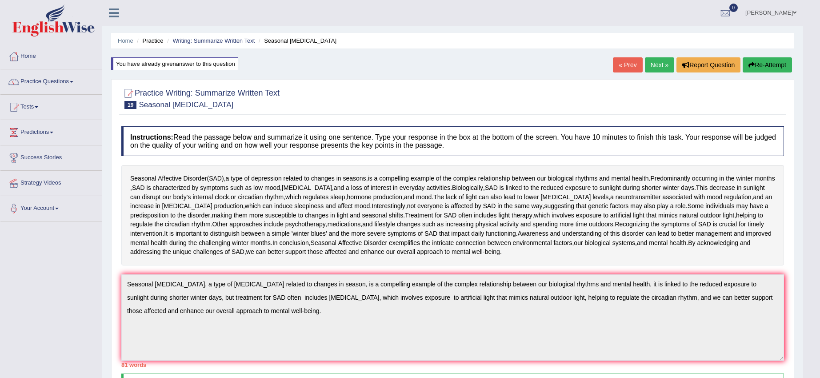
click at [775, 68] on button "Re-Attempt" at bounding box center [767, 64] width 49 height 15
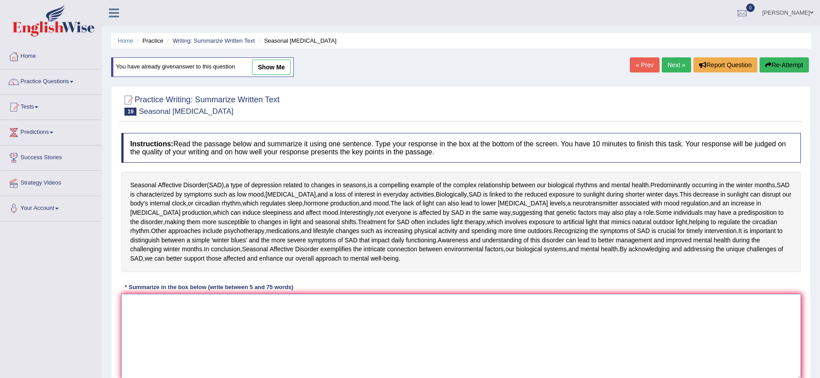
paste textarea "Seasonal [MEDICAL_DATA], a type of [MEDICAL_DATA] related to changes in season,…"
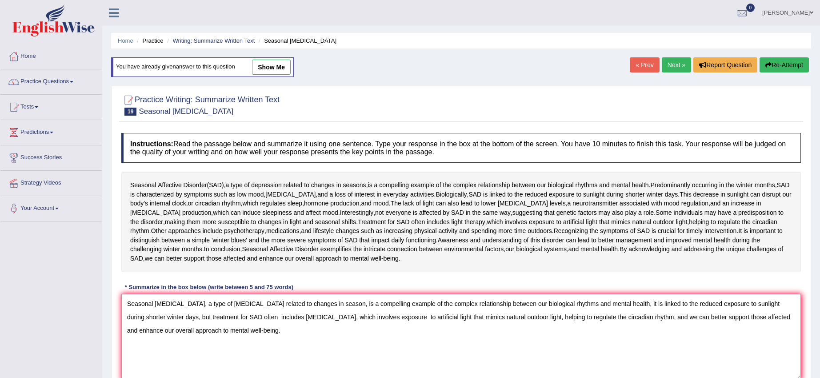
click at [344, 303] on textarea "Seasonal [MEDICAL_DATA], a type of [MEDICAL_DATA] related to changes in season,…" at bounding box center [461, 337] width 680 height 86
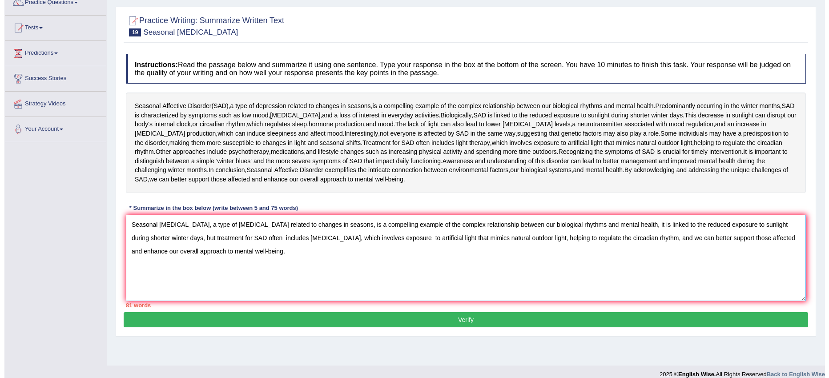
scroll to position [89, 0]
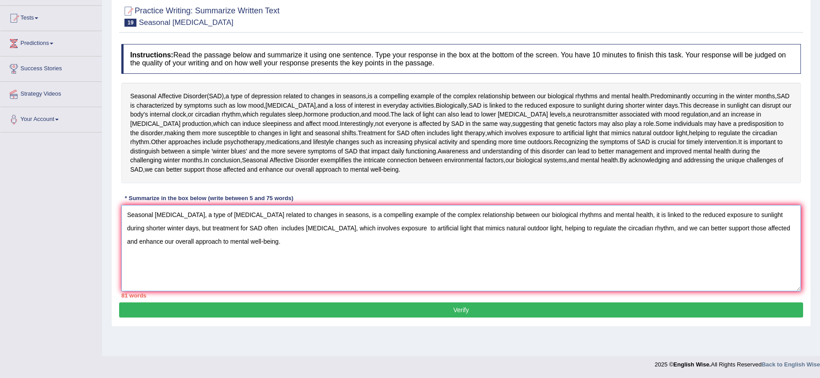
type textarea "Seasonal [MEDICAL_DATA], a type of [MEDICAL_DATA] related to changes in seasons…"
click at [286, 309] on button "Verify" at bounding box center [461, 309] width 684 height 15
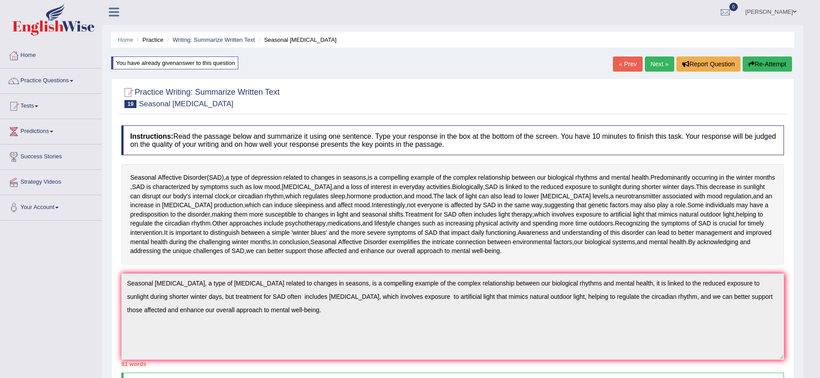
scroll to position [0, 0]
click at [775, 72] on button "Re-Attempt" at bounding box center [767, 64] width 49 height 15
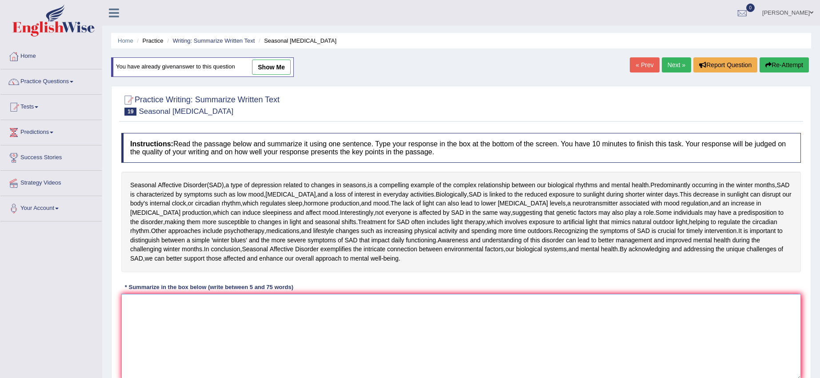
paste textarea "Seasonal [MEDICAL_DATA], a type of [MEDICAL_DATA] related to changes in seasons…"
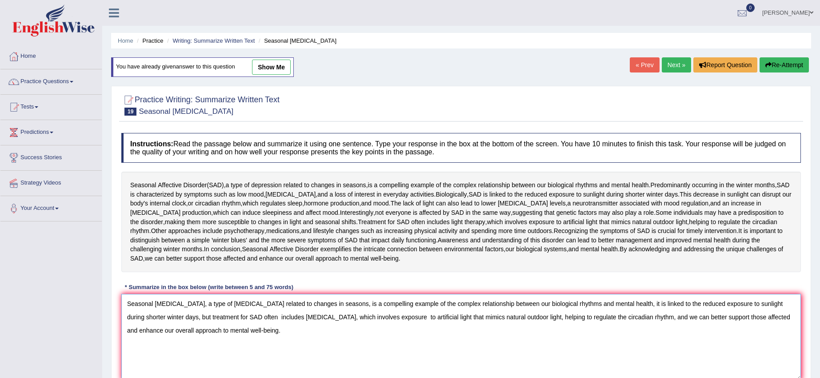
click at [205, 305] on textarea "Seasonal [MEDICAL_DATA], a type of [MEDICAL_DATA] related to changes in seasons…" at bounding box center [461, 337] width 680 height 86
click at [638, 305] on textarea "Seasonal [MEDICAL_DATA] is a type of [MEDICAL_DATA] related to changes in seaso…" at bounding box center [461, 337] width 680 height 86
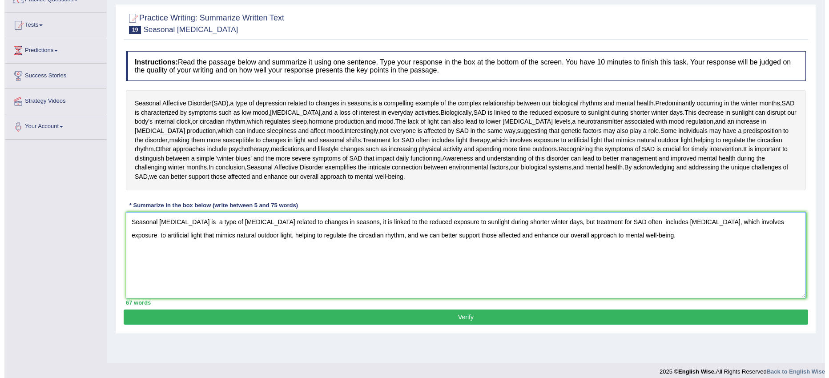
scroll to position [89, 0]
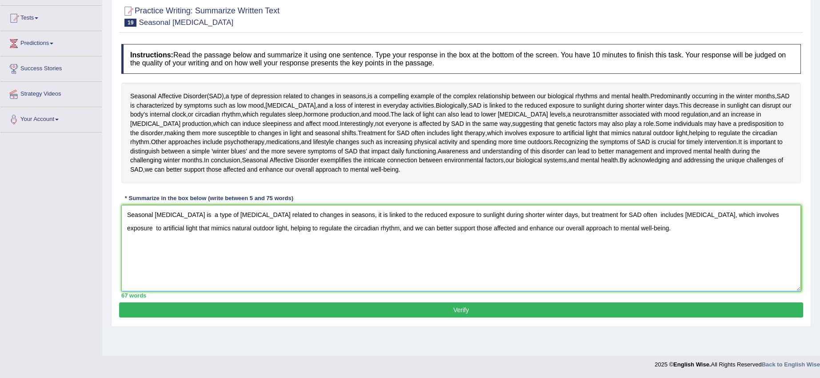
type textarea "Seasonal [MEDICAL_DATA] is a type of [MEDICAL_DATA] related to changes in seaso…"
click at [530, 314] on button "Verify" at bounding box center [461, 309] width 684 height 15
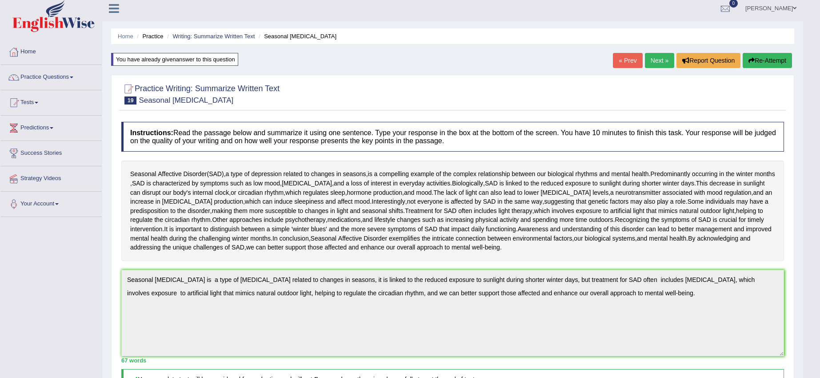
scroll to position [0, 0]
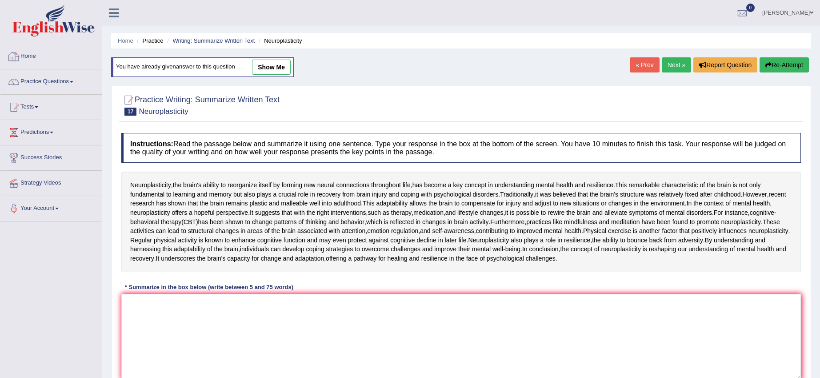
click at [52, 57] on link "Home" at bounding box center [50, 55] width 101 height 22
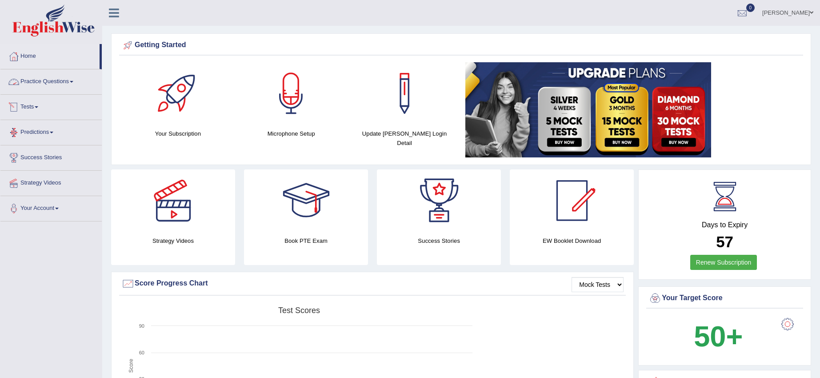
click at [44, 78] on link "Practice Questions" at bounding box center [50, 80] width 101 height 22
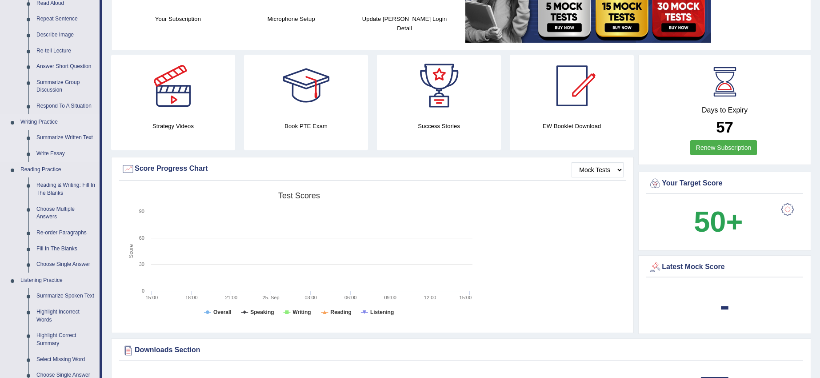
scroll to position [167, 0]
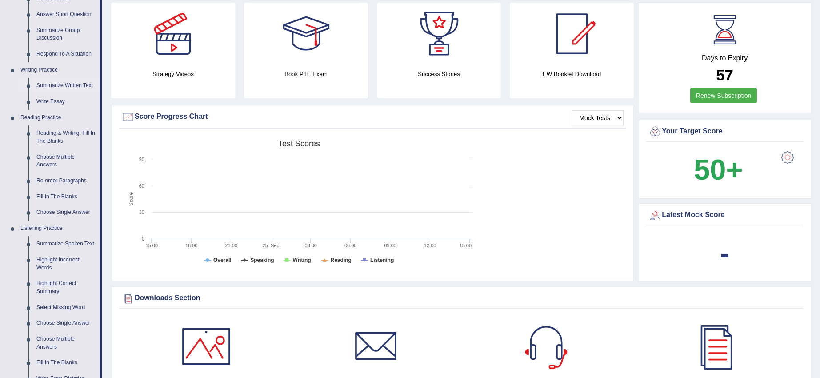
click at [36, 88] on link "Summarize Written Text" at bounding box center [65, 86] width 67 height 16
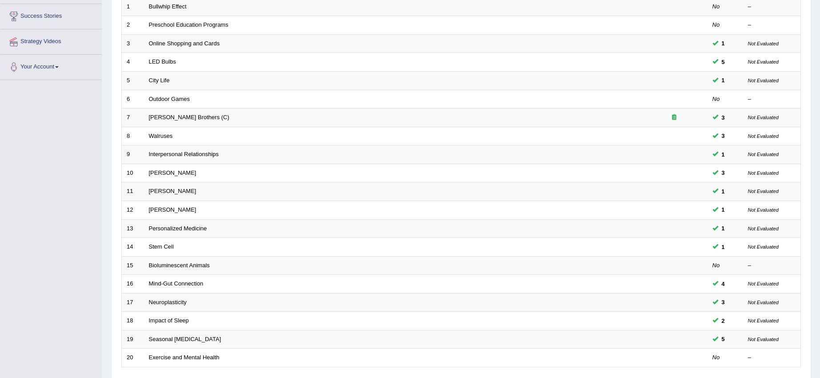
scroll to position [211, 0]
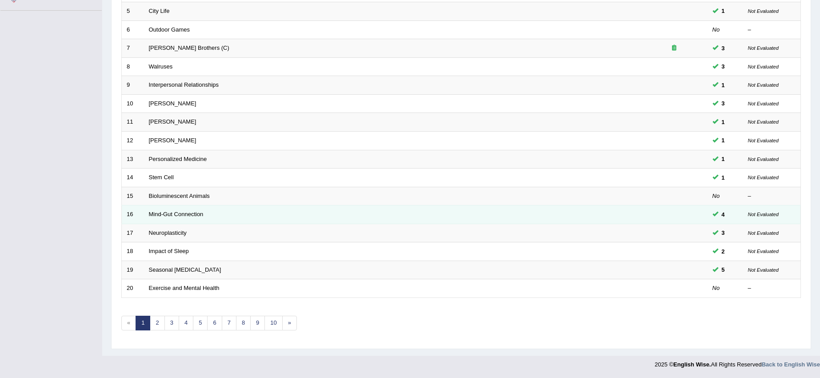
click at [697, 211] on td at bounding box center [674, 214] width 67 height 19
click at [698, 213] on td at bounding box center [674, 214] width 67 height 19
click at [325, 213] on td "Mind-Gut Connection" at bounding box center [392, 214] width 497 height 19
click at [324, 213] on td "Mind-Gut Connection" at bounding box center [392, 214] width 497 height 19
click at [205, 217] on td "Mind-Gut Connection" at bounding box center [392, 214] width 497 height 19
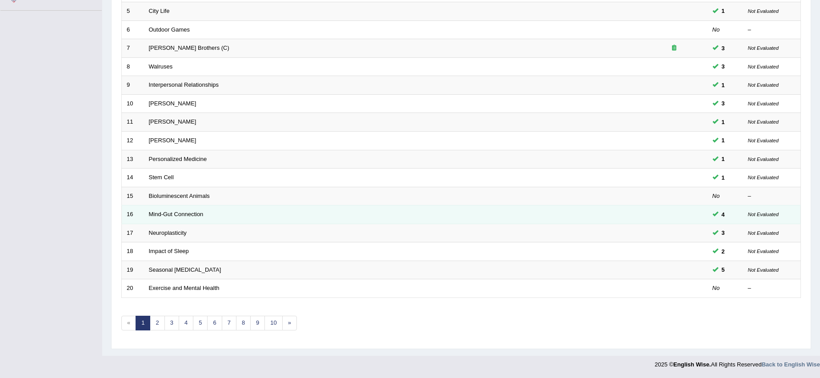
click at [205, 216] on td "Mind-Gut Connection" at bounding box center [392, 214] width 497 height 19
click at [188, 217] on link "Mind-Gut Connection" at bounding box center [176, 214] width 55 height 7
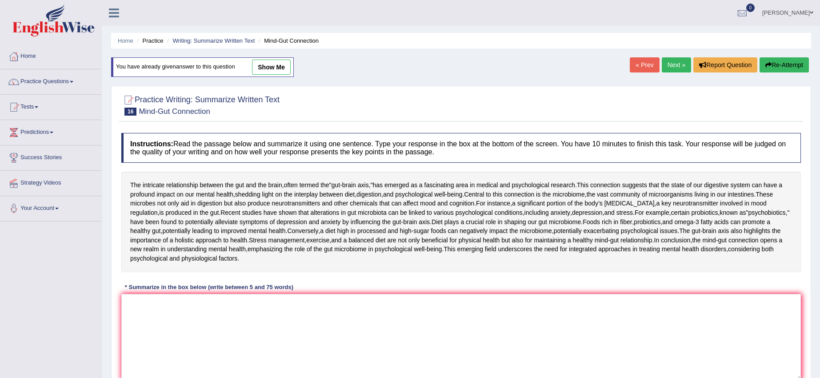
click at [289, 66] on link "show me" at bounding box center [271, 67] width 39 height 15
type textarea "The intricate relationship between the gut and the brain, has emerged as a fasc…"
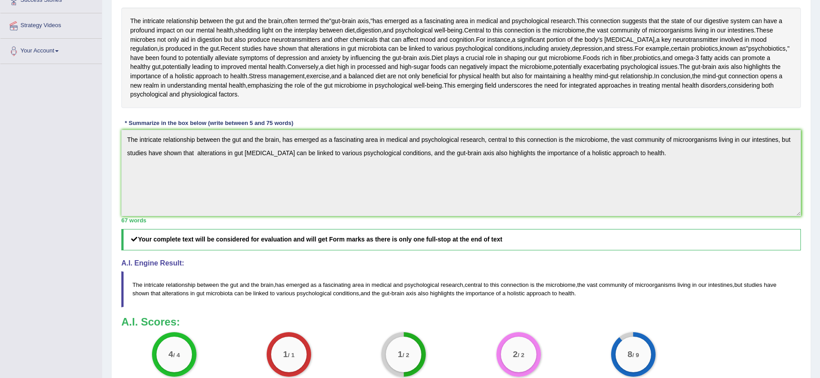
scroll to position [152, 0]
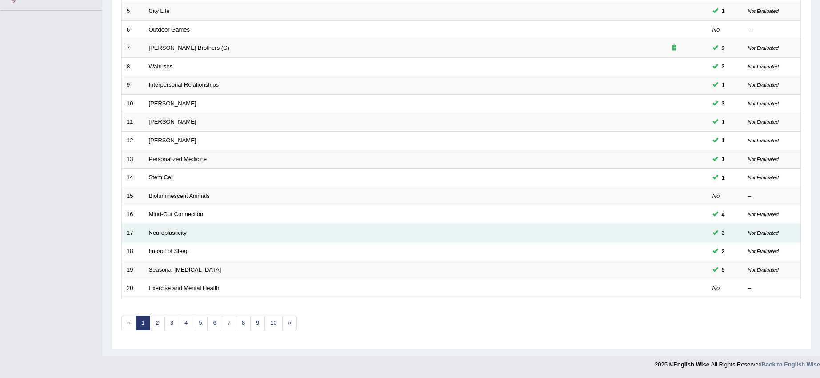
click at [630, 233] on td "Neuroplasticity" at bounding box center [392, 233] width 497 height 19
click at [631, 231] on td "Neuroplasticity" at bounding box center [392, 233] width 497 height 19
click at [180, 237] on td "Neuroplasticity" at bounding box center [392, 233] width 497 height 19
click at [180, 236] on td "Neuroplasticity" at bounding box center [392, 233] width 497 height 19
click at [185, 236] on td "Neuroplasticity" at bounding box center [392, 233] width 497 height 19
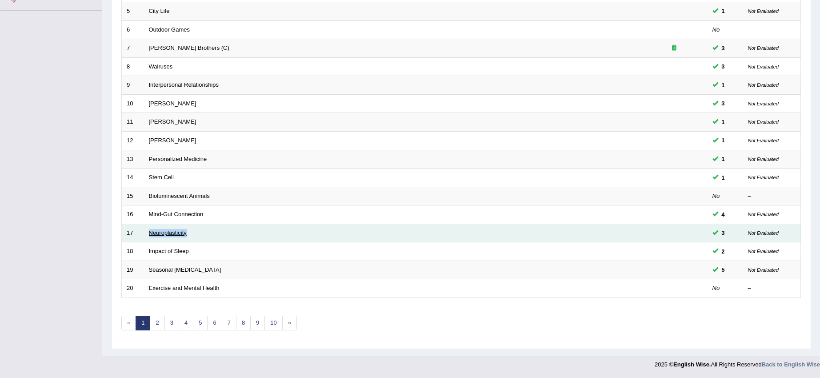
click at [185, 234] on link "Neuroplasticity" at bounding box center [168, 232] width 38 height 7
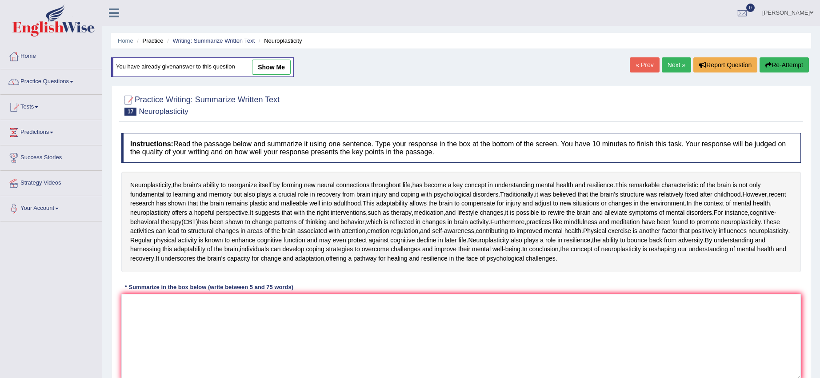
click at [266, 70] on link "show me" at bounding box center [271, 67] width 39 height 15
type textarea "Neuroplasticity, the brain's ability to recognize itself by forming new neural …"
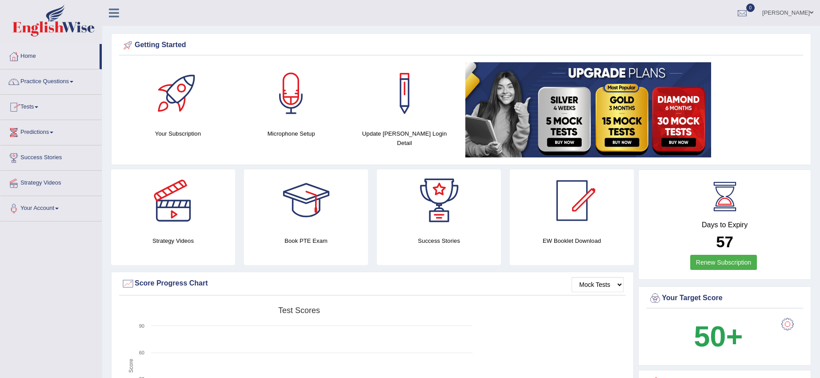
click at [52, 82] on link "Practice Questions" at bounding box center [50, 80] width 101 height 22
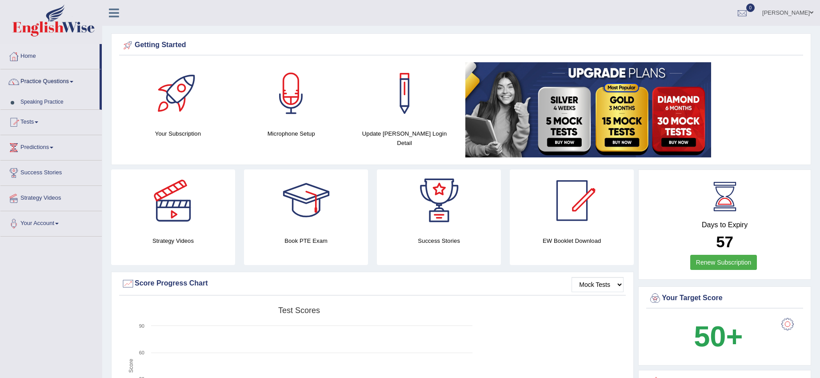
click at [52, 81] on link "Practice Questions" at bounding box center [49, 80] width 99 height 22
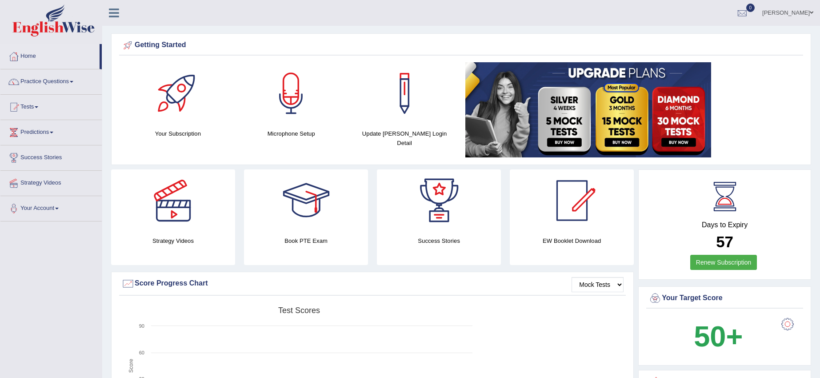
click at [52, 80] on link "Practice Questions" at bounding box center [50, 80] width 101 height 22
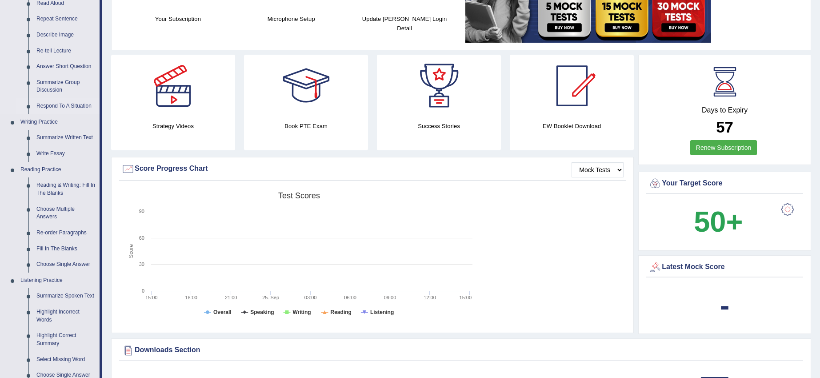
scroll to position [111, 0]
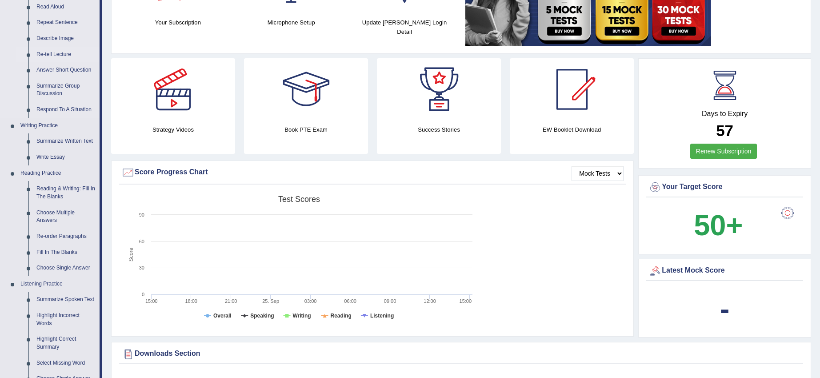
click at [48, 56] on link "Re-tell Lecture" at bounding box center [65, 55] width 67 height 16
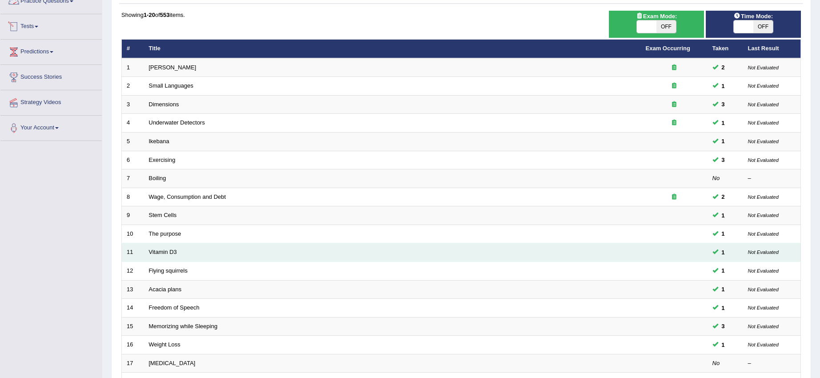
scroll to position [211, 0]
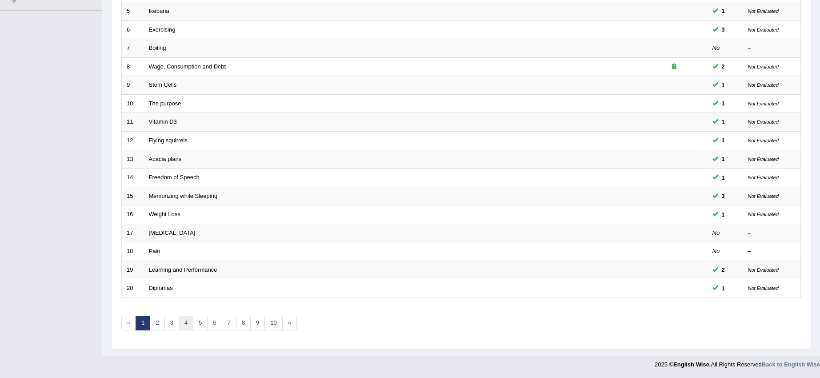
click at [181, 319] on link "4" at bounding box center [186, 323] width 15 height 15
click at [181, 318] on link "4" at bounding box center [186, 323] width 15 height 15
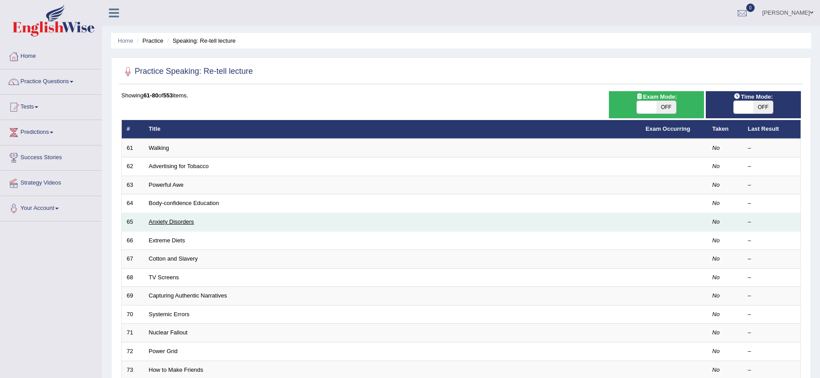
click at [167, 222] on link "Anxiety Disorders" at bounding box center [171, 221] width 45 height 7
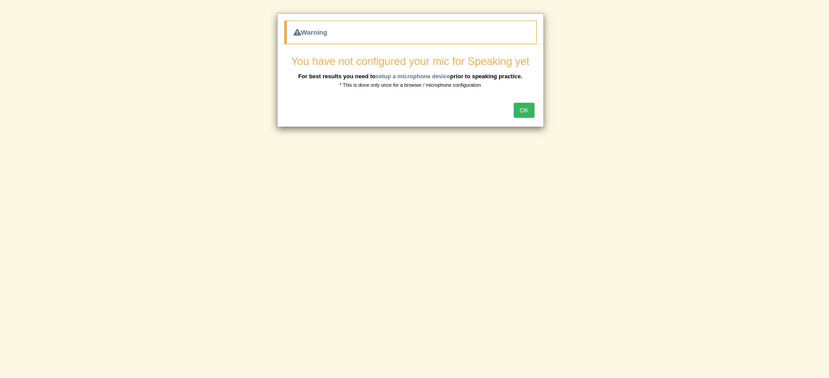
click at [514, 107] on button "OK" at bounding box center [524, 110] width 20 height 15
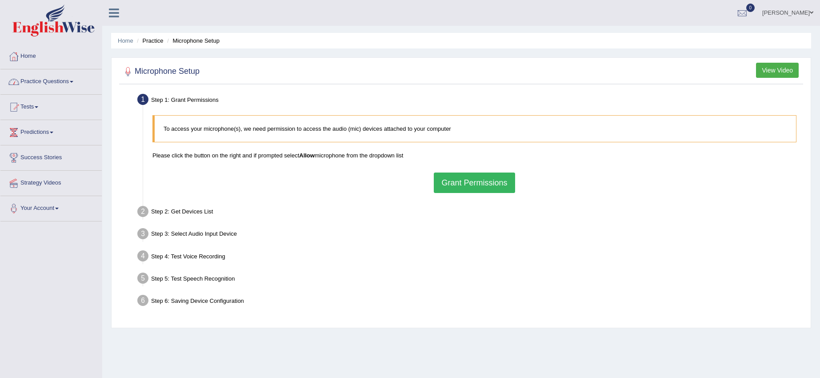
click at [45, 84] on link "Practice Questions" at bounding box center [50, 80] width 101 height 22
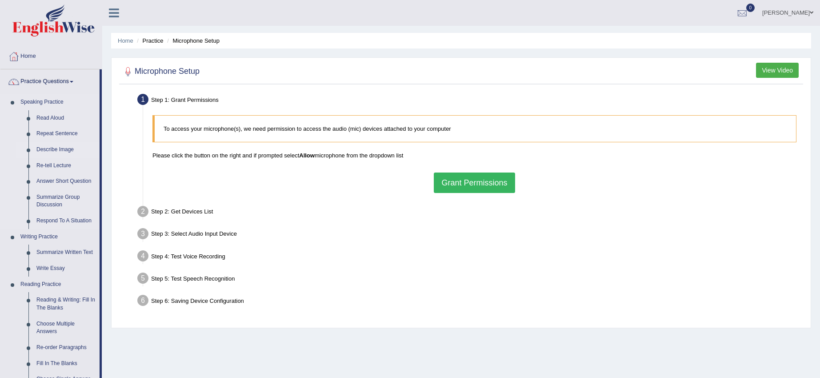
click at [59, 149] on link "Describe Image" at bounding box center [65, 150] width 67 height 16
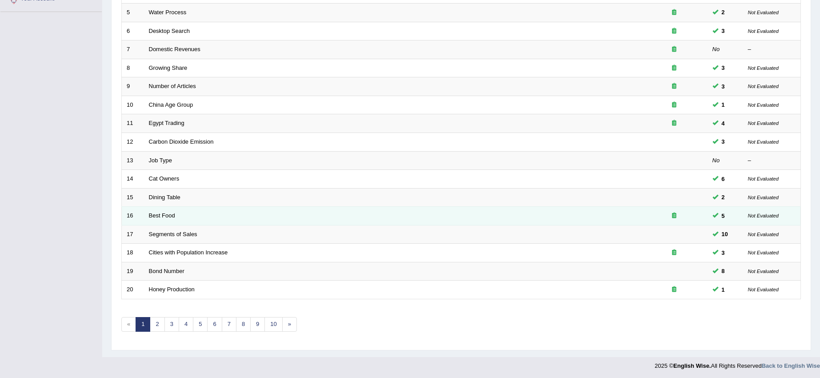
scroll to position [211, 0]
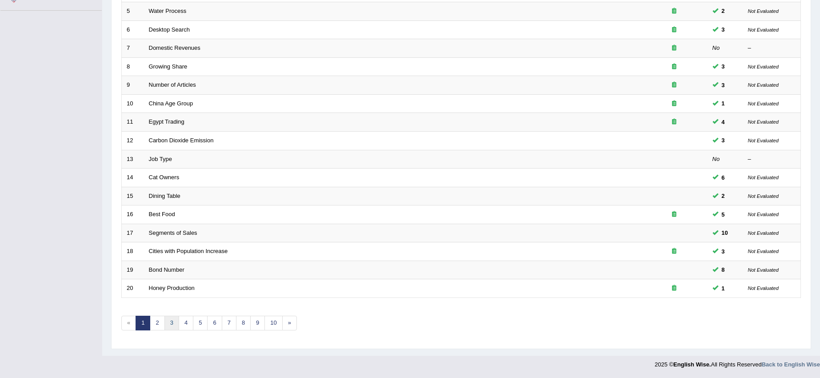
click at [172, 323] on link "3" at bounding box center [172, 323] width 15 height 15
click at [173, 324] on link "3" at bounding box center [172, 323] width 15 height 15
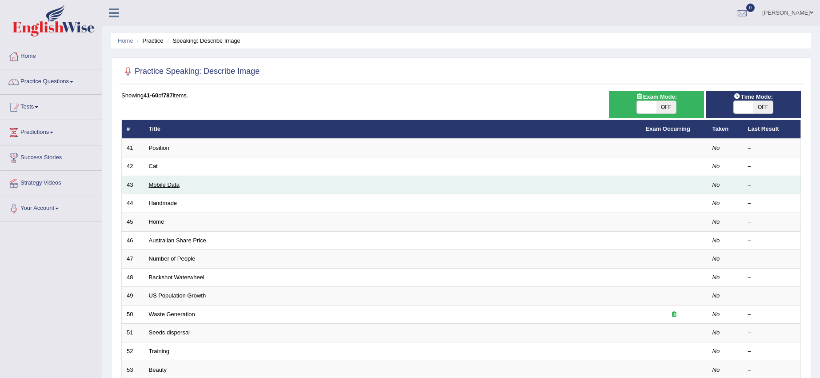
click at [158, 187] on link "Mobile Data" at bounding box center [164, 184] width 31 height 7
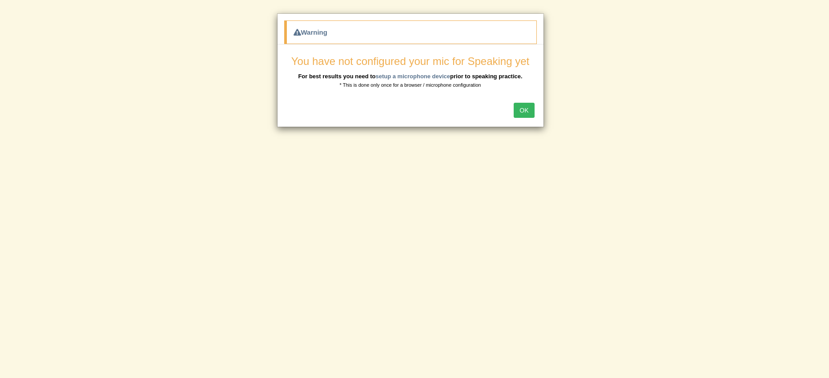
click at [514, 106] on button "OK" at bounding box center [524, 110] width 20 height 15
